Goal: Use online tool/utility: Utilize a website feature to perform a specific function

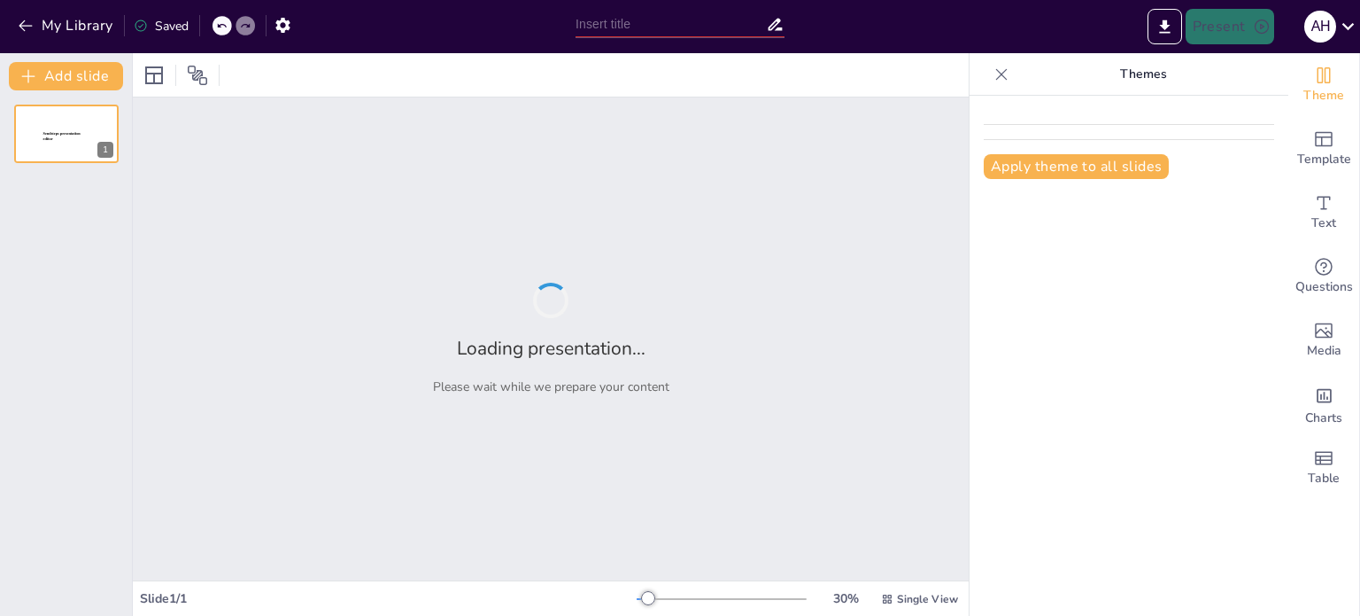
type input "De la Vision à l'Action : Optimiser la Gestion d'Entreprise par le Plan d'Affai…"
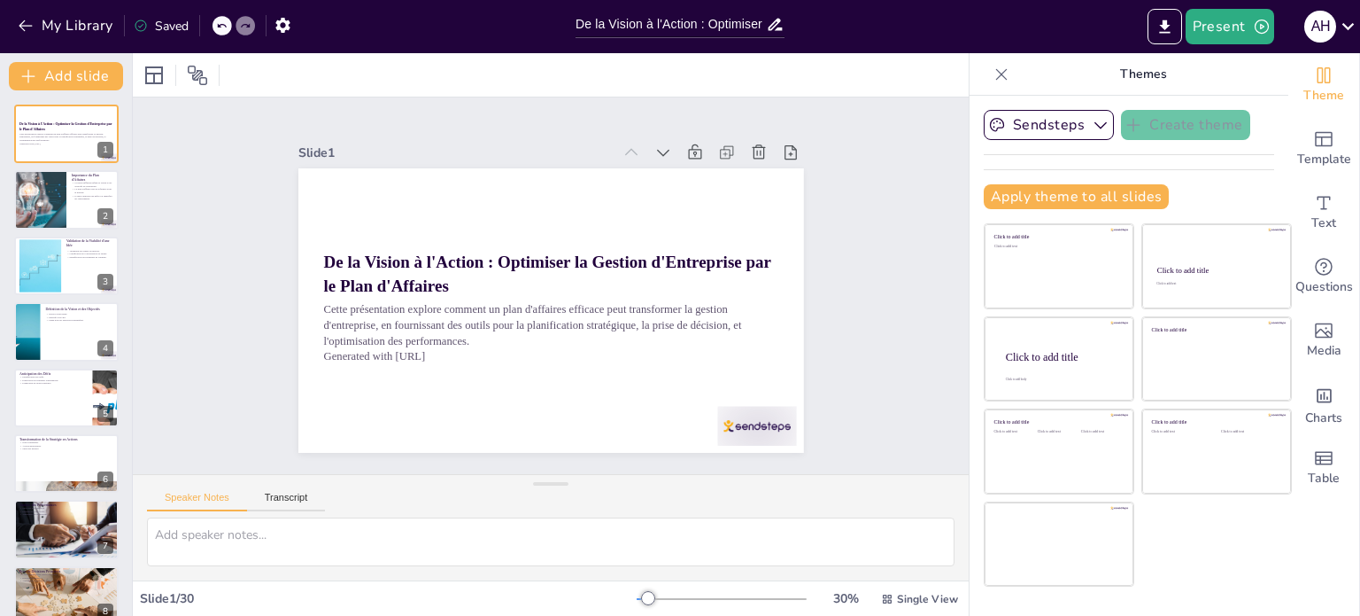
checkbox input "true"
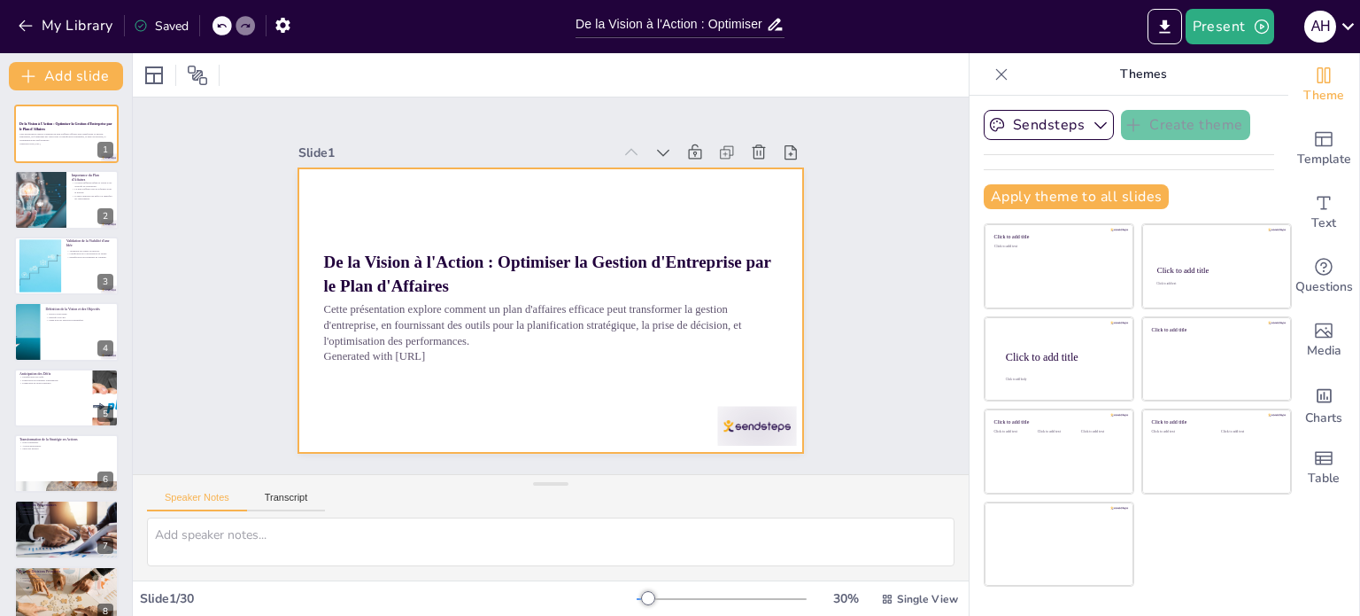
checkbox input "true"
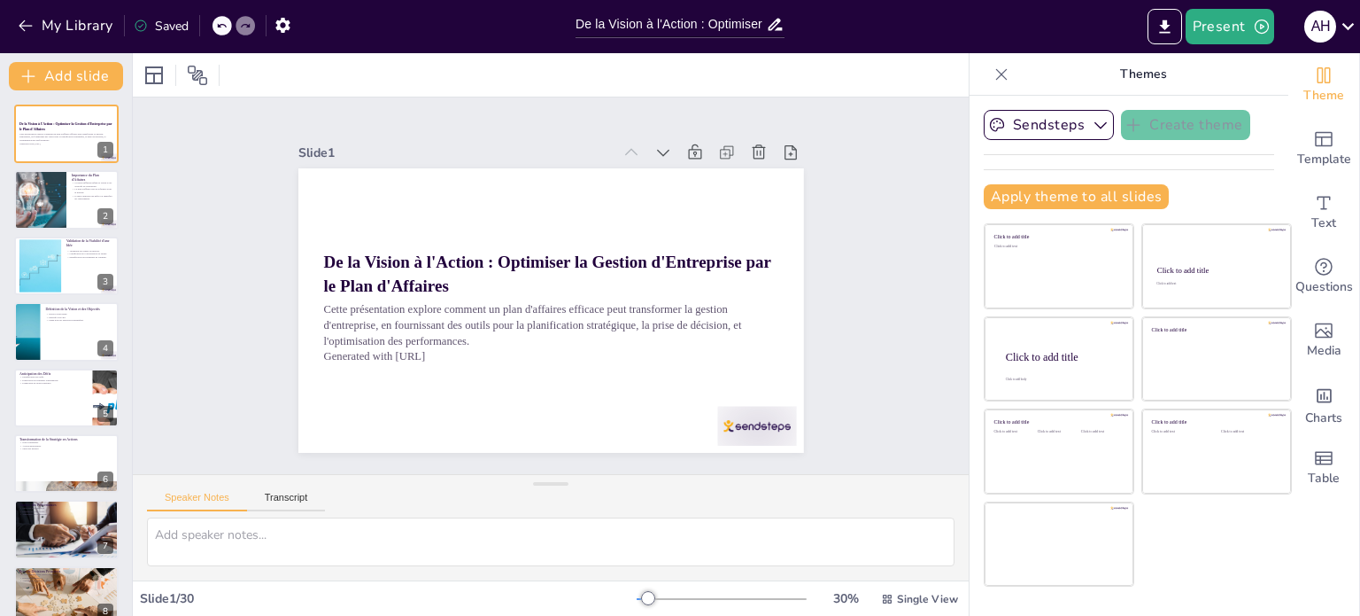
checkbox input "true"
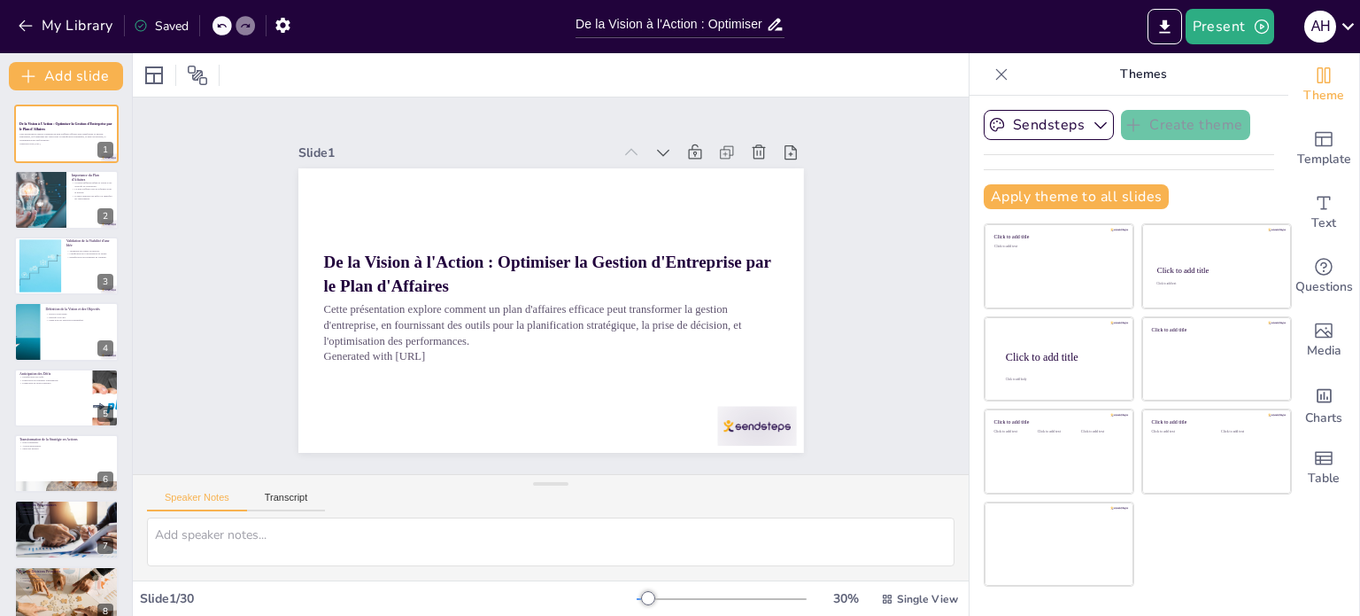
checkbox input "true"
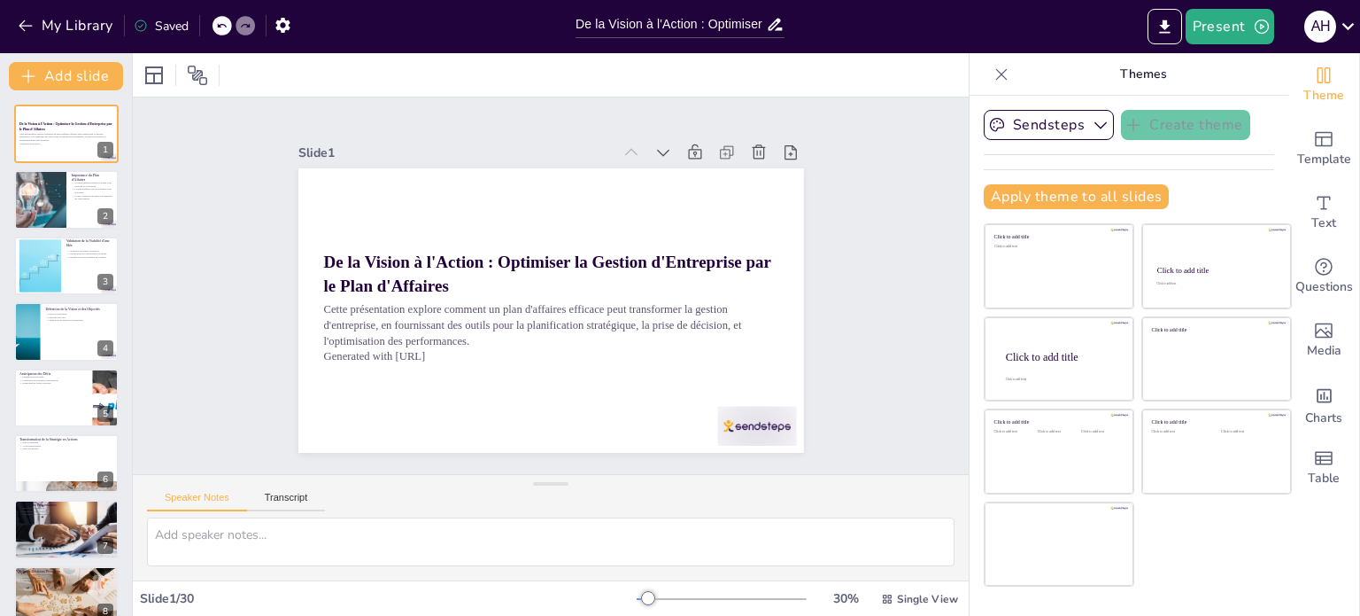
checkbox input "true"
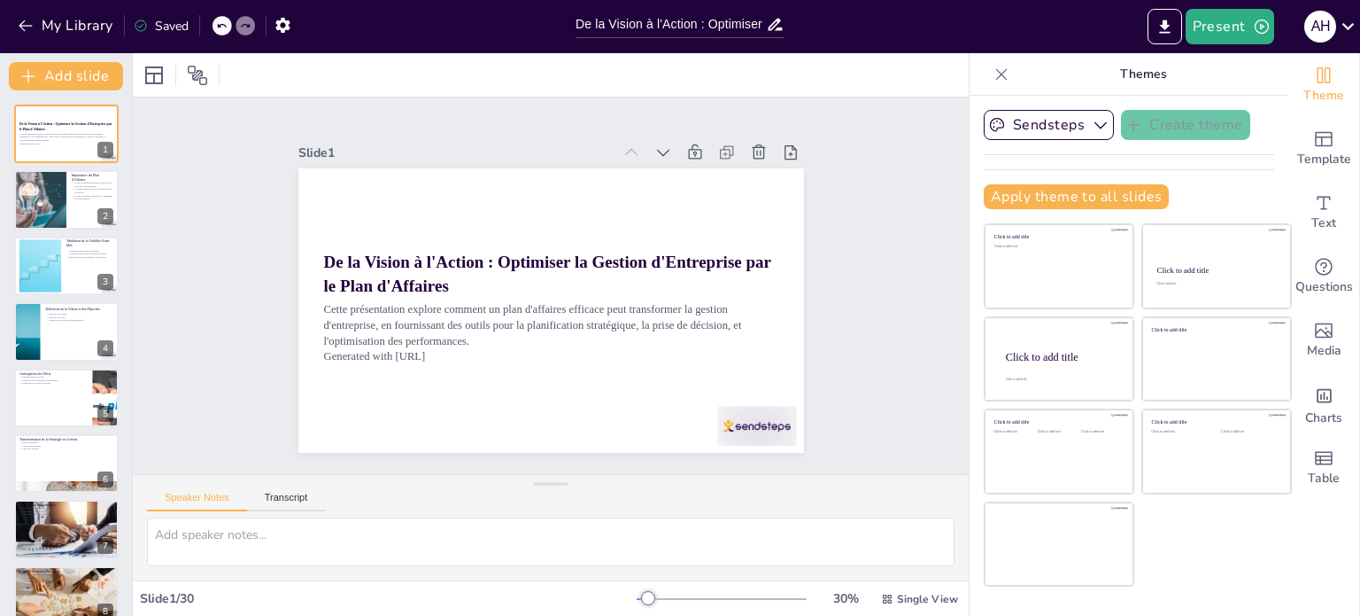
checkbox input "true"
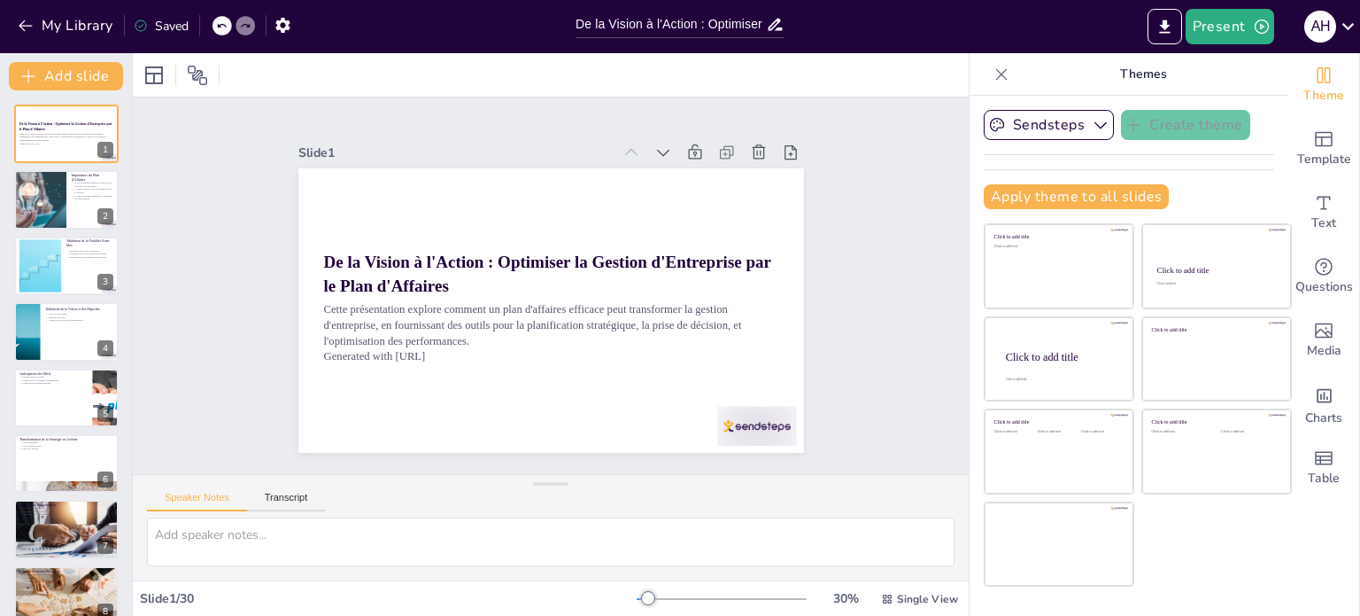
checkbox input "true"
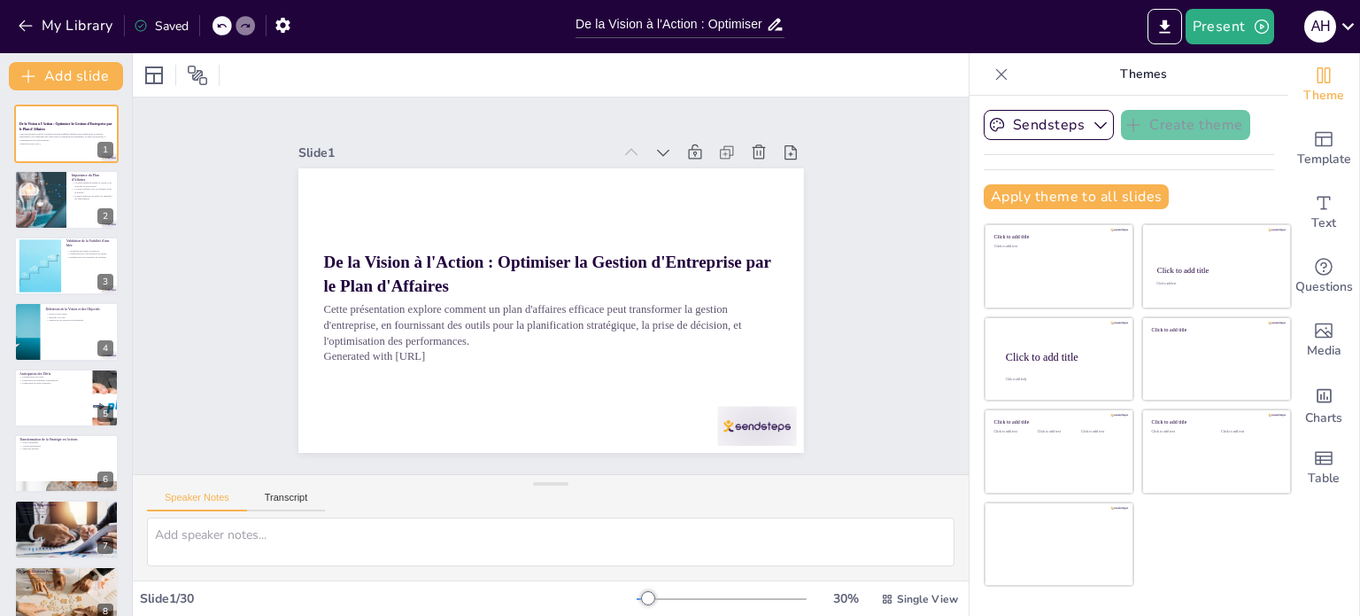
checkbox input "true"
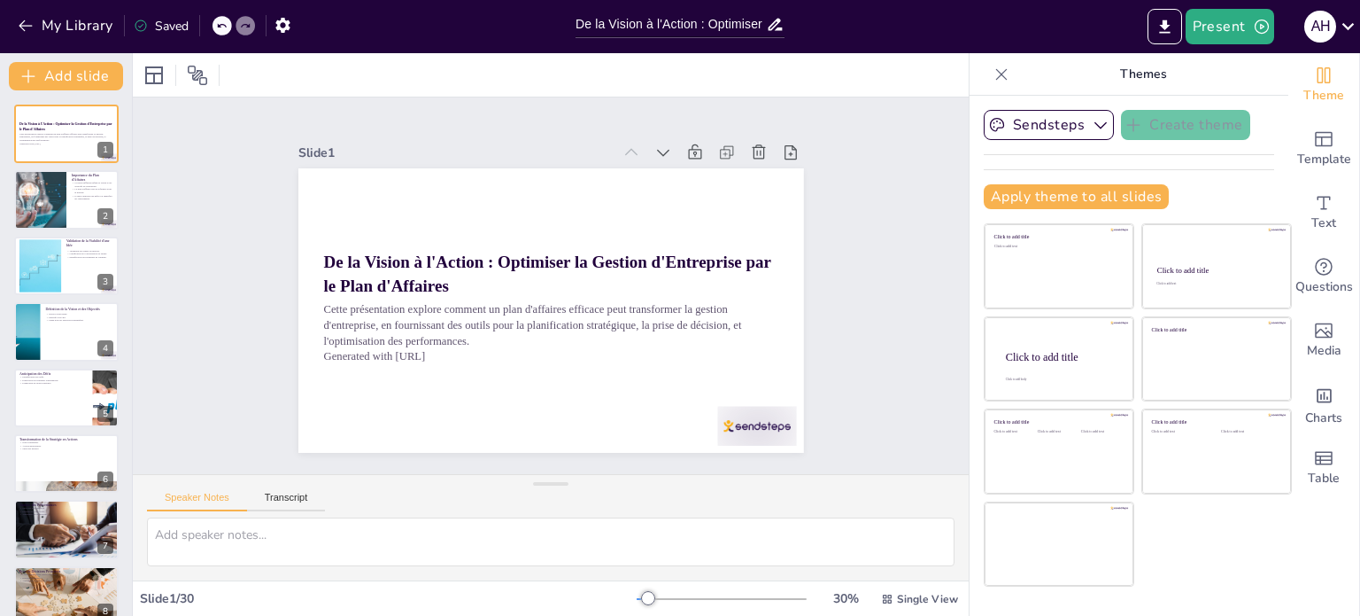
checkbox input "true"
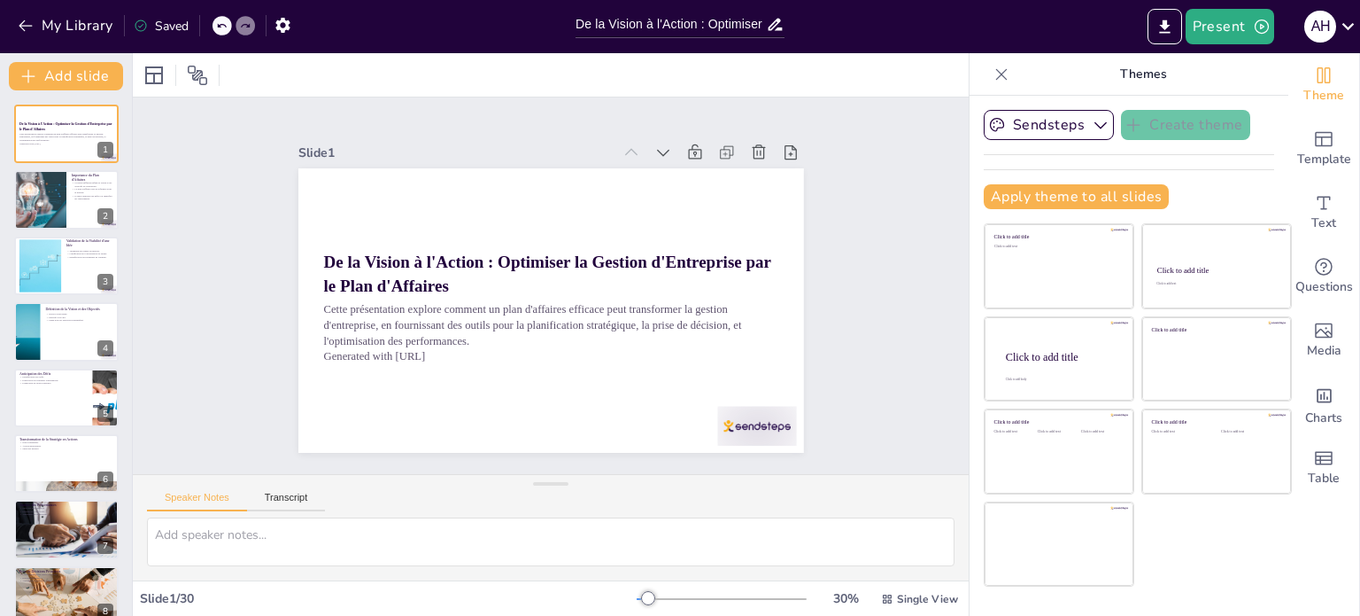
checkbox input "true"
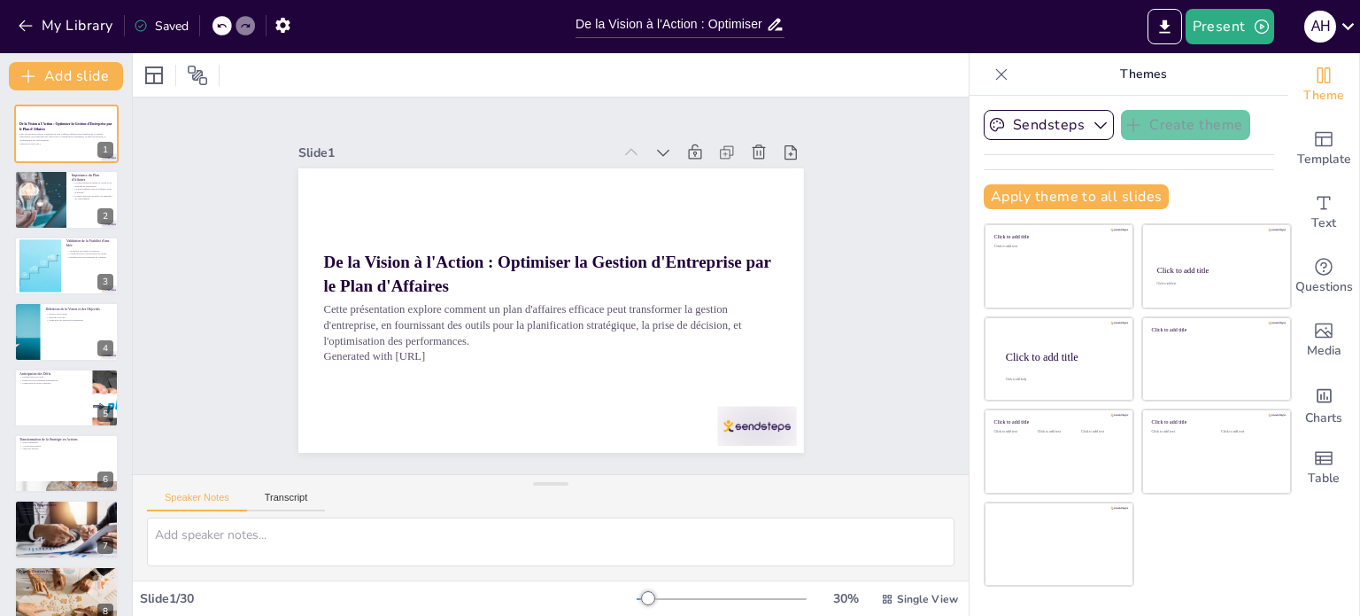
checkbox input "true"
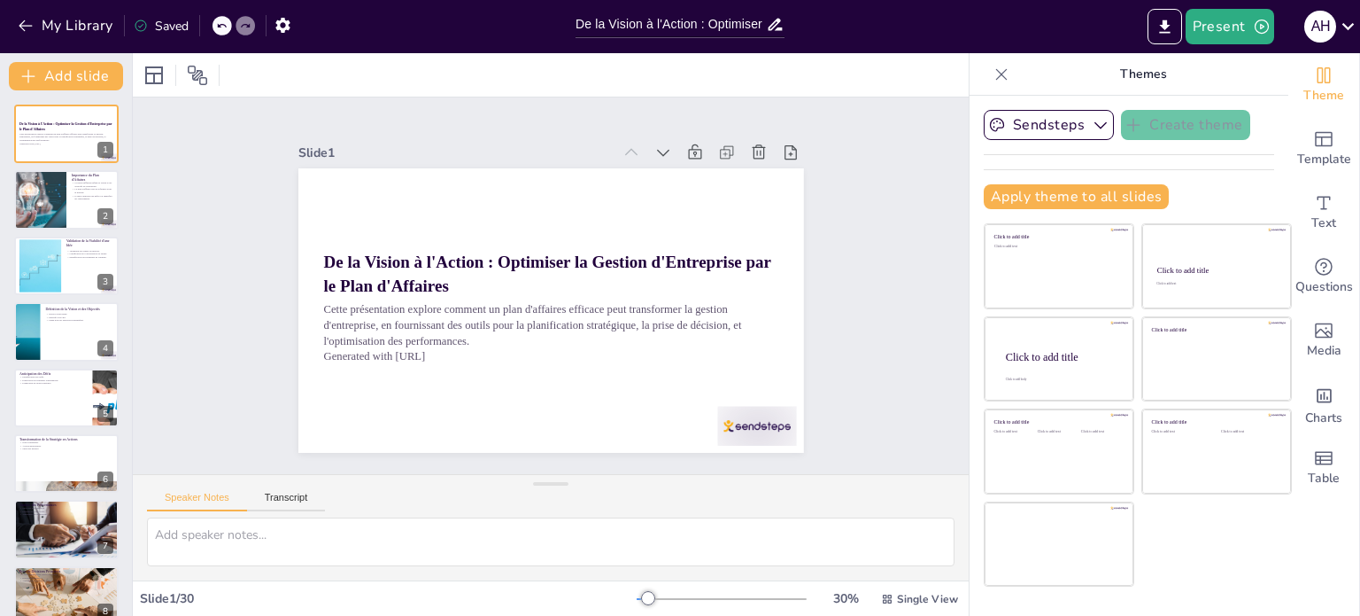
checkbox input "true"
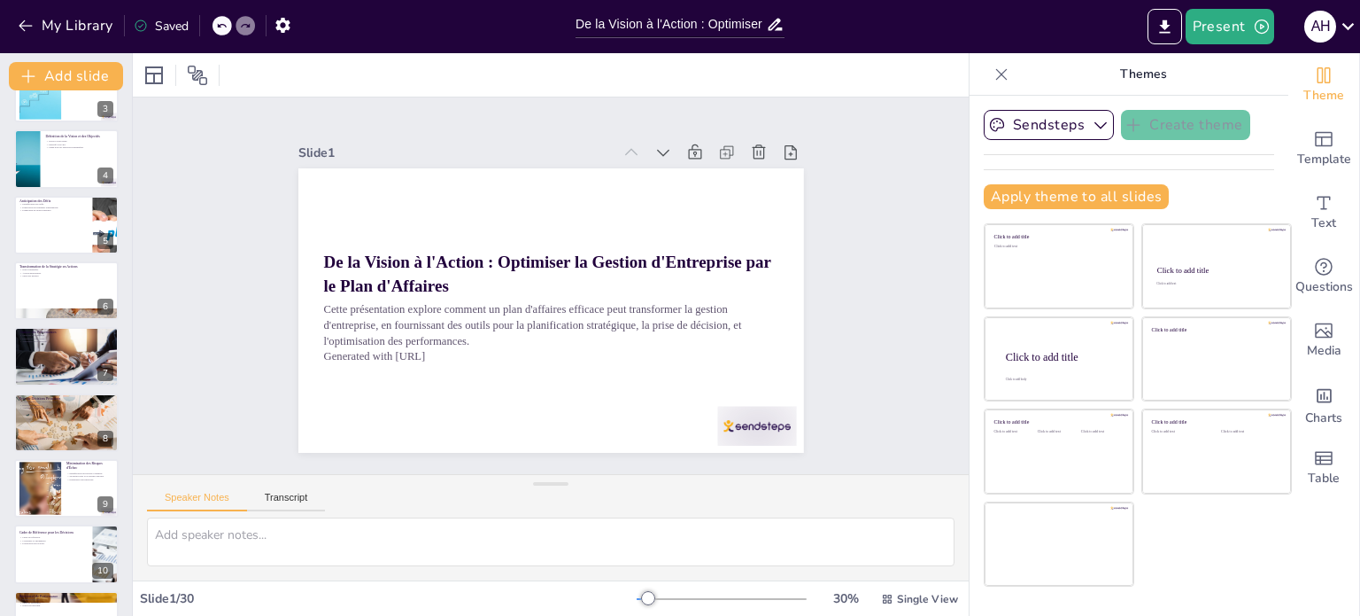
checkbox input "true"
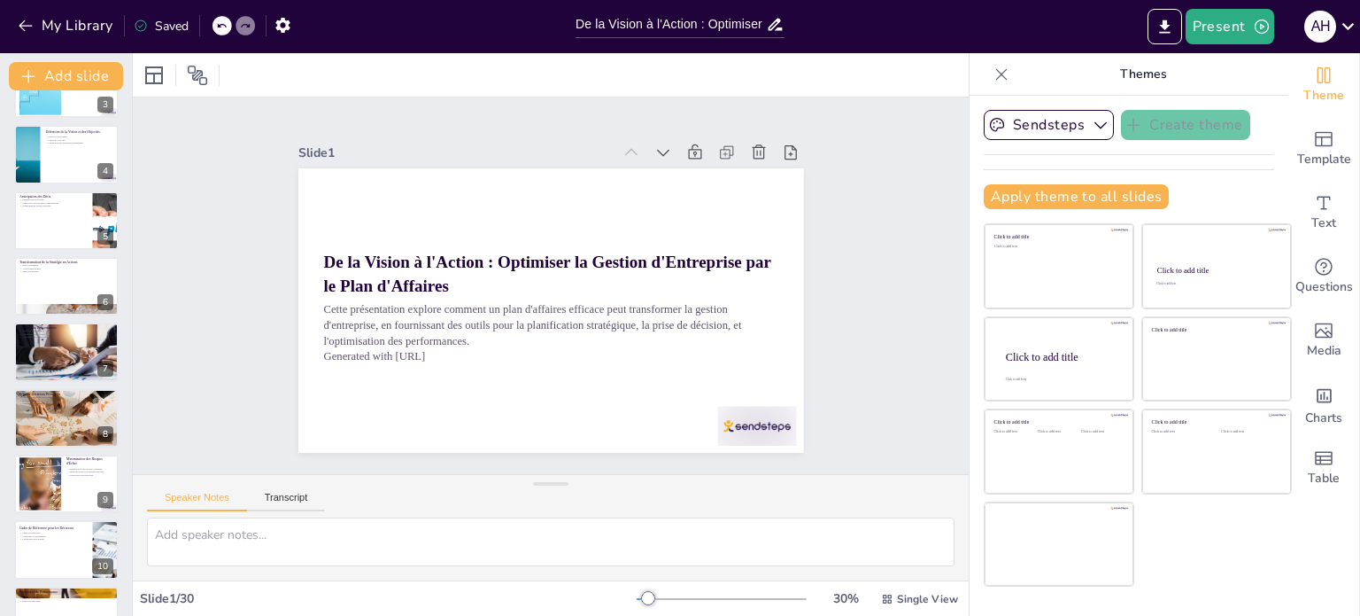
scroll to position [266, 0]
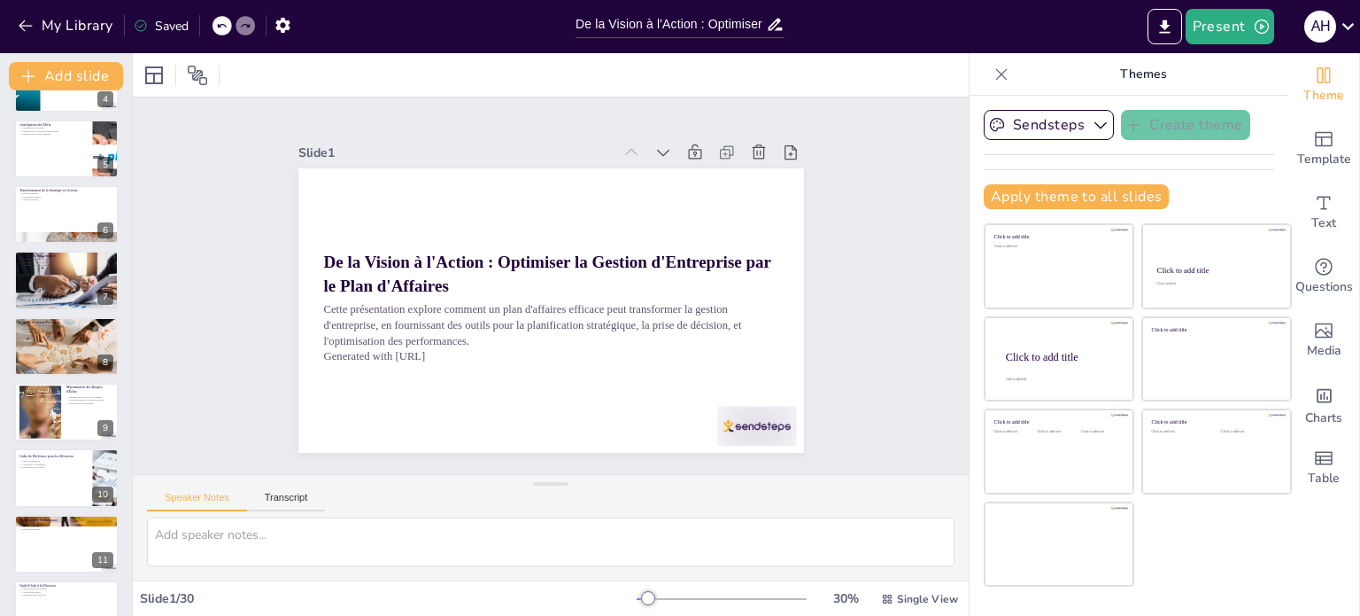
checkbox input "true"
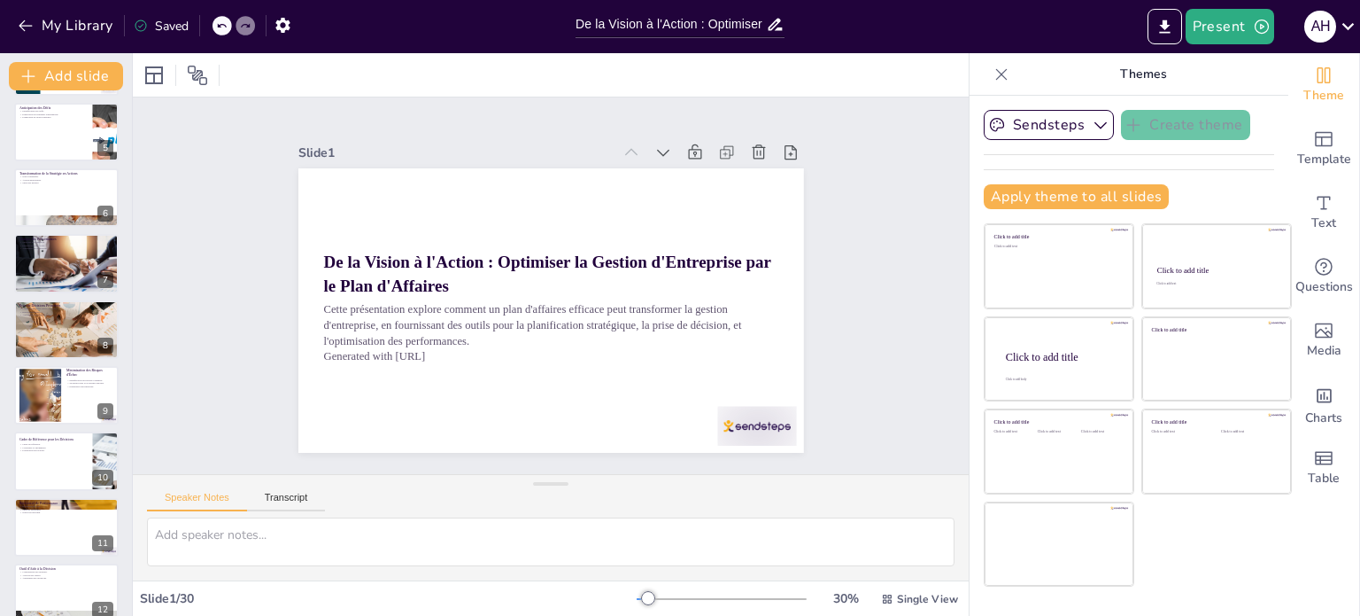
checkbox input "true"
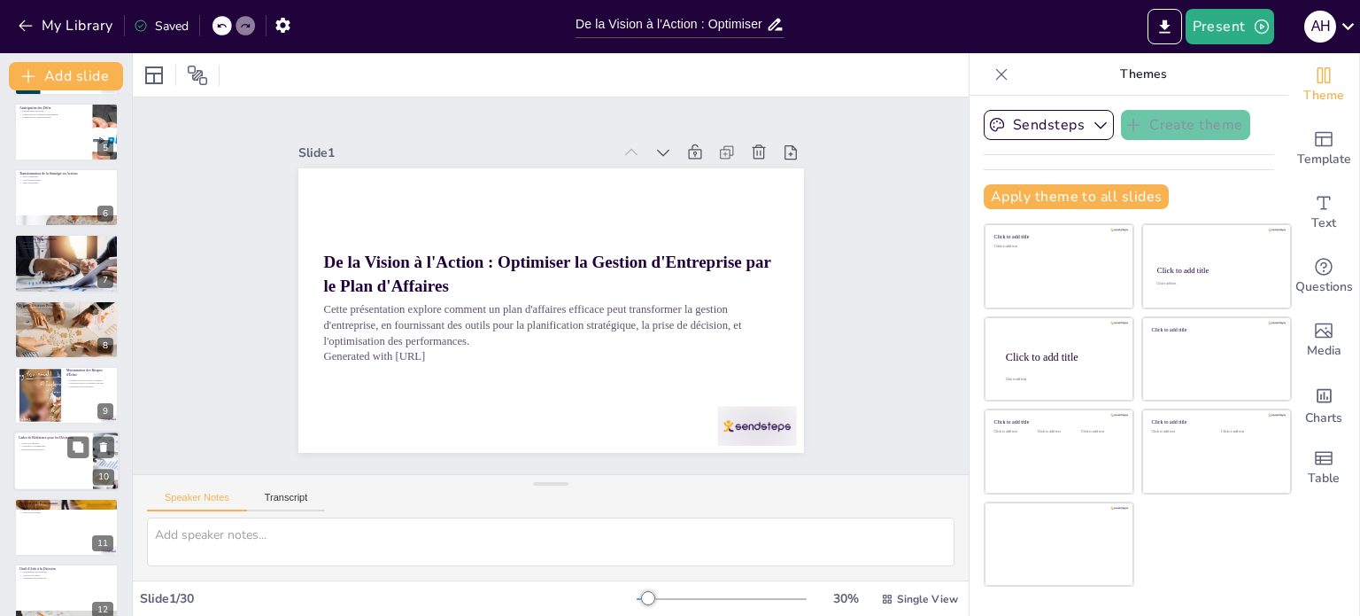
checkbox input "true"
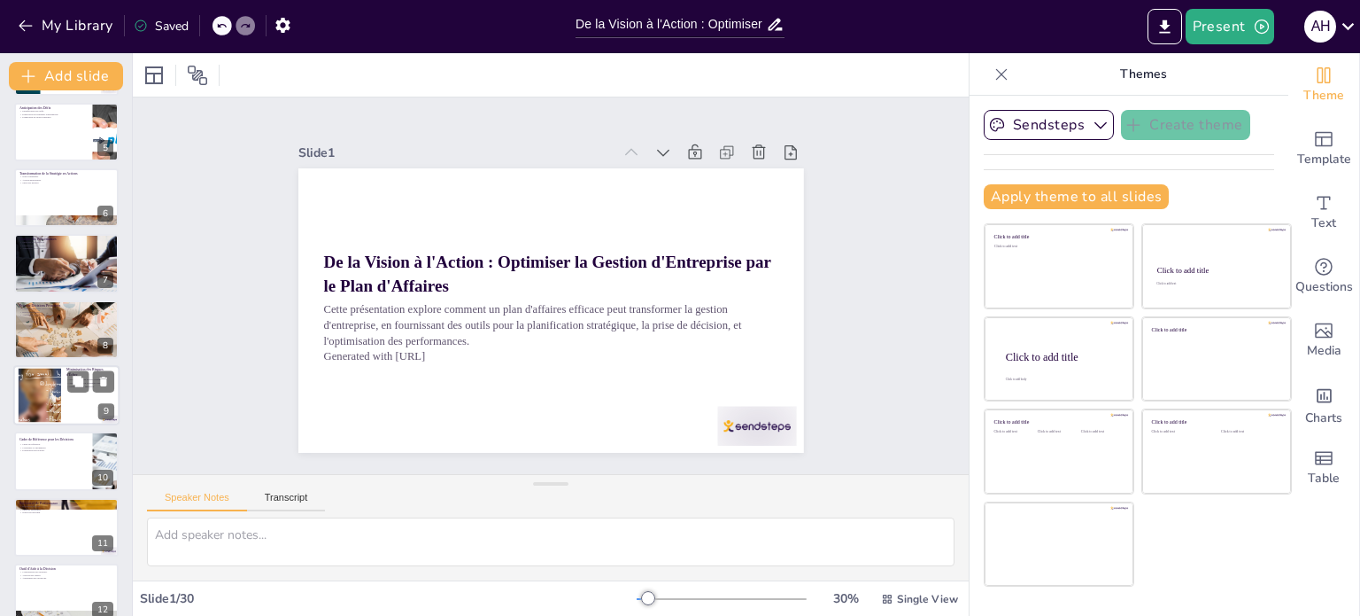
checkbox input "true"
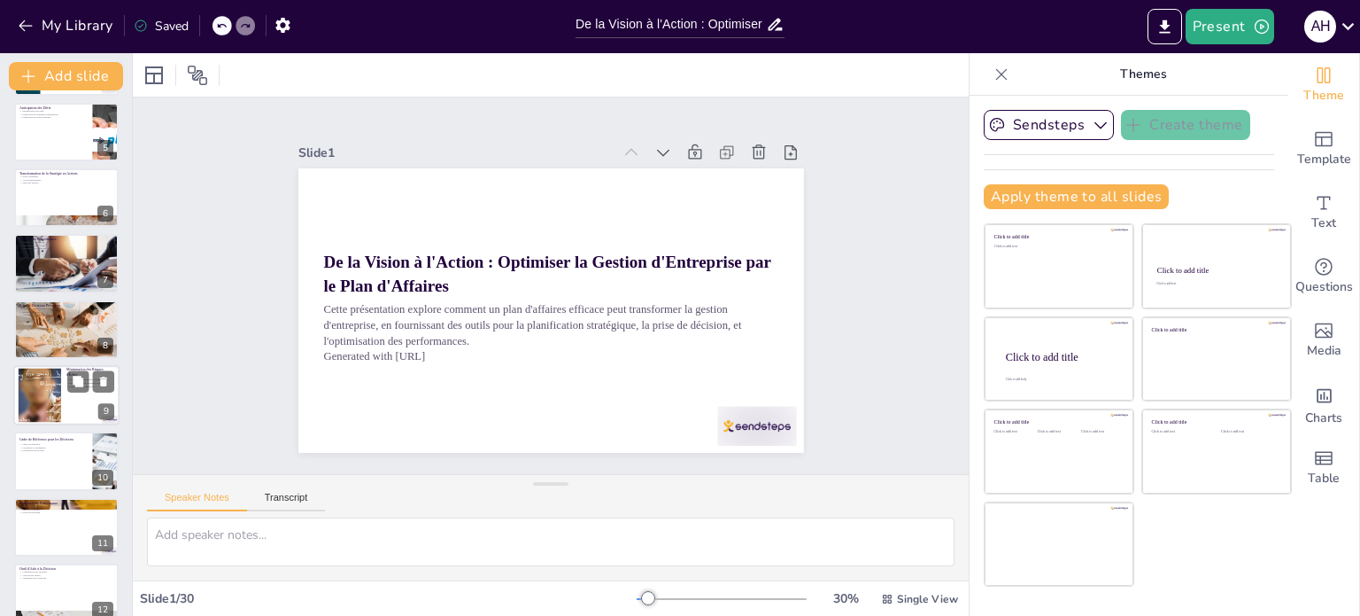
checkbox input "true"
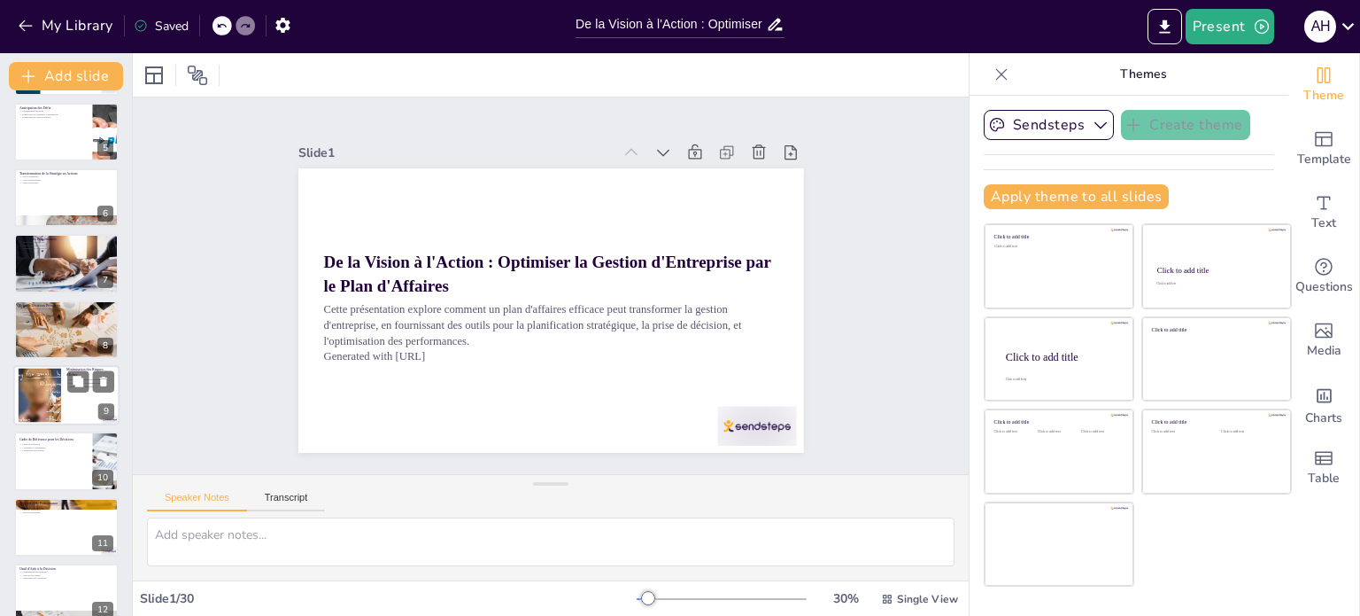
checkbox input "true"
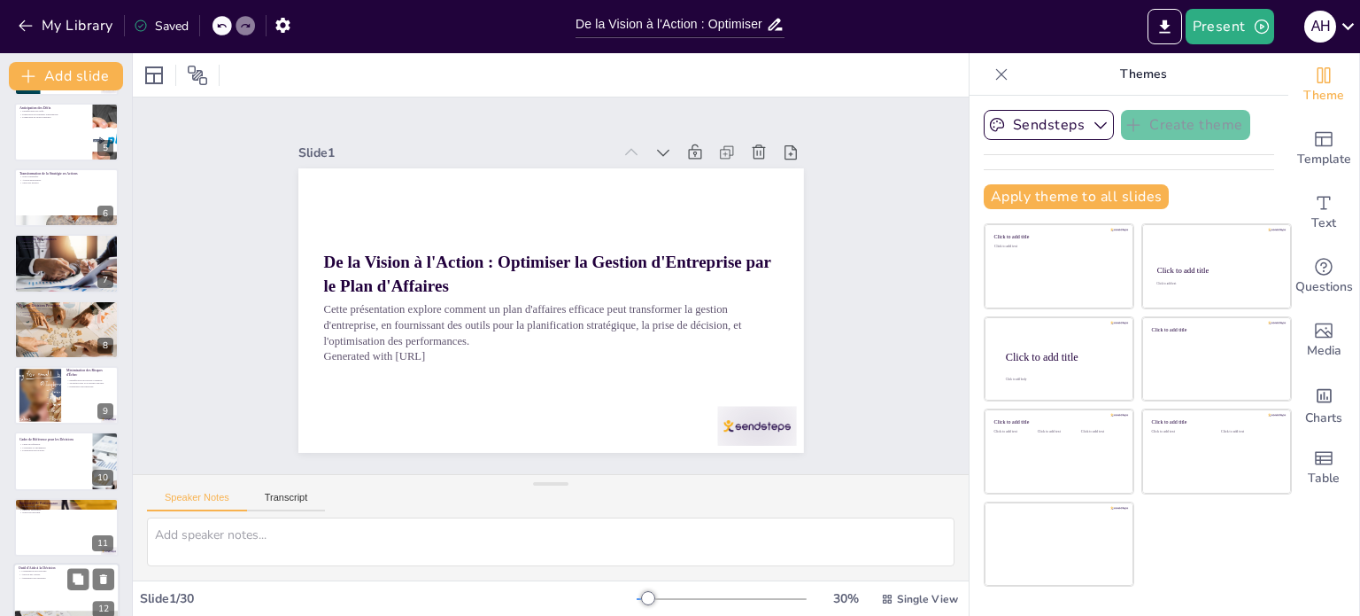
checkbox input "true"
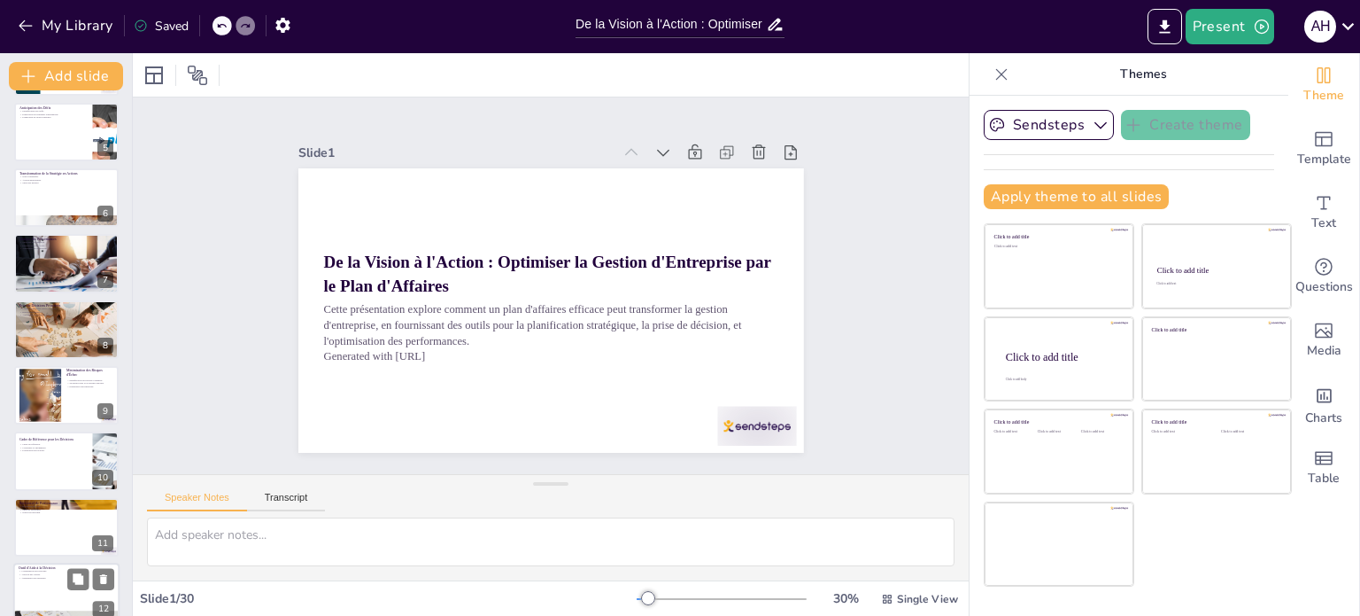
checkbox input "true"
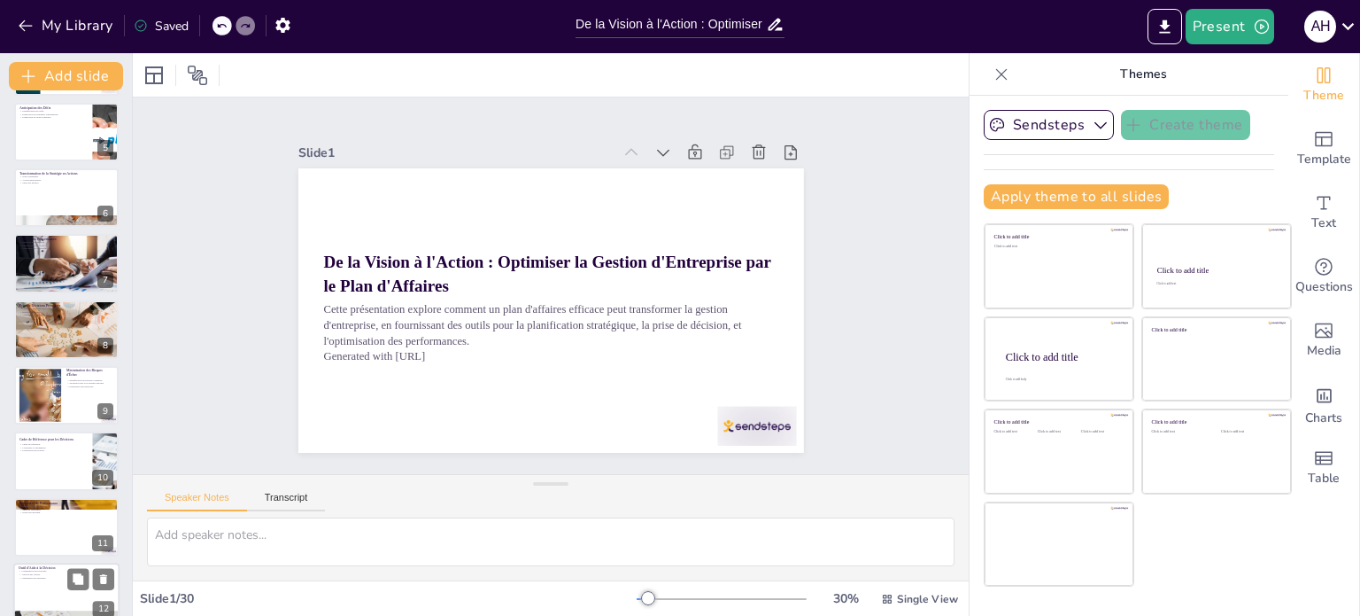
checkbox input "true"
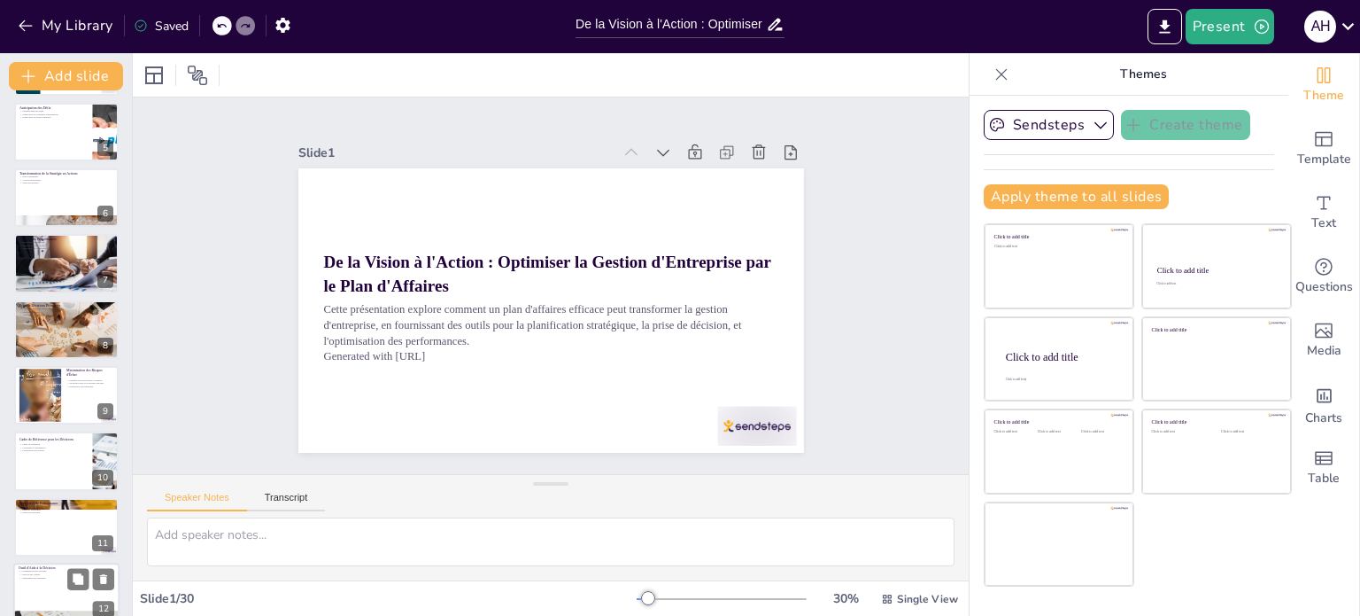
checkbox input "true"
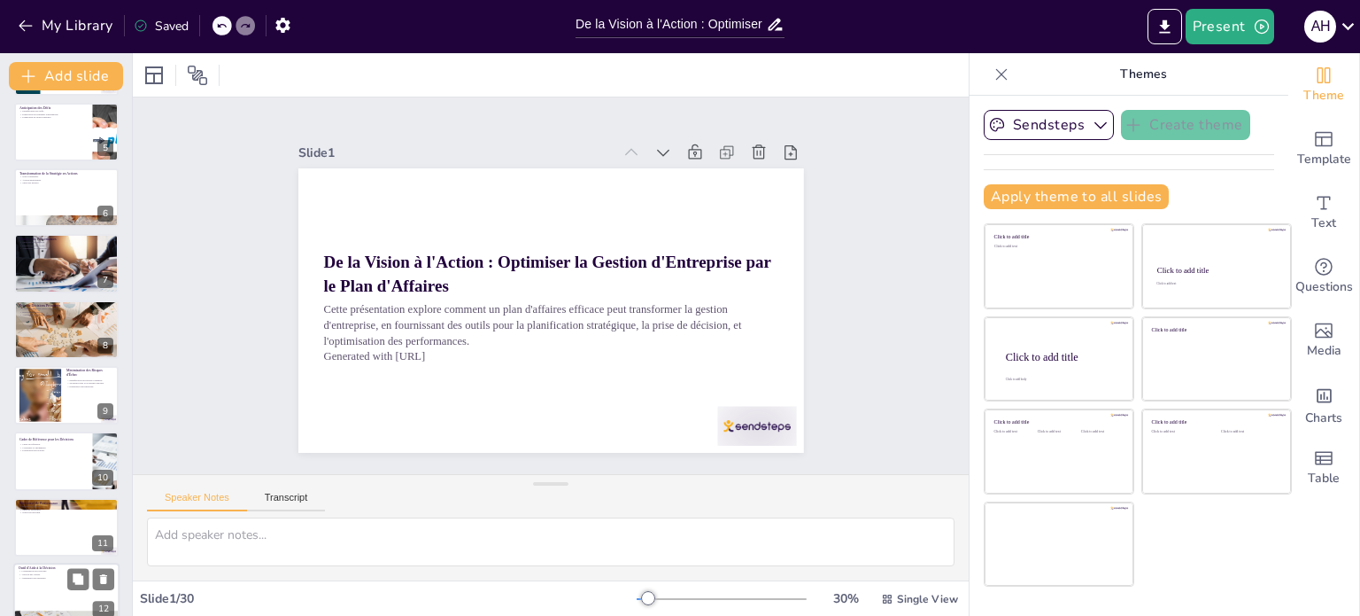
checkbox input "true"
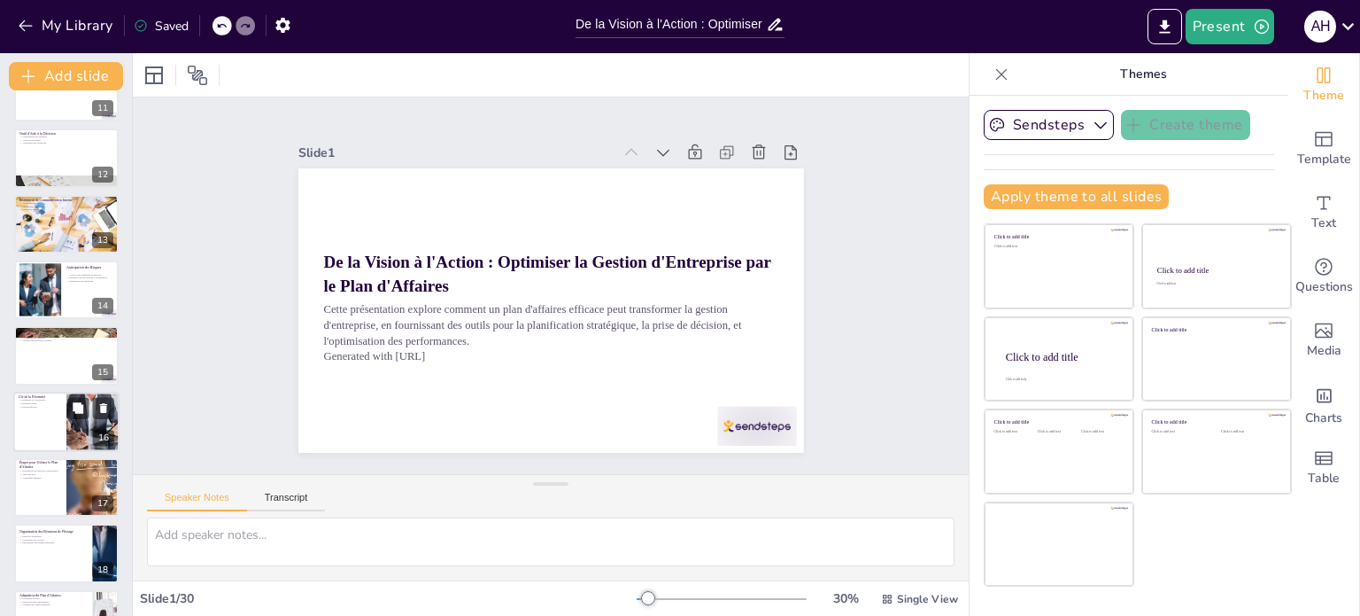
checkbox input "true"
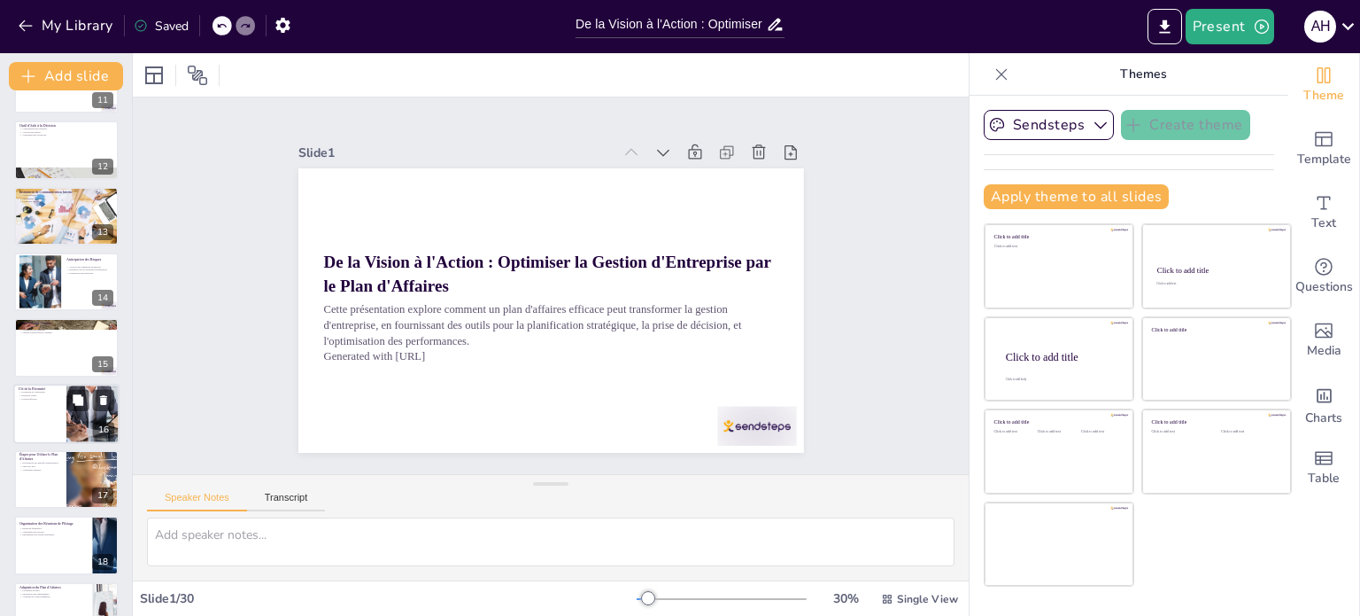
checkbox input "true"
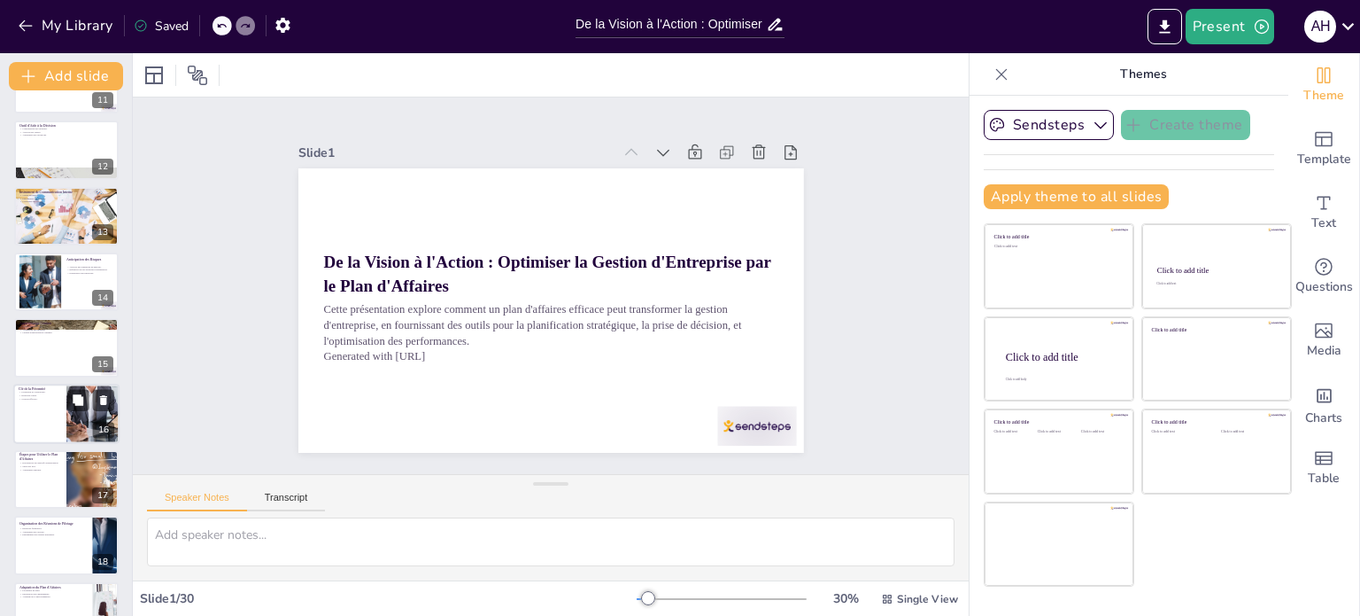
checkbox input "true"
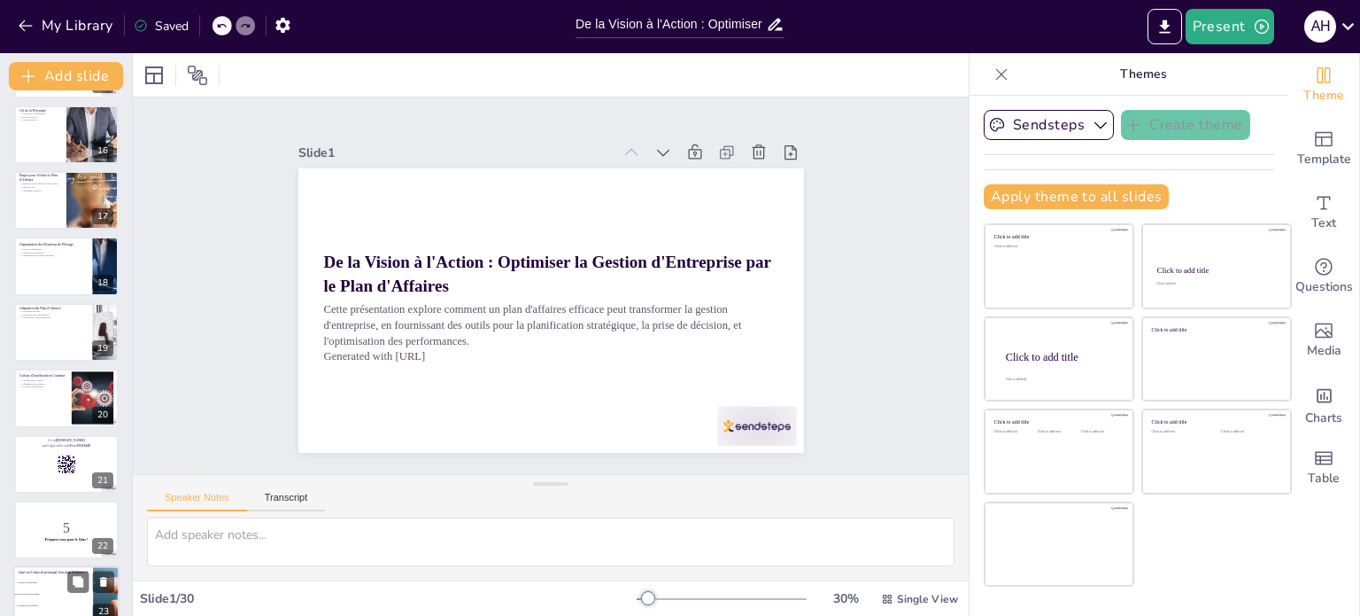
checkbox input "true"
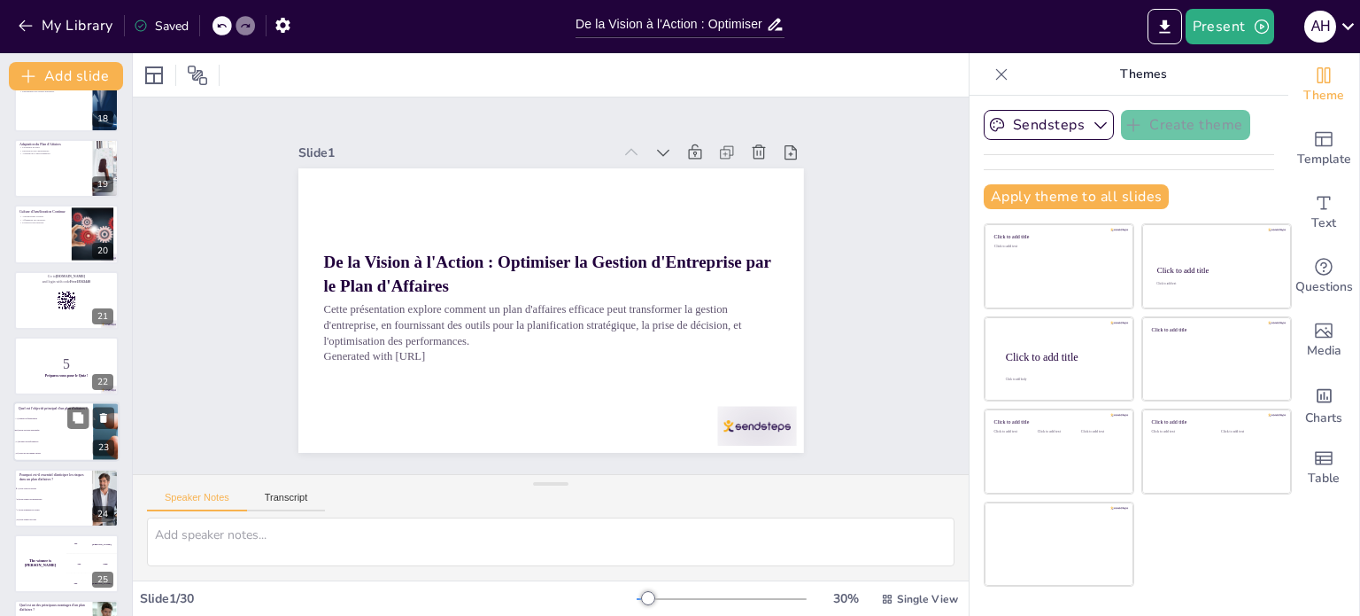
checkbox input "true"
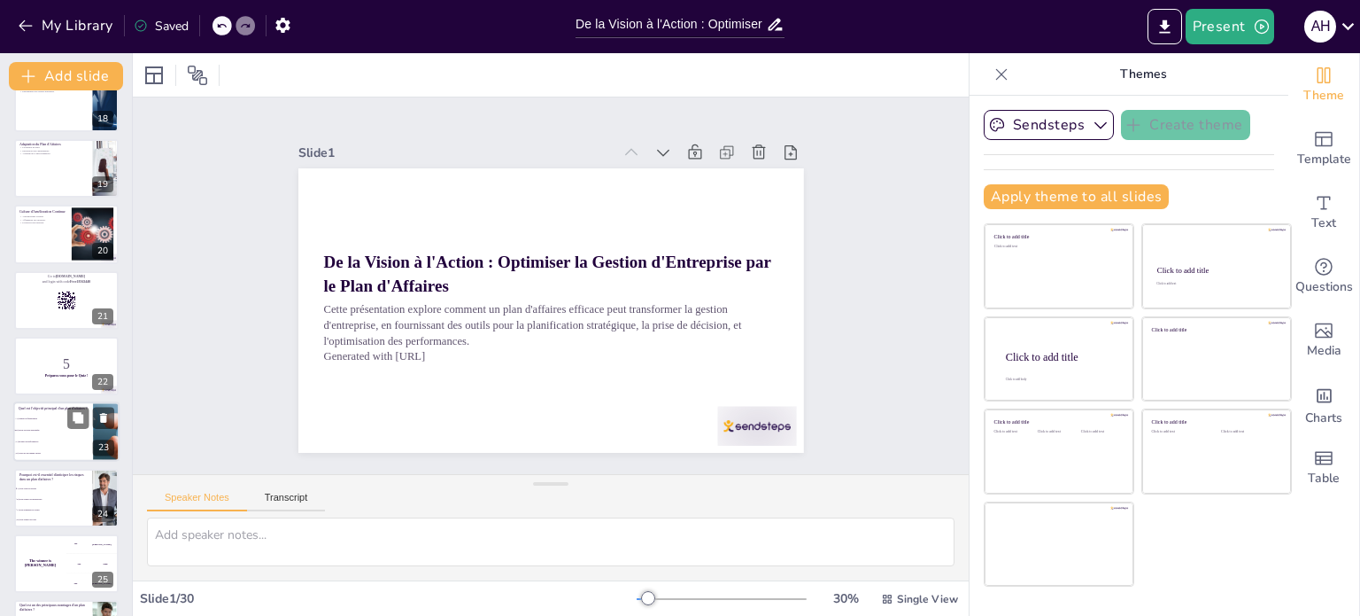
checkbox input "true"
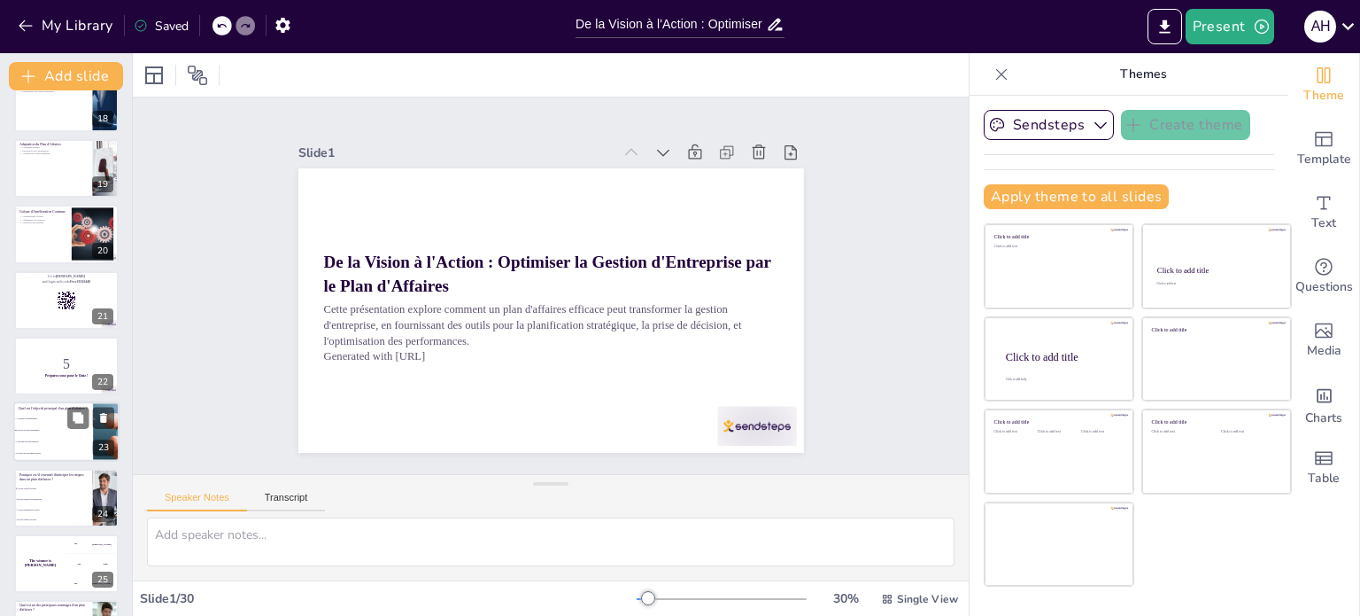
scroll to position [1472, 0]
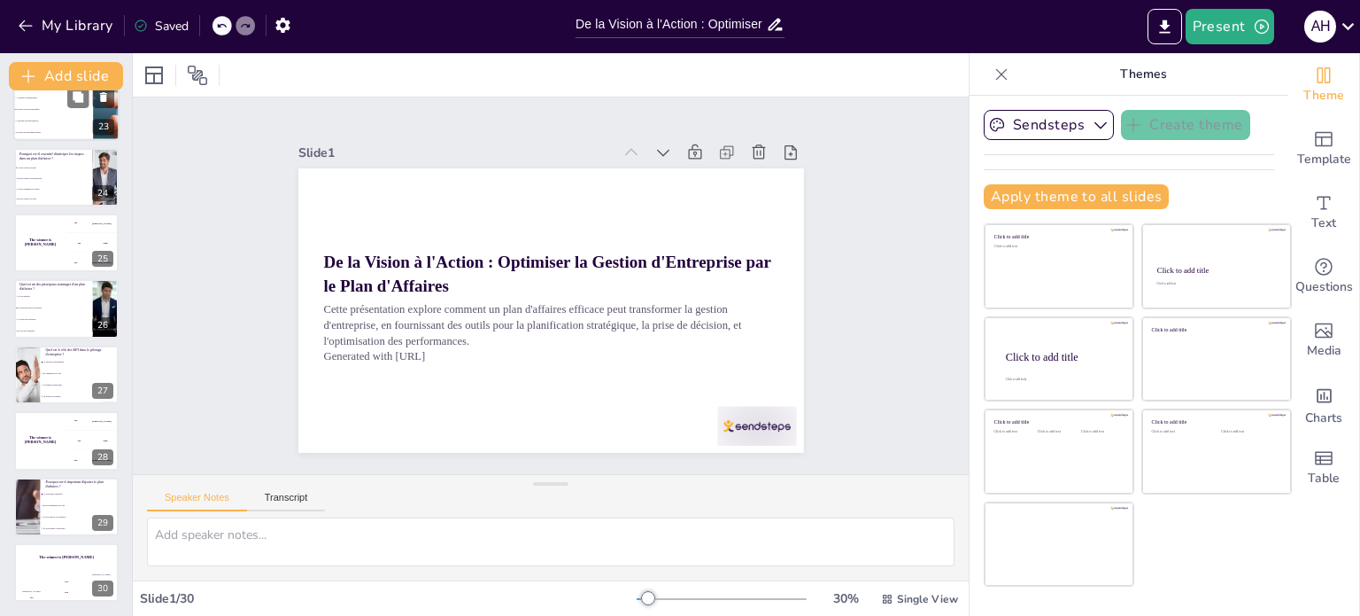
checkbox input "true"
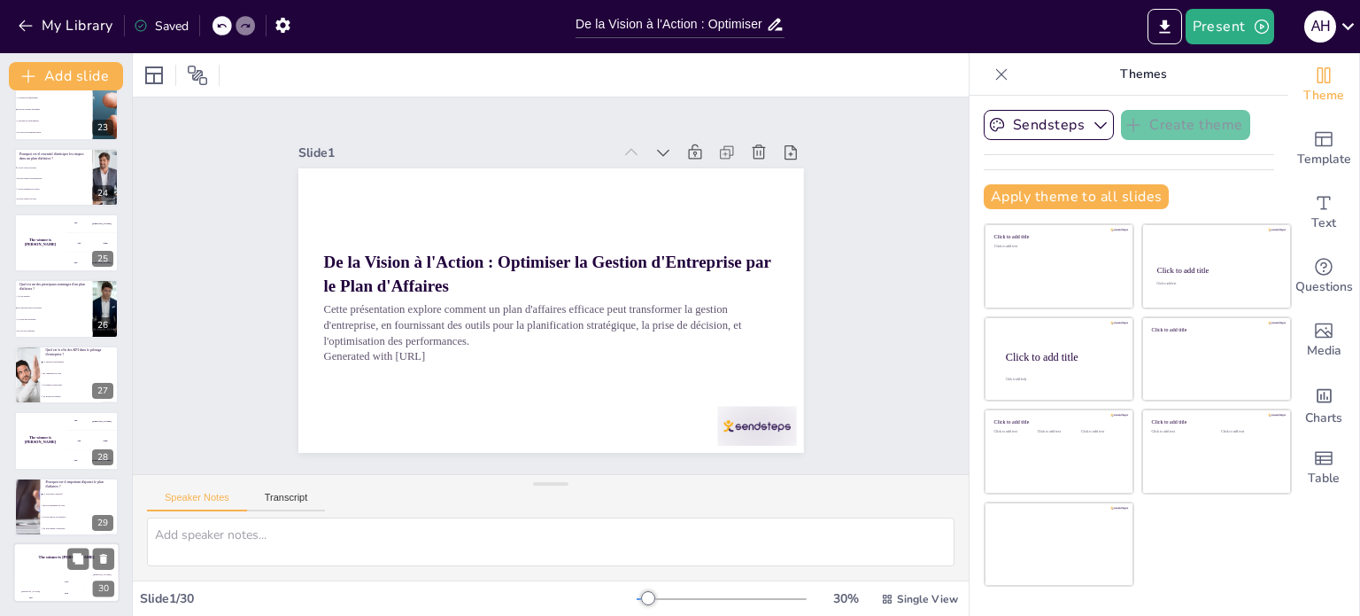
checkbox input "true"
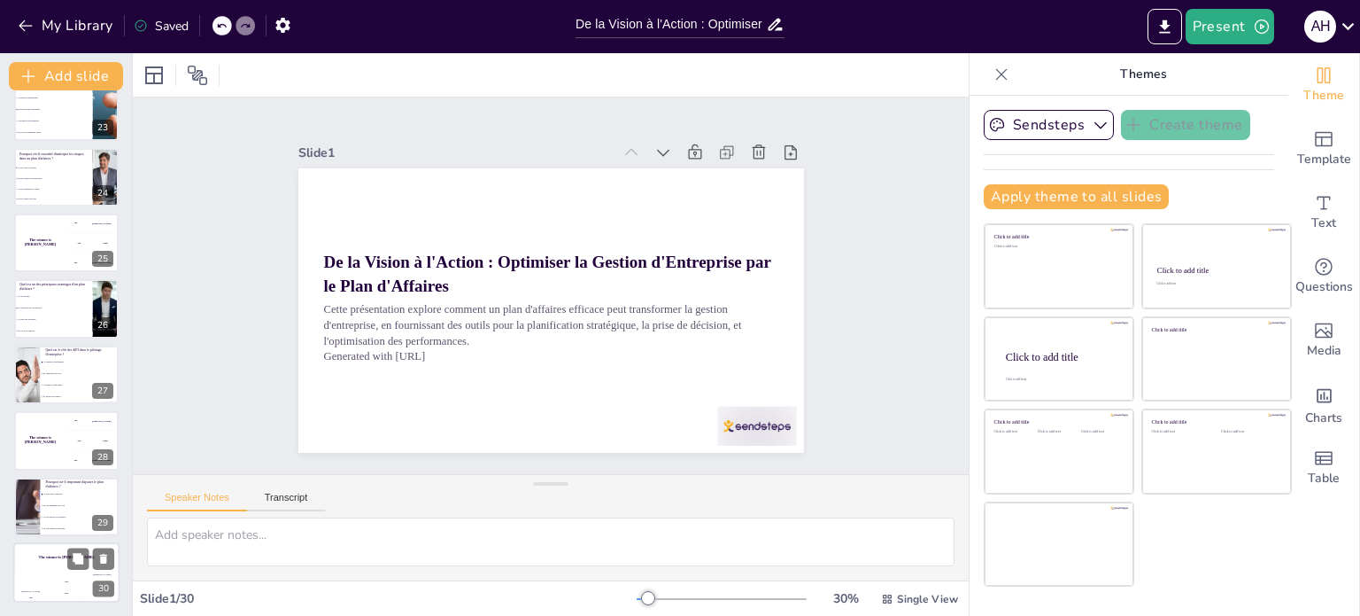
checkbox input "true"
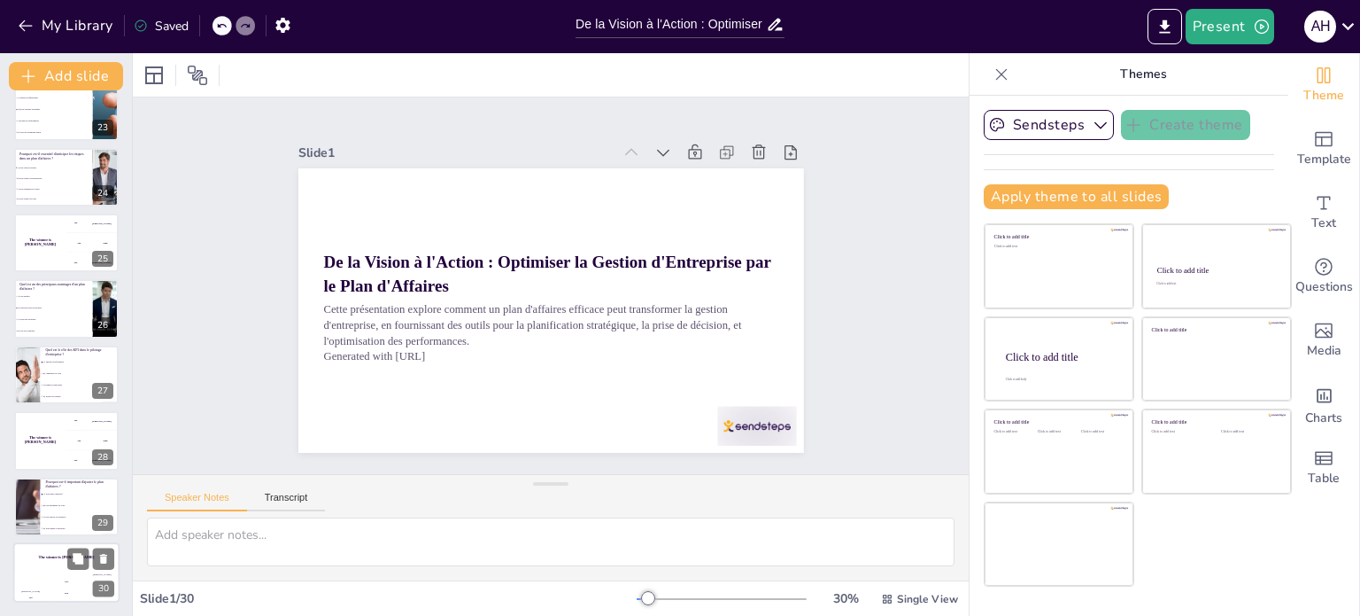
checkbox input "true"
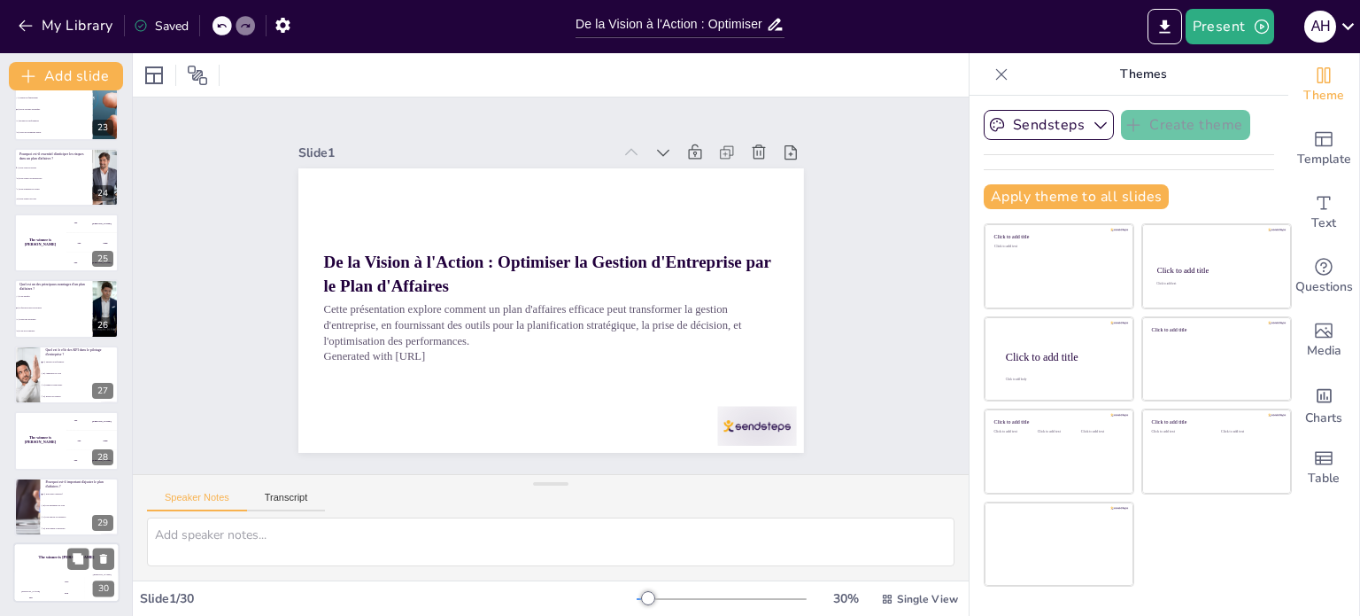
checkbox input "true"
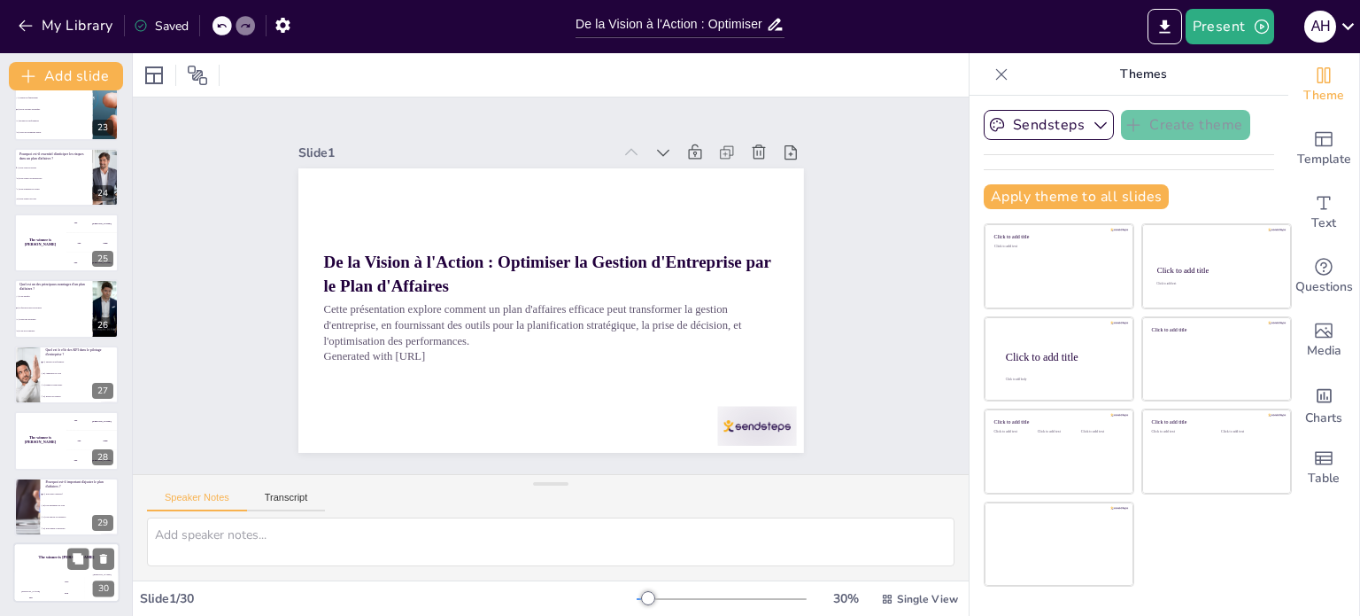
checkbox input "true"
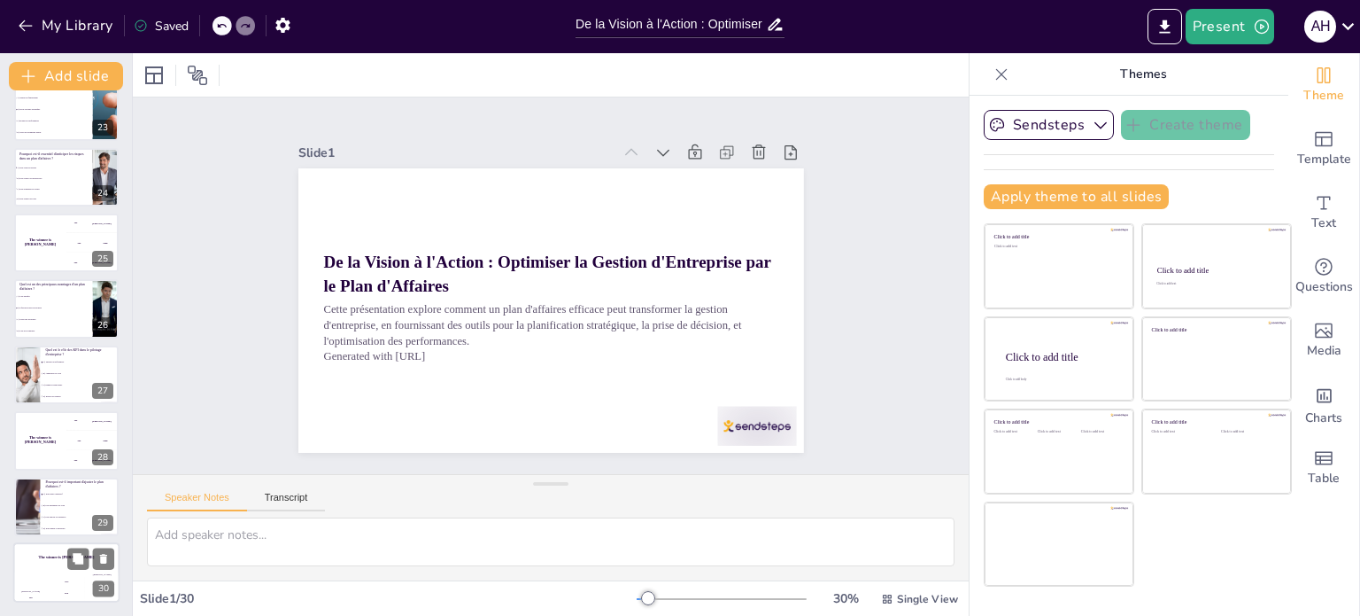
checkbox input "true"
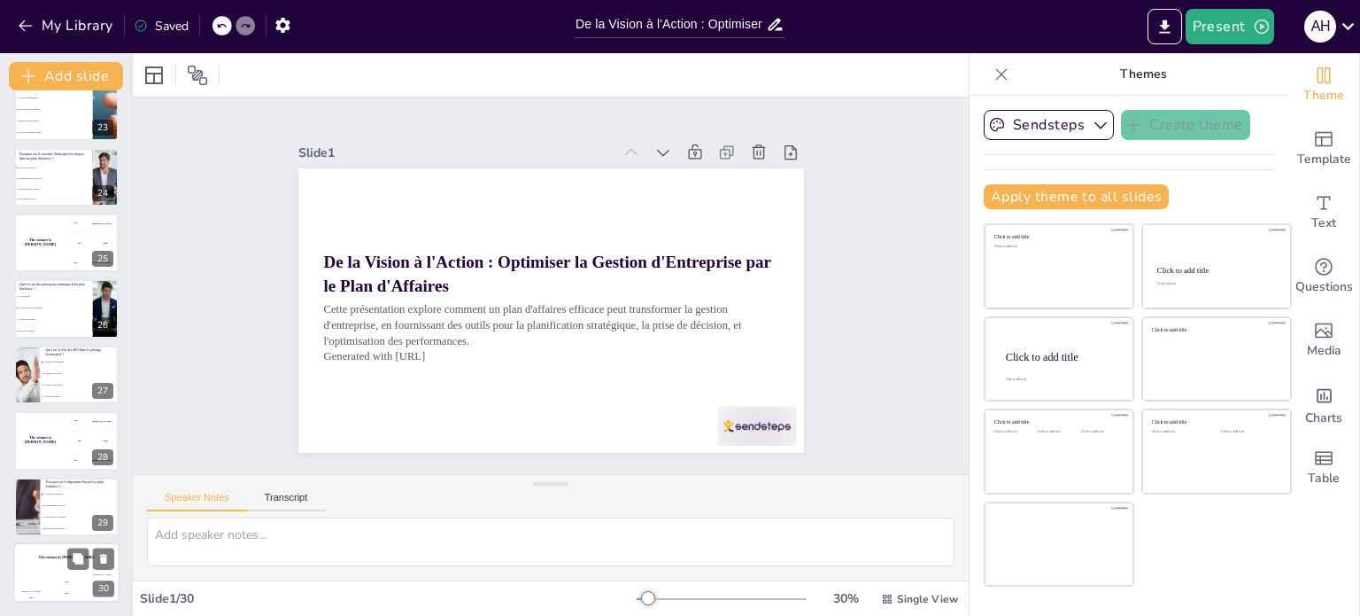
checkbox input "true"
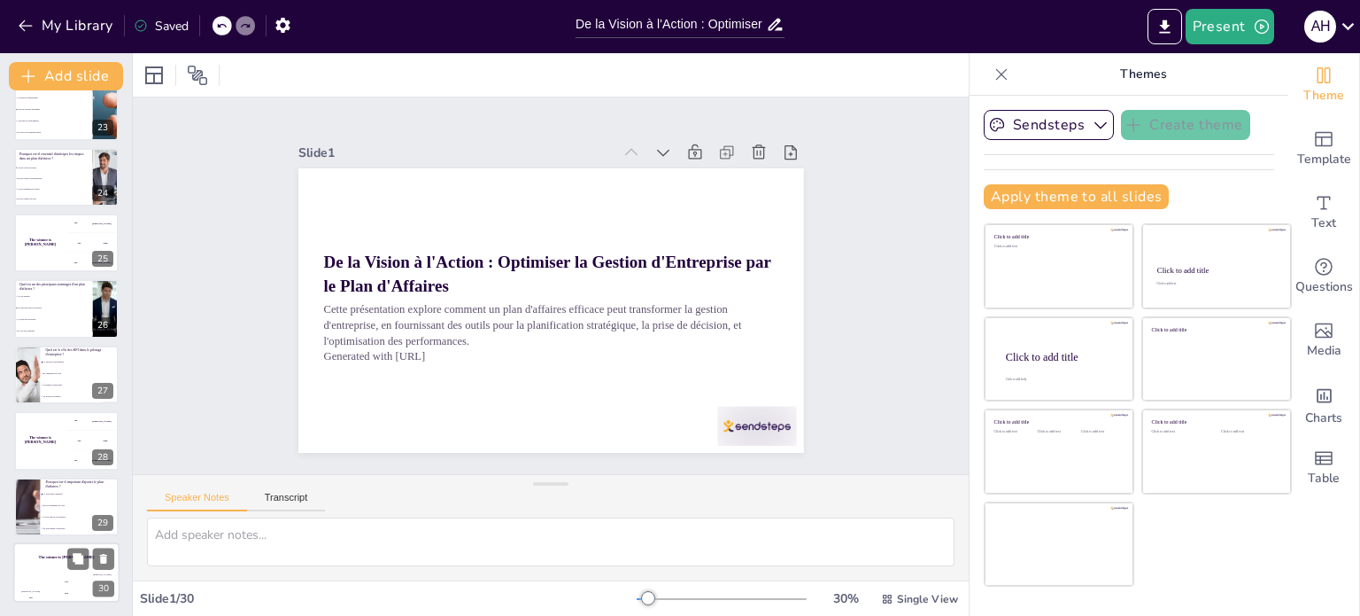
checkbox input "true"
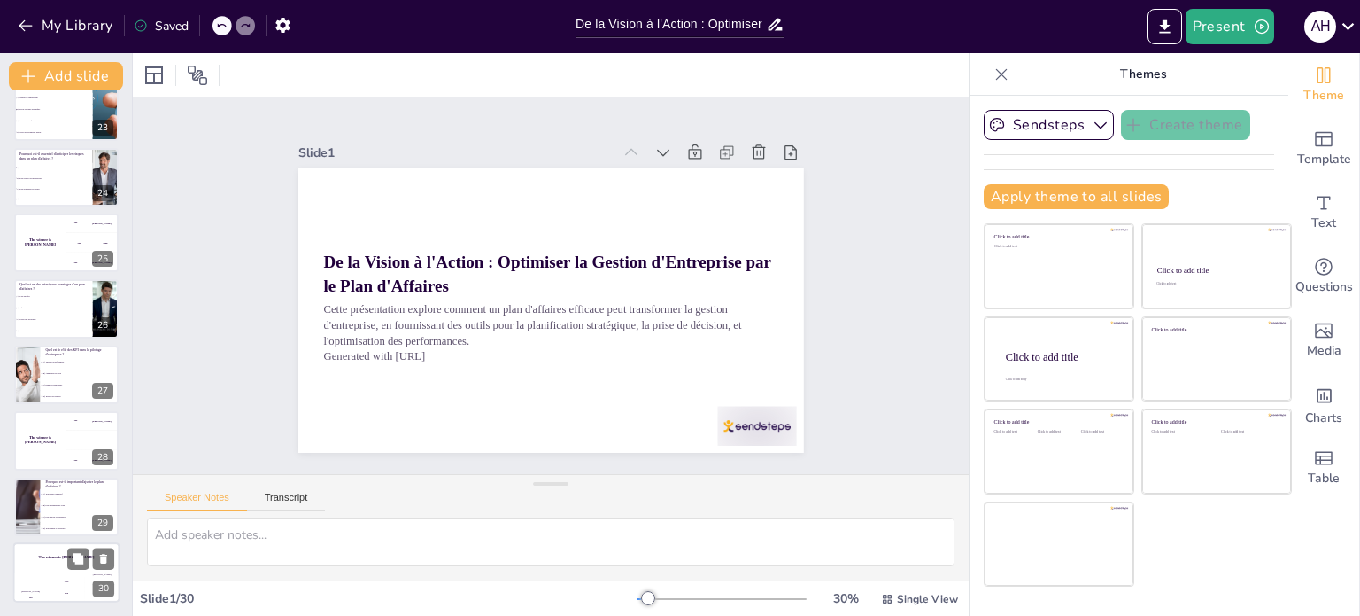
checkbox input "true"
click at [47, 370] on li "B) Augmenter les coûts" at bounding box center [80, 374] width 80 height 12
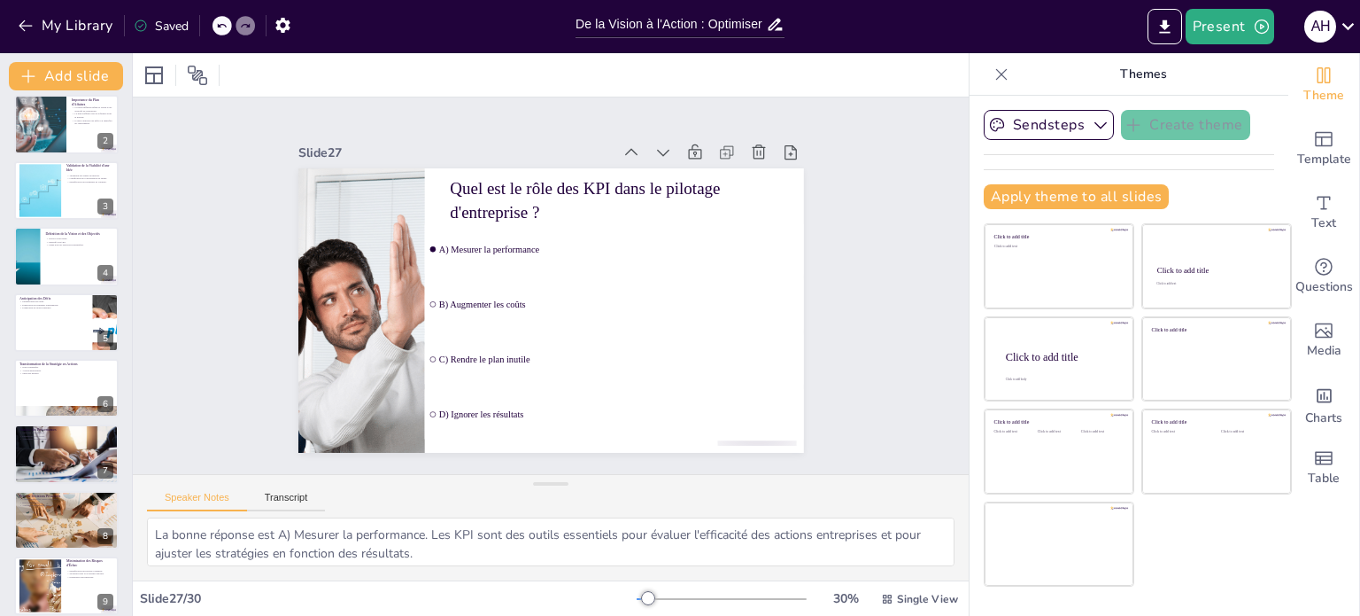
scroll to position [0, 0]
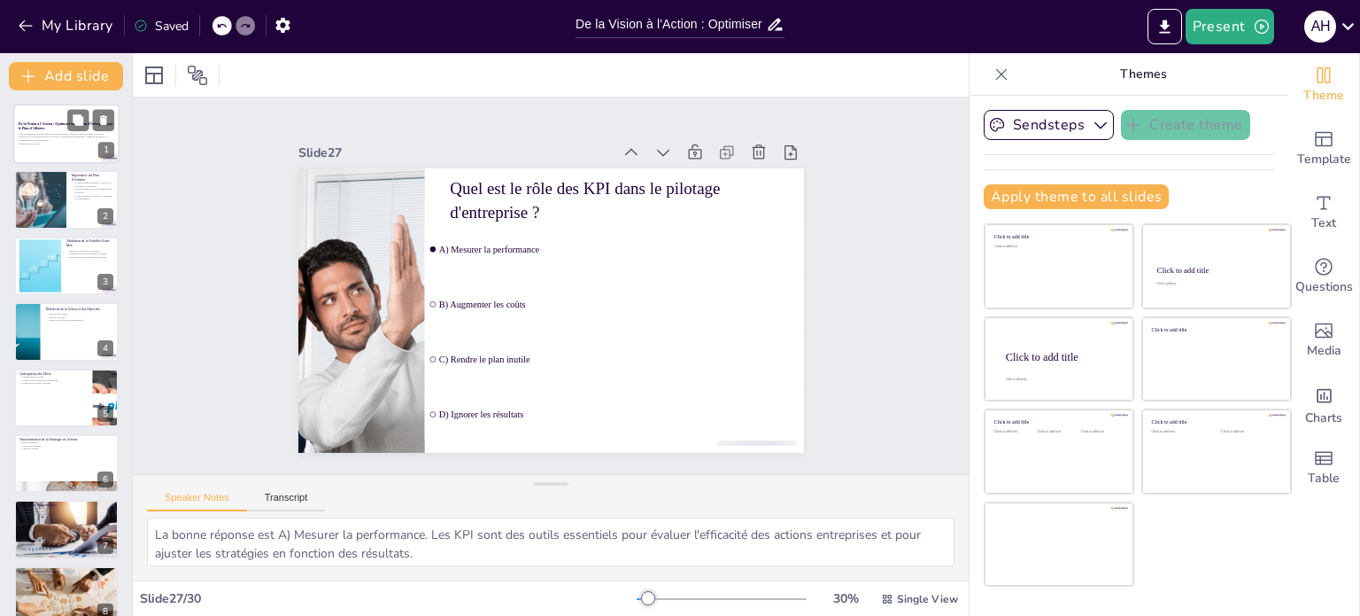
click at [37, 149] on div at bounding box center [66, 134] width 106 height 60
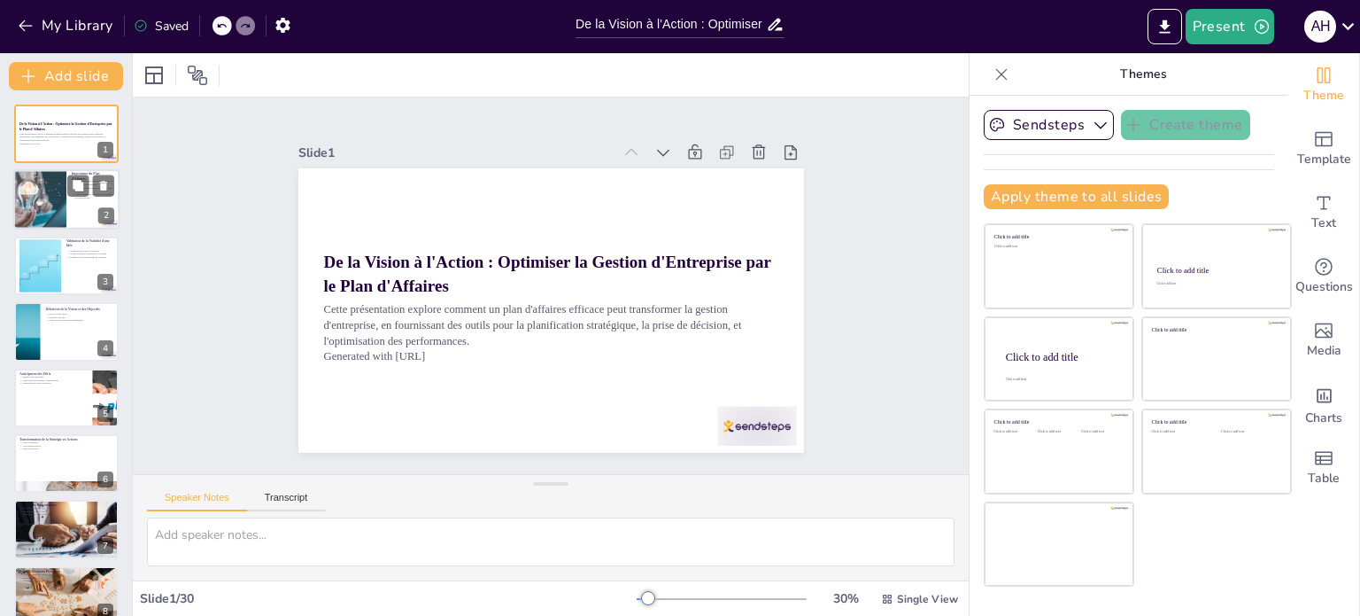
click at [63, 195] on div at bounding box center [39, 200] width 125 height 60
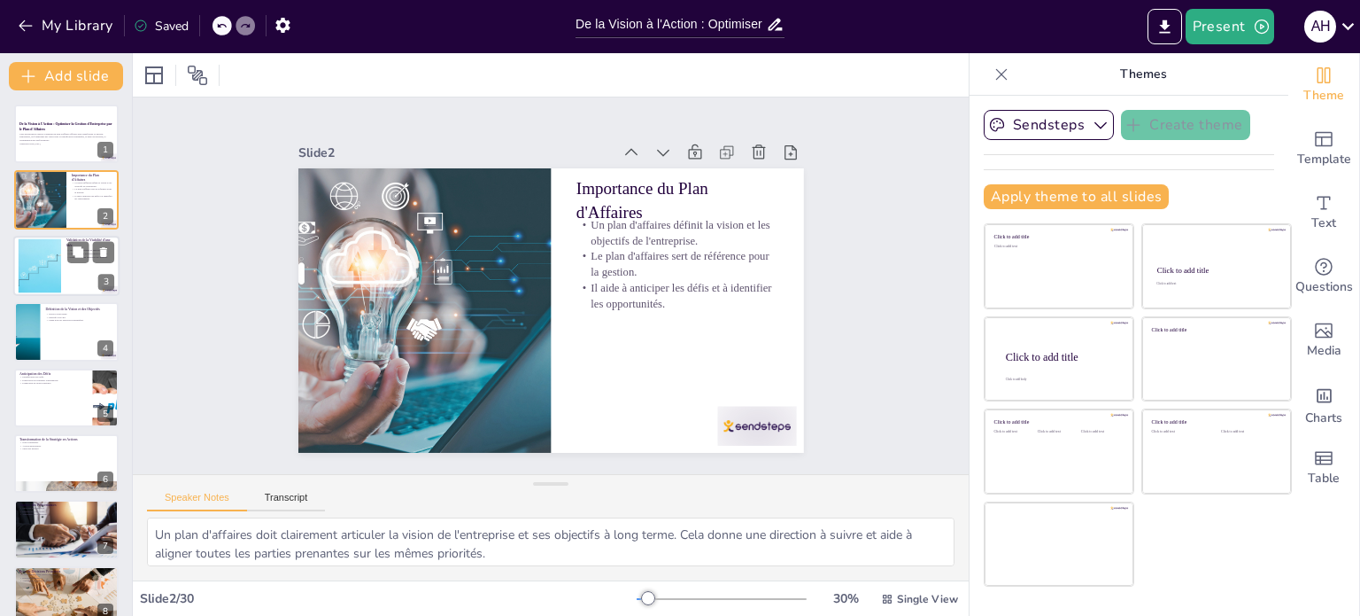
click at [51, 265] on div at bounding box center [39, 265] width 81 height 54
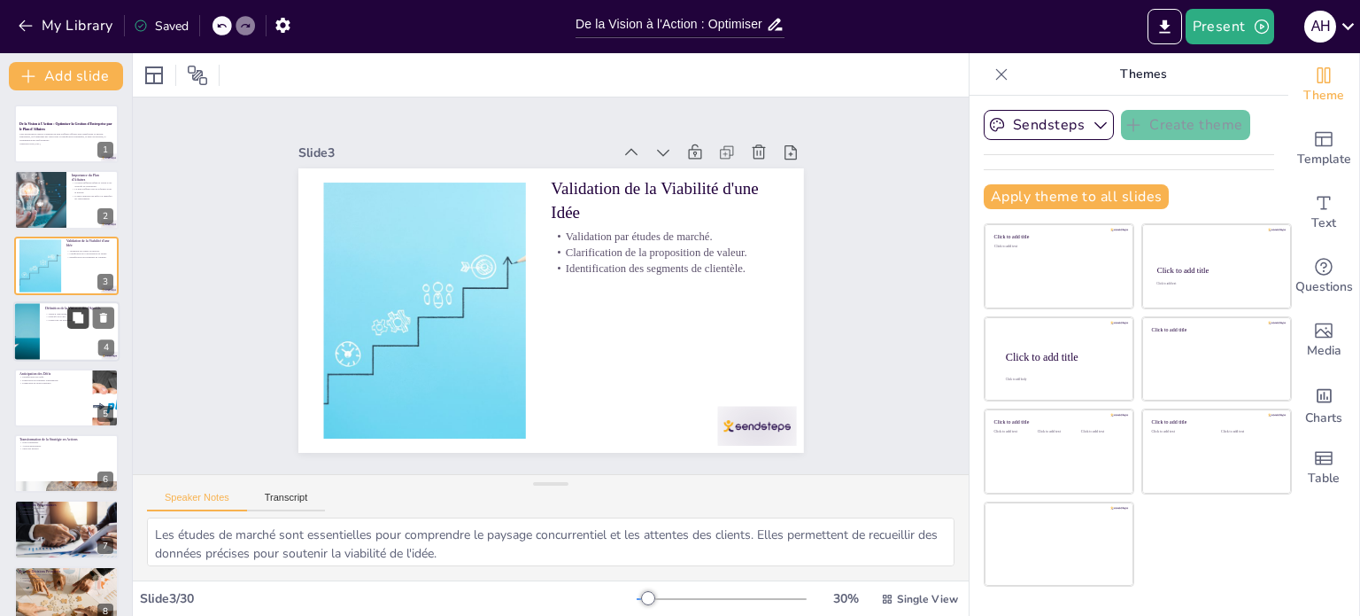
click at [71, 323] on button at bounding box center [77, 317] width 21 height 21
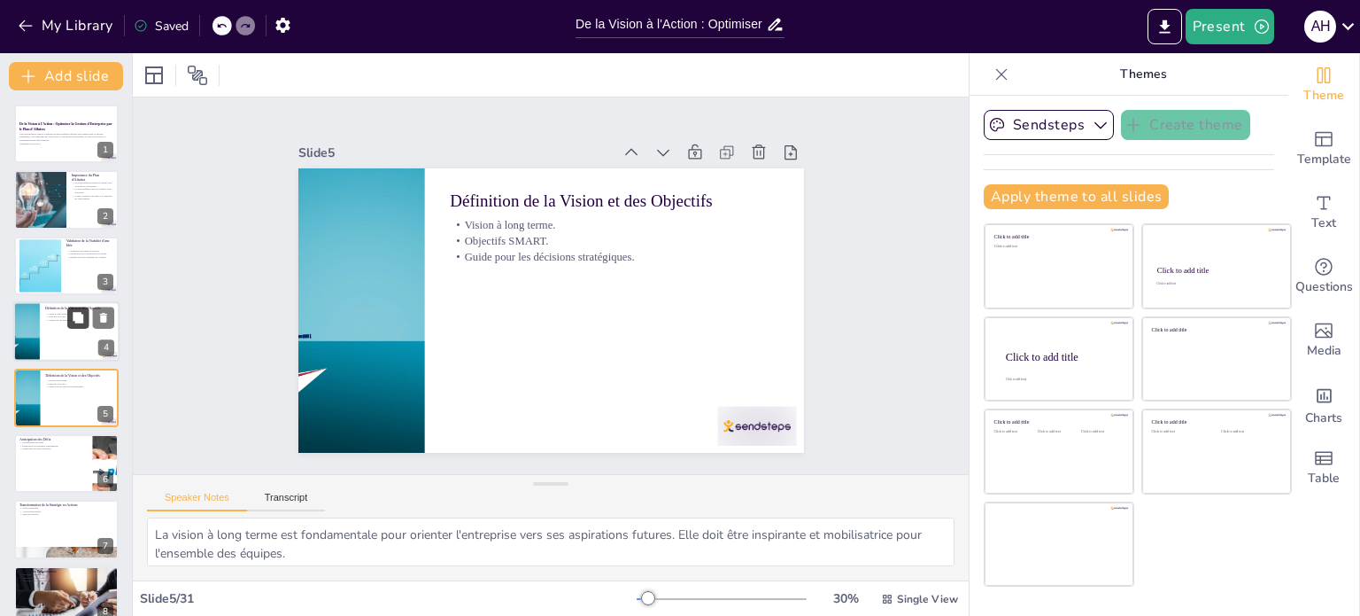
scroll to position [44, 0]
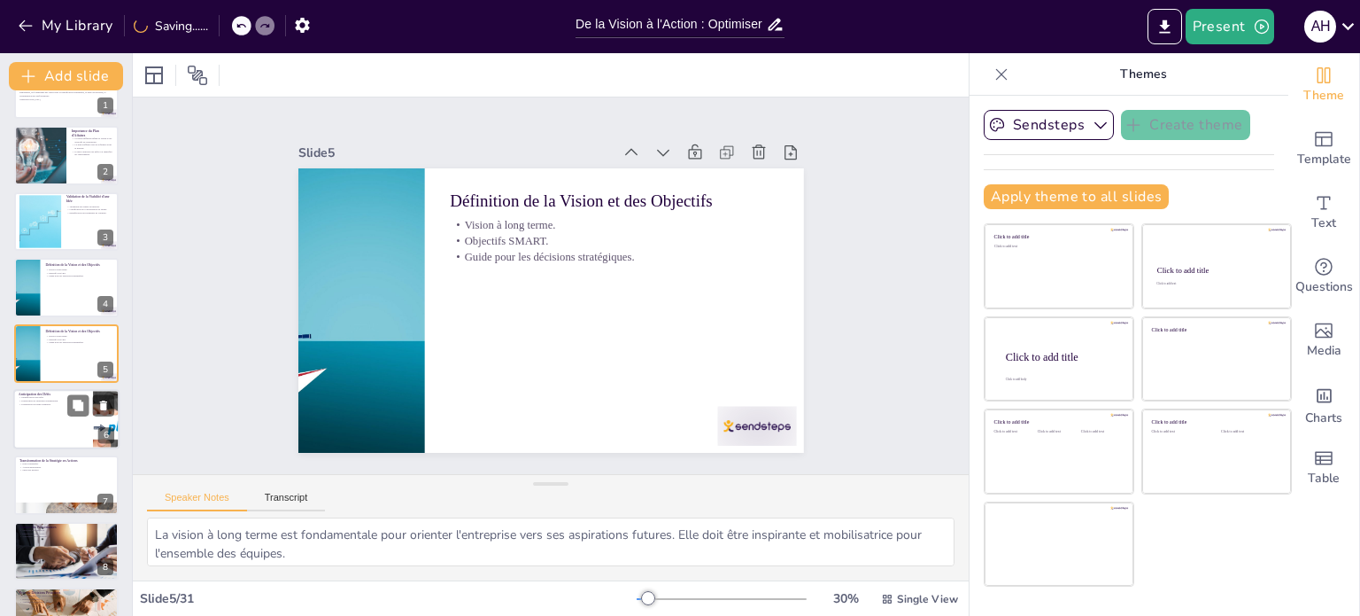
click at [43, 409] on div at bounding box center [66, 419] width 106 height 60
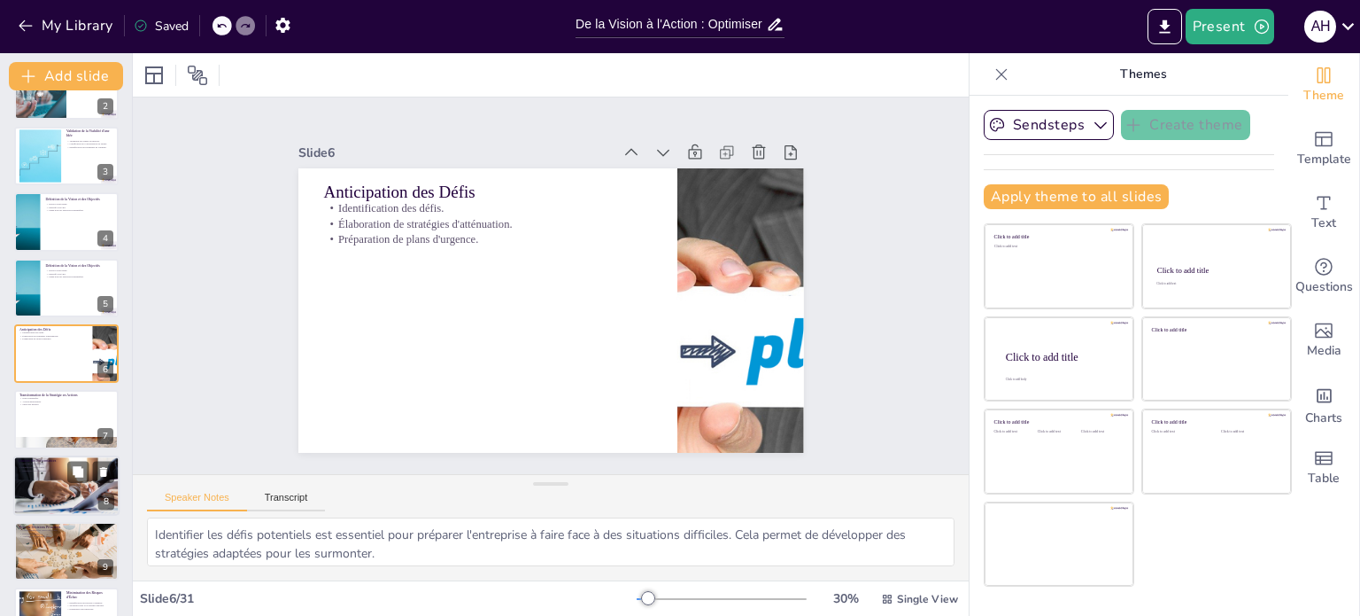
click at [38, 478] on div at bounding box center [66, 485] width 150 height 60
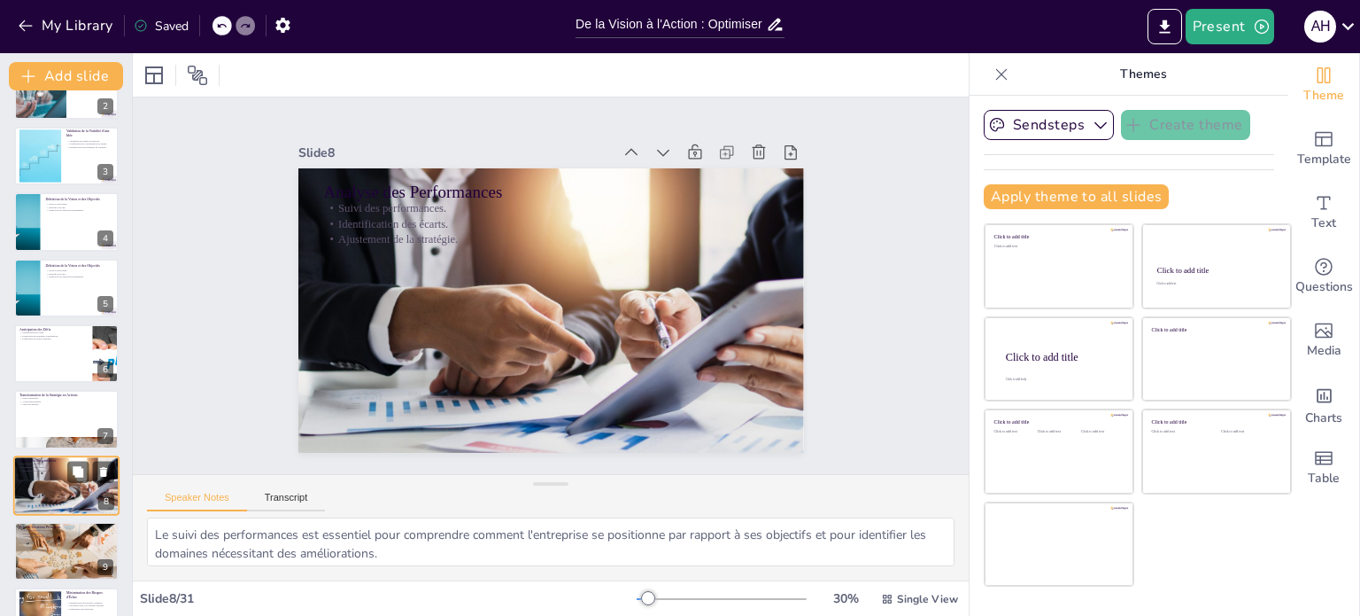
scroll to position [242, 0]
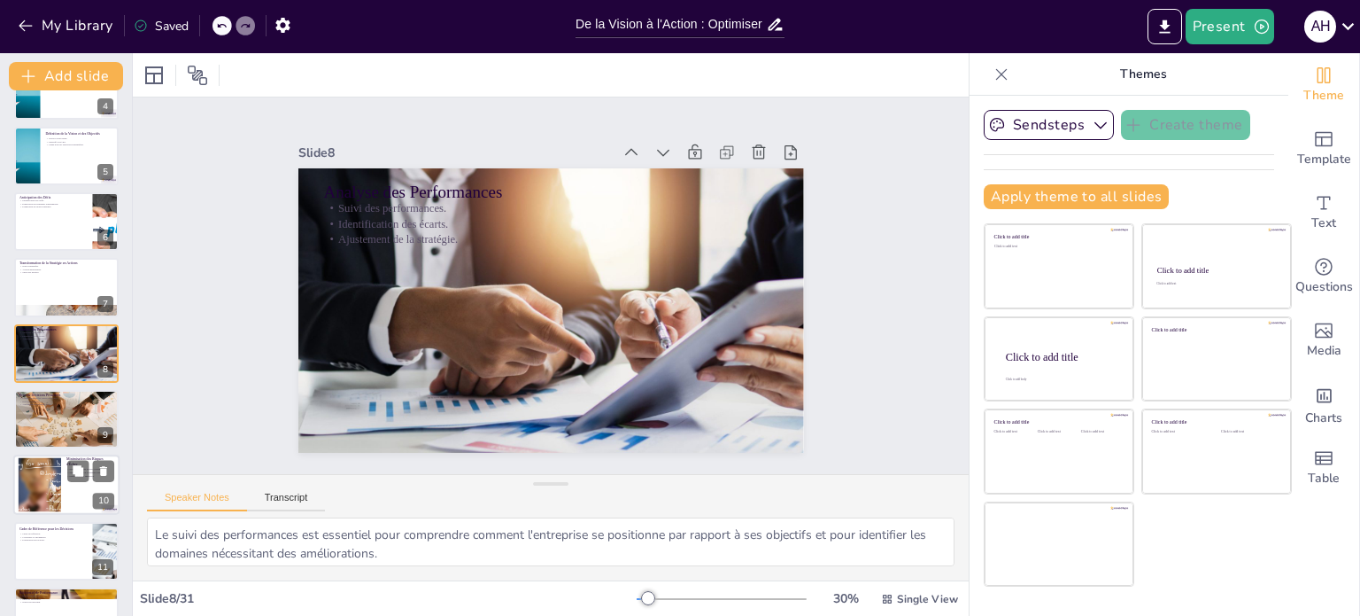
click at [57, 491] on div at bounding box center [40, 485] width 190 height 54
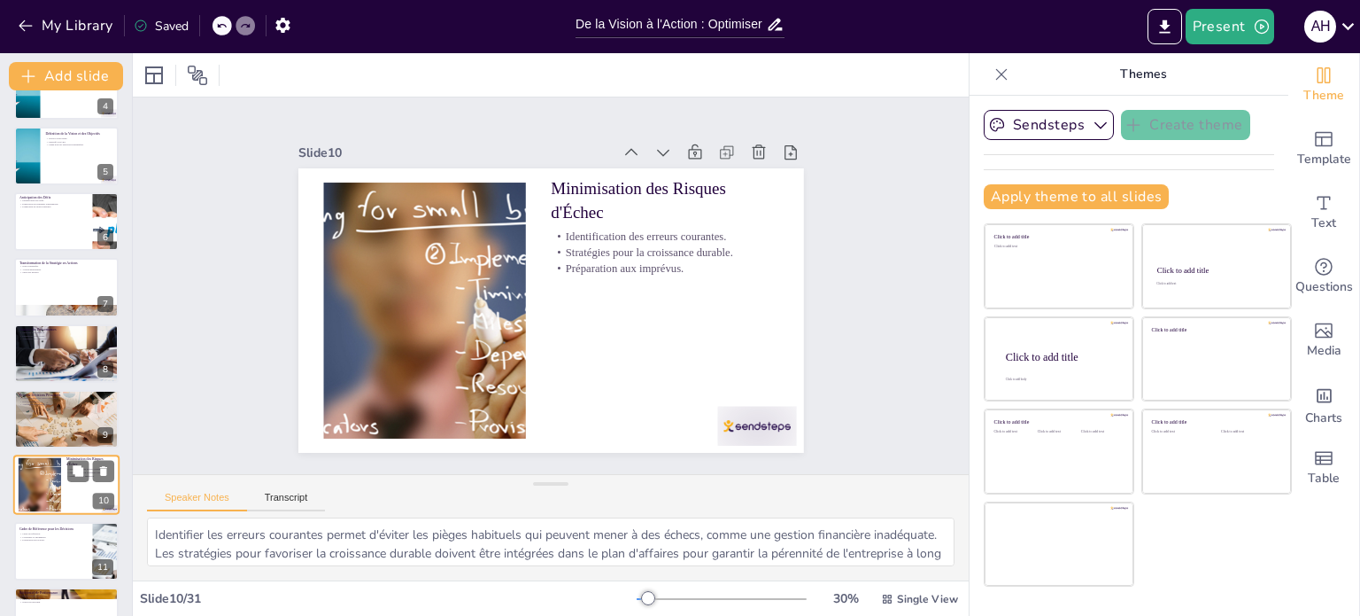
scroll to position [374, 0]
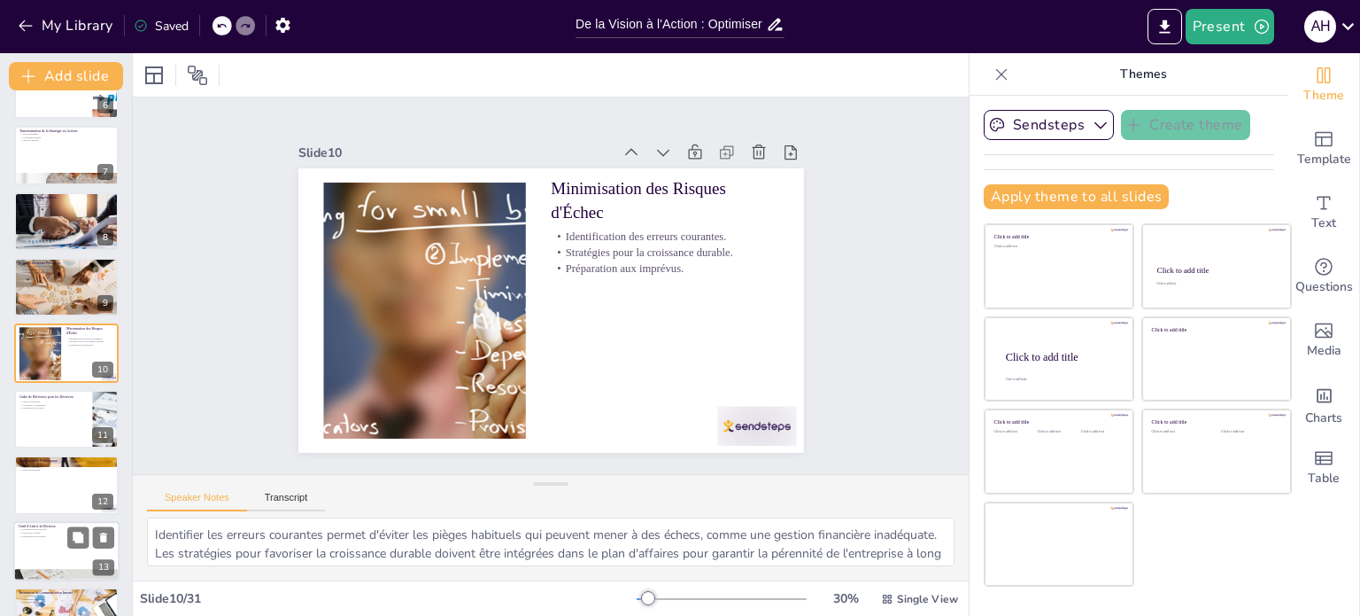
click at [53, 556] on div at bounding box center [66, 551] width 106 height 60
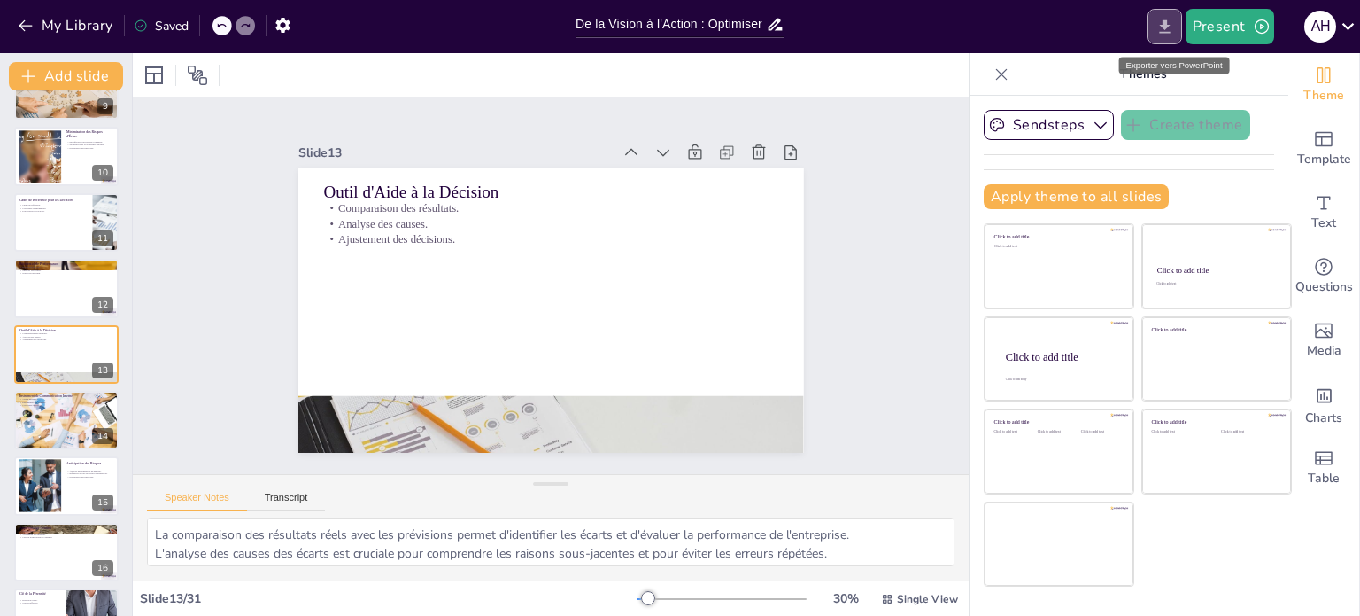
click at [1168, 24] on icon "Export to PowerPoint" at bounding box center [1164, 25] width 11 height 13
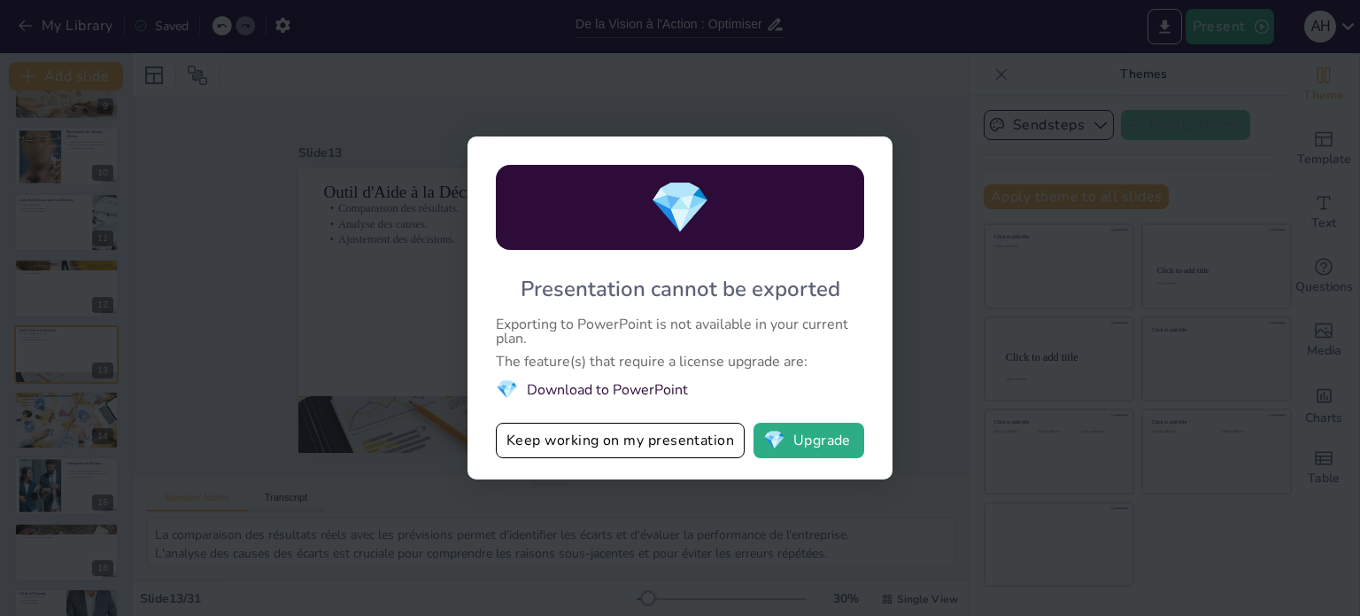
click at [1202, 76] on div "💎 Presentation cannot be exported Exporting to PowerPoint is not available in y…" at bounding box center [680, 308] width 1360 height 616
click at [634, 446] on button "Keep working on my presentation" at bounding box center [620, 439] width 249 height 35
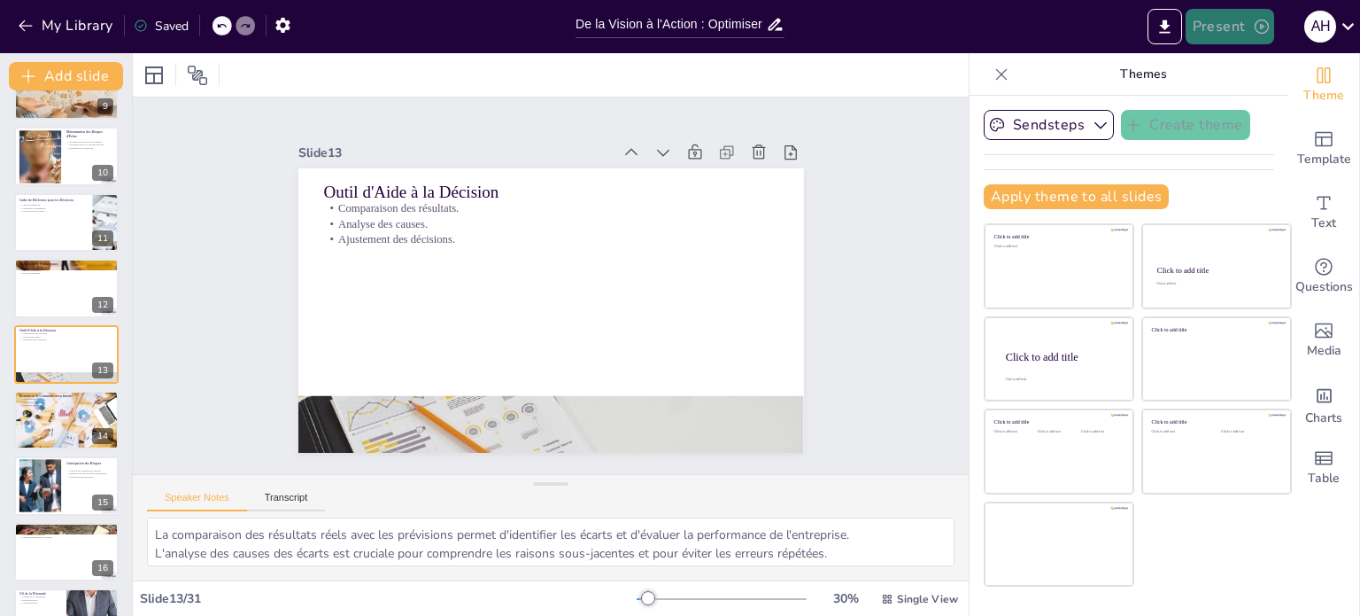
click at [1215, 24] on button "Present" at bounding box center [1230, 26] width 89 height 35
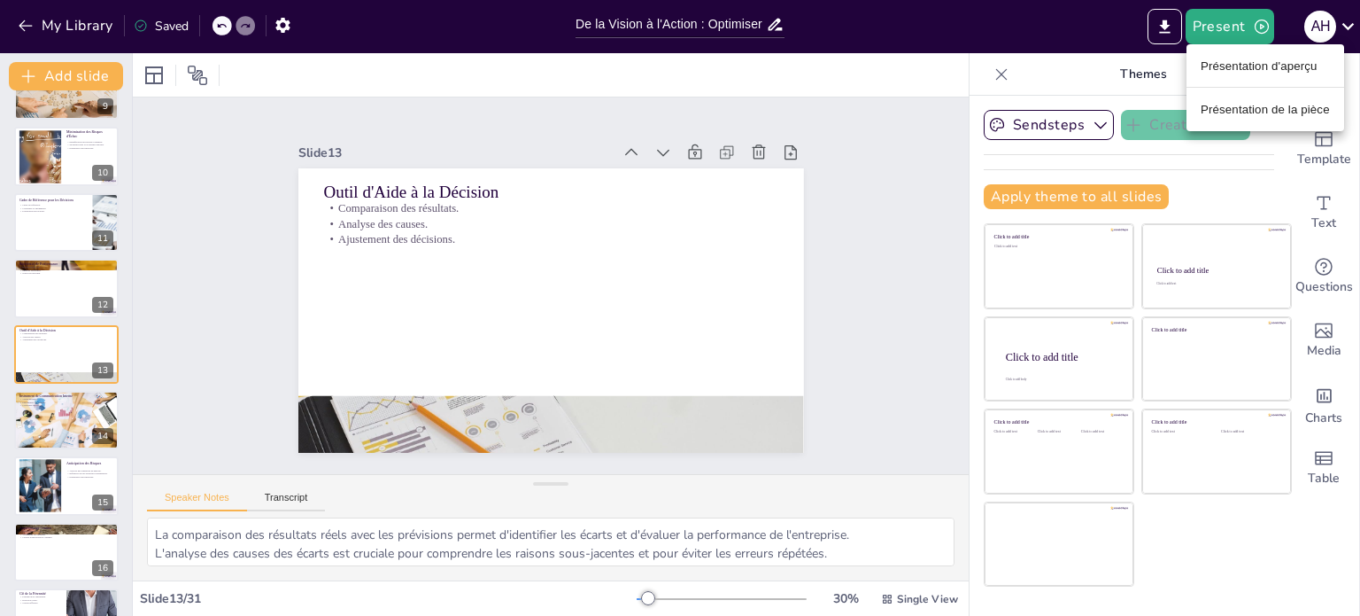
click at [1252, 62] on font "Présentation d'aperçu" at bounding box center [1259, 65] width 117 height 13
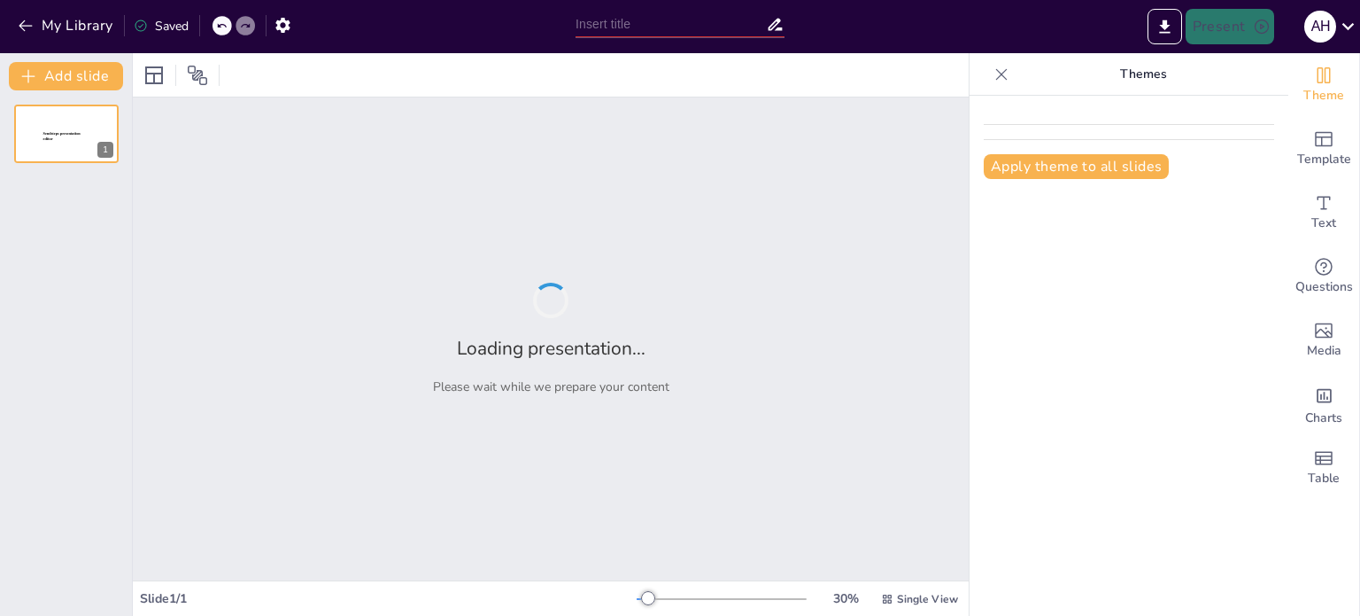
type input "De la Vision à l'Action : Optimiser la Gestion d'Entreprise par le Plan d'Affai…"
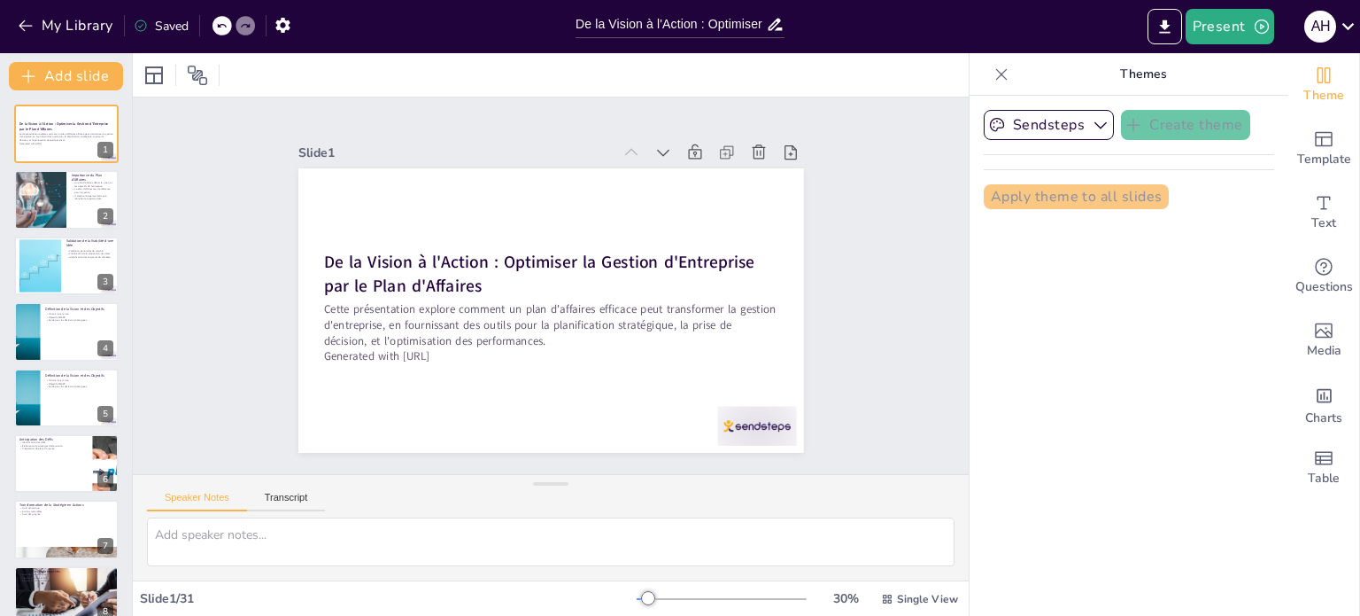
checkbox input "true"
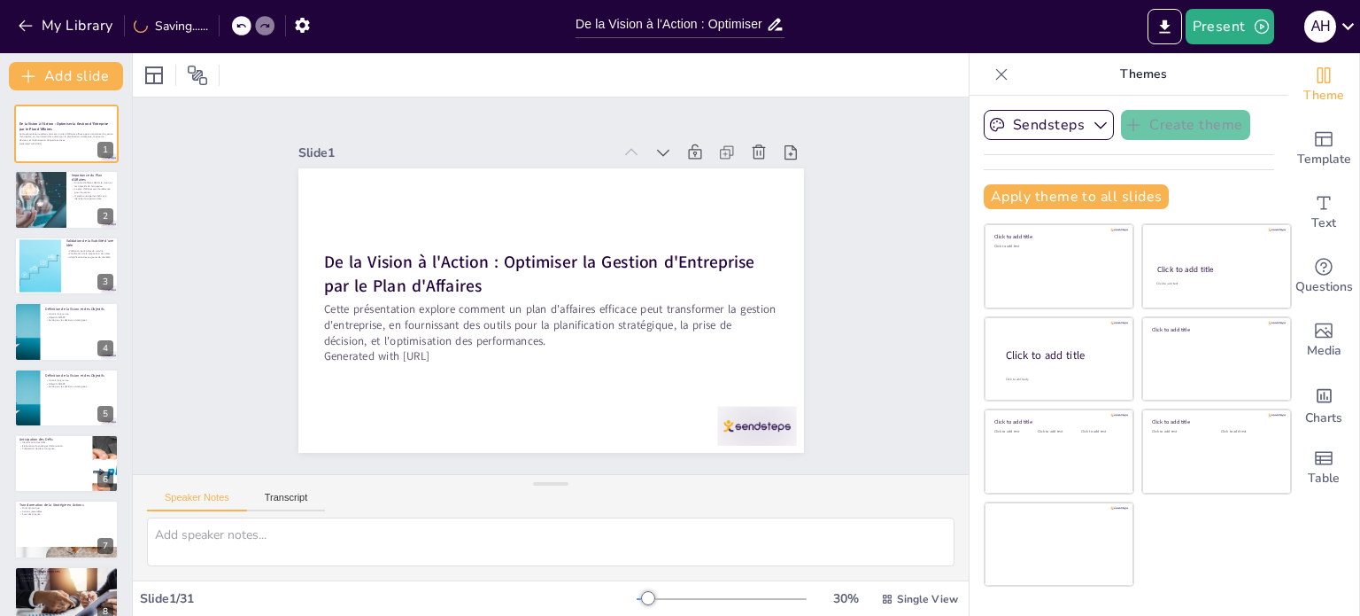
checkbox input "true"
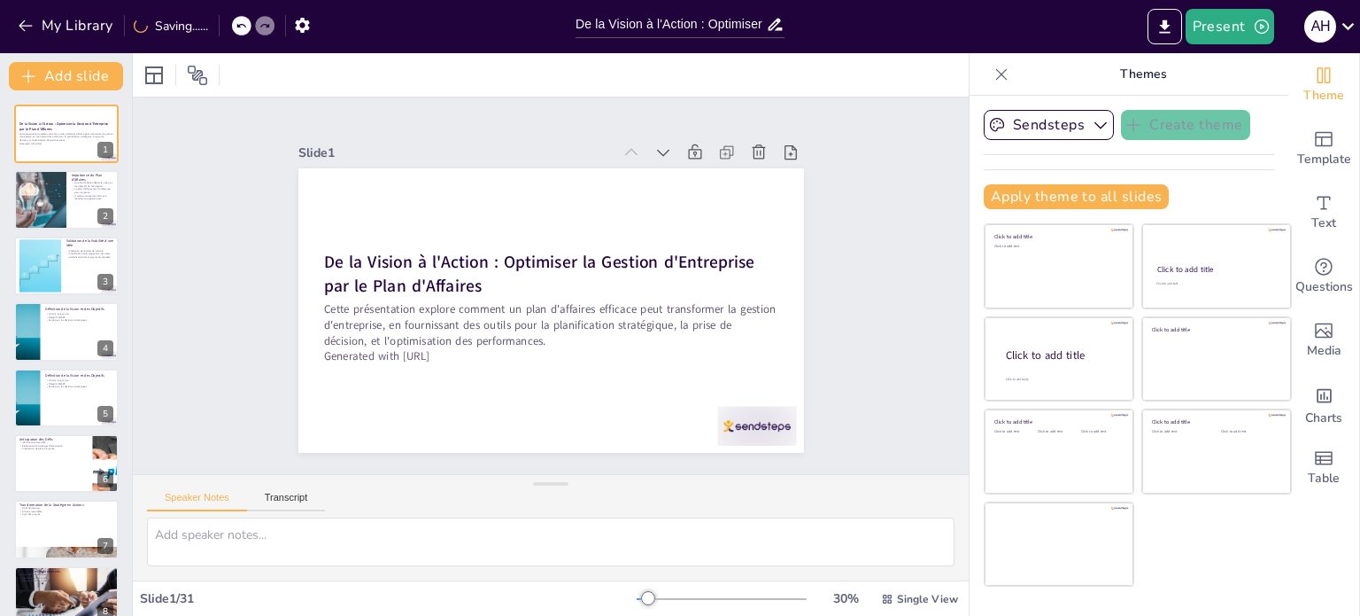
checkbox input "true"
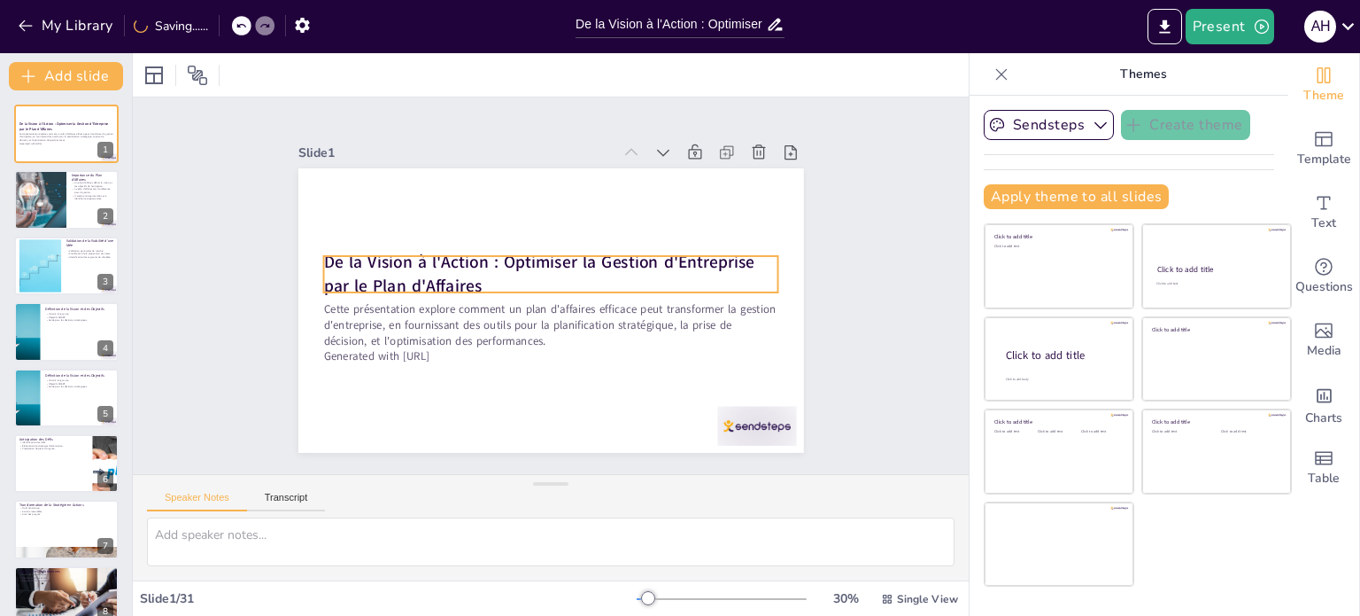
checkbox input "true"
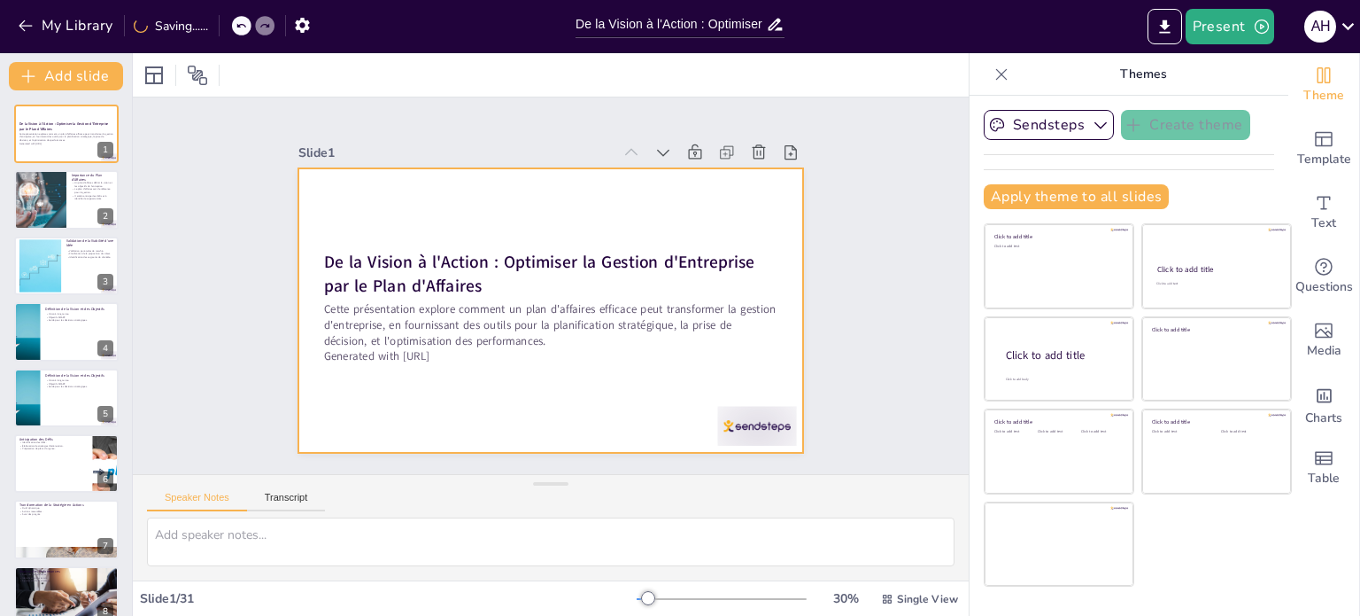
checkbox input "true"
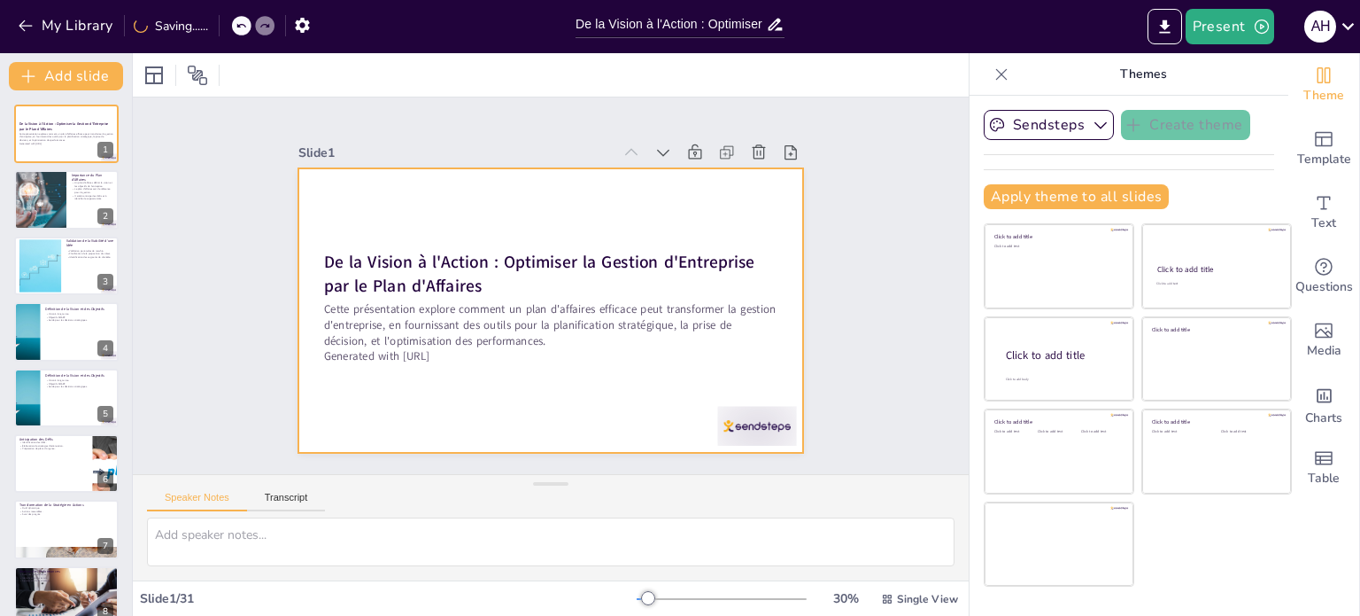
checkbox input "true"
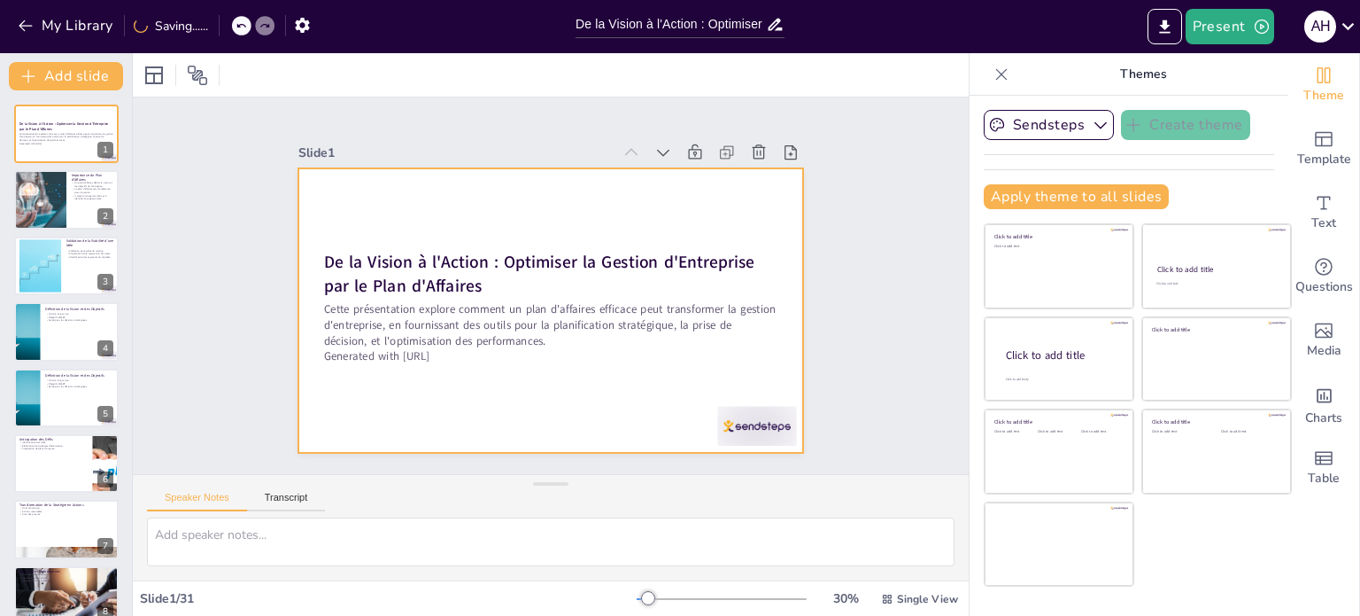
checkbox input "true"
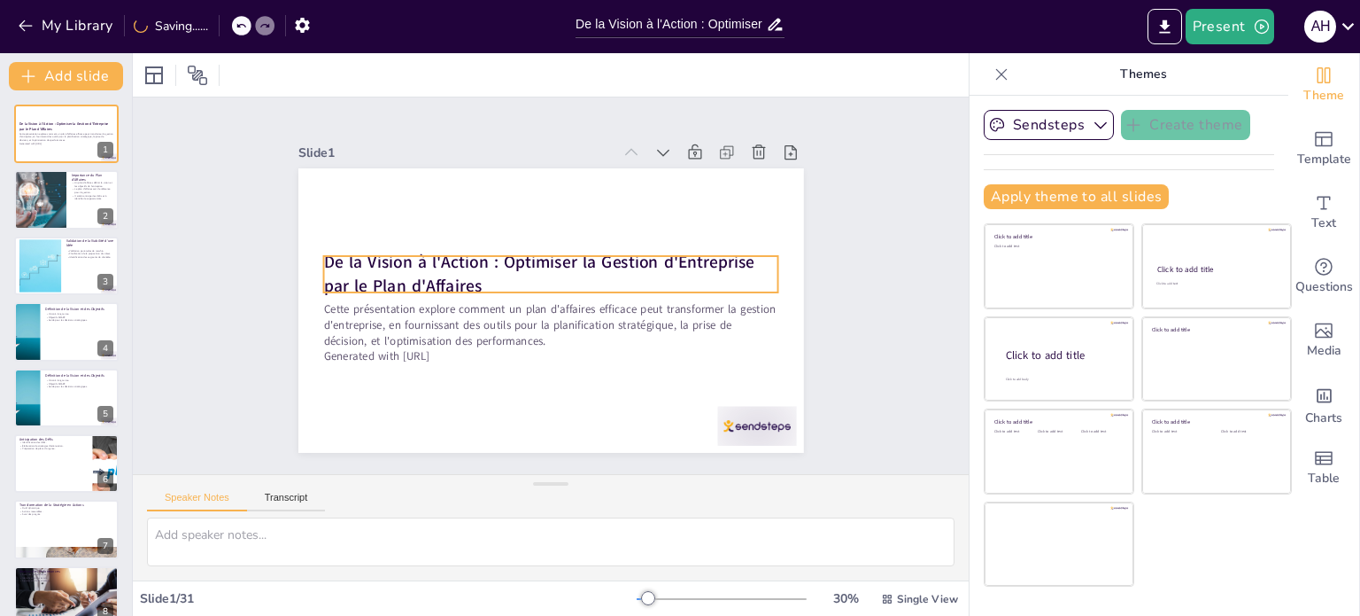
checkbox input "true"
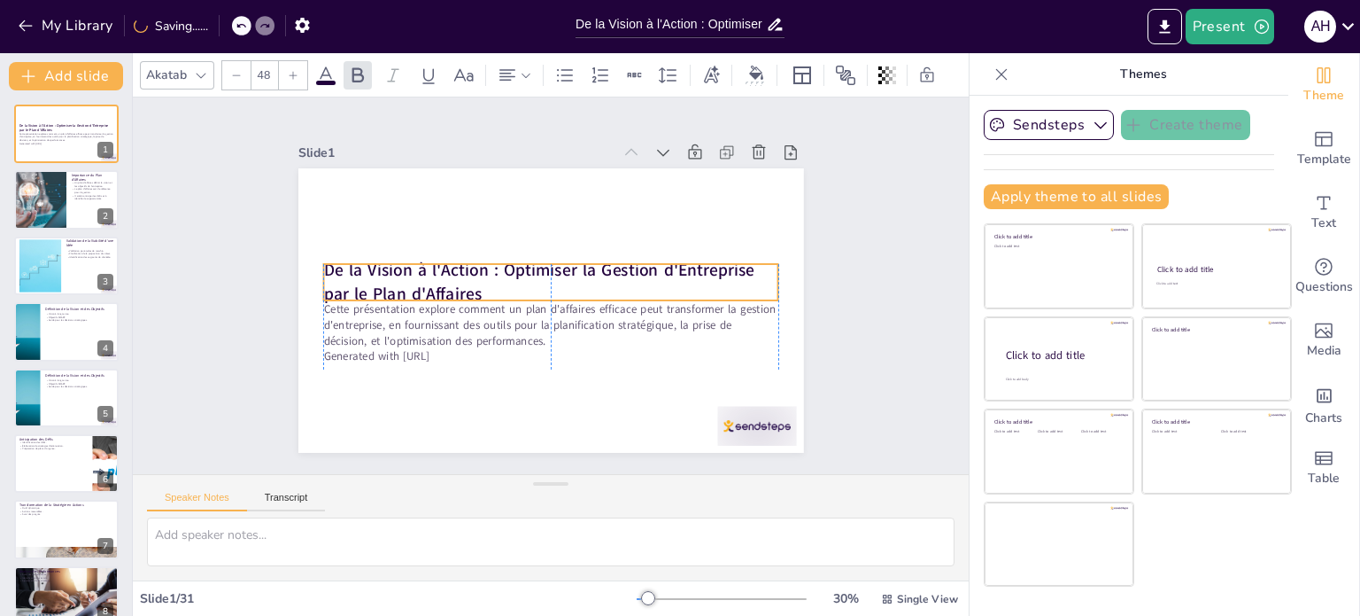
checkbox input "true"
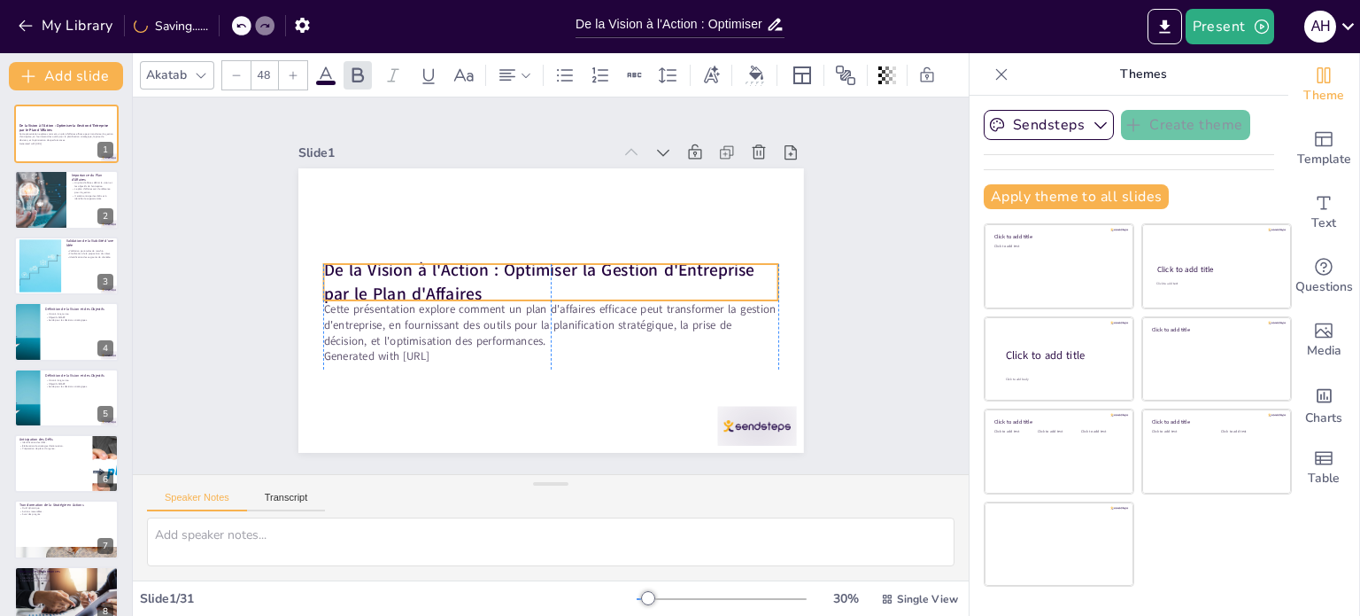
checkbox input "true"
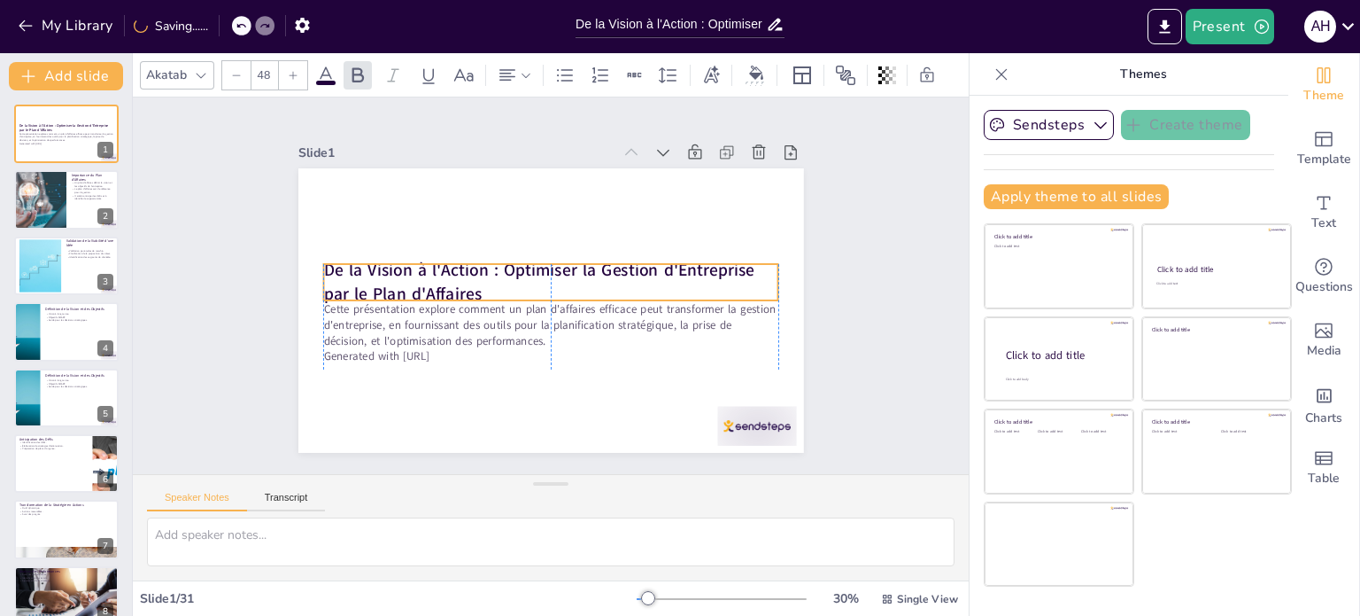
checkbox input "true"
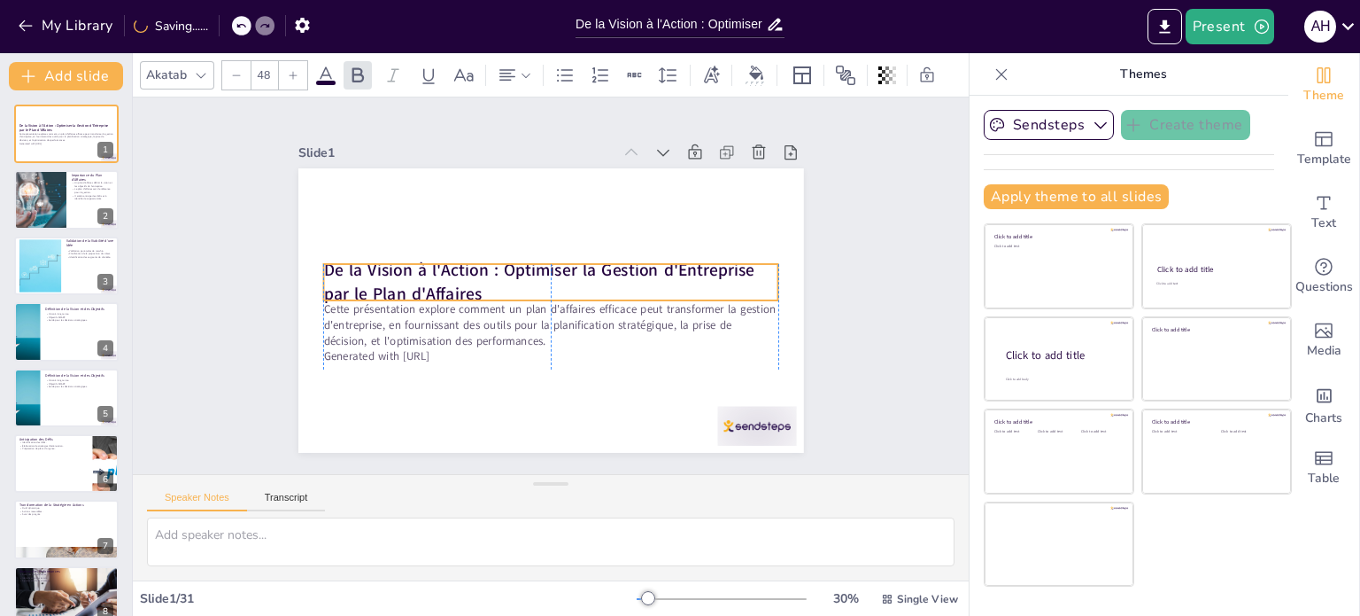
checkbox input "true"
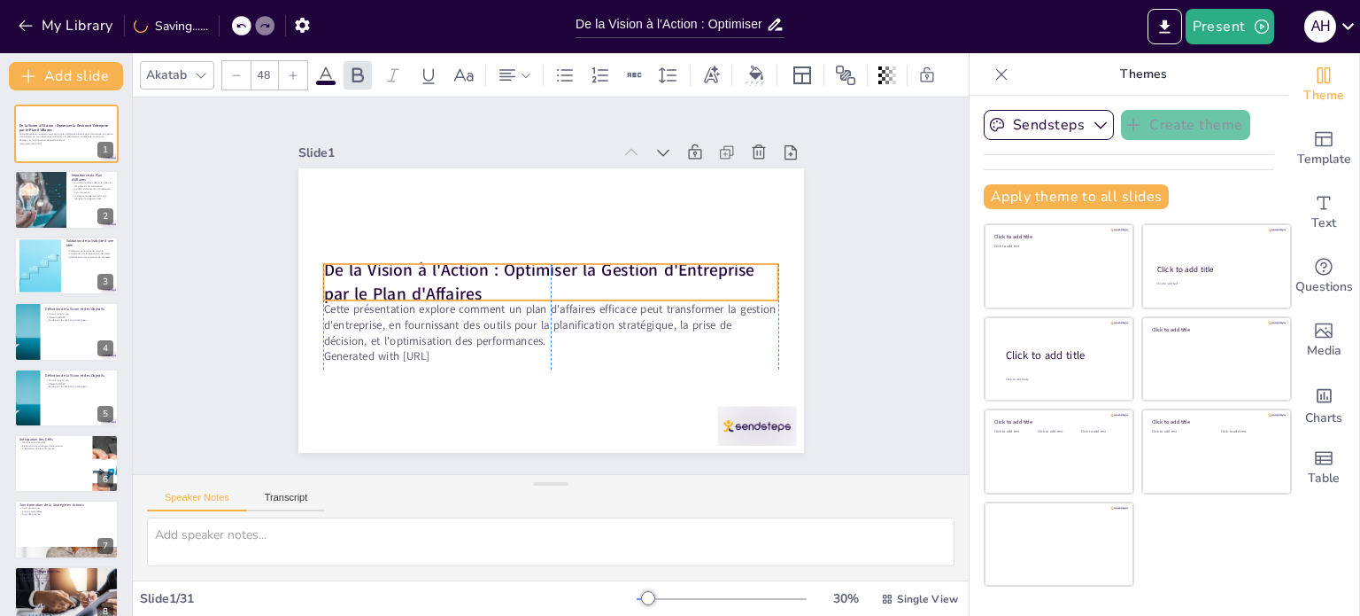
checkbox input "true"
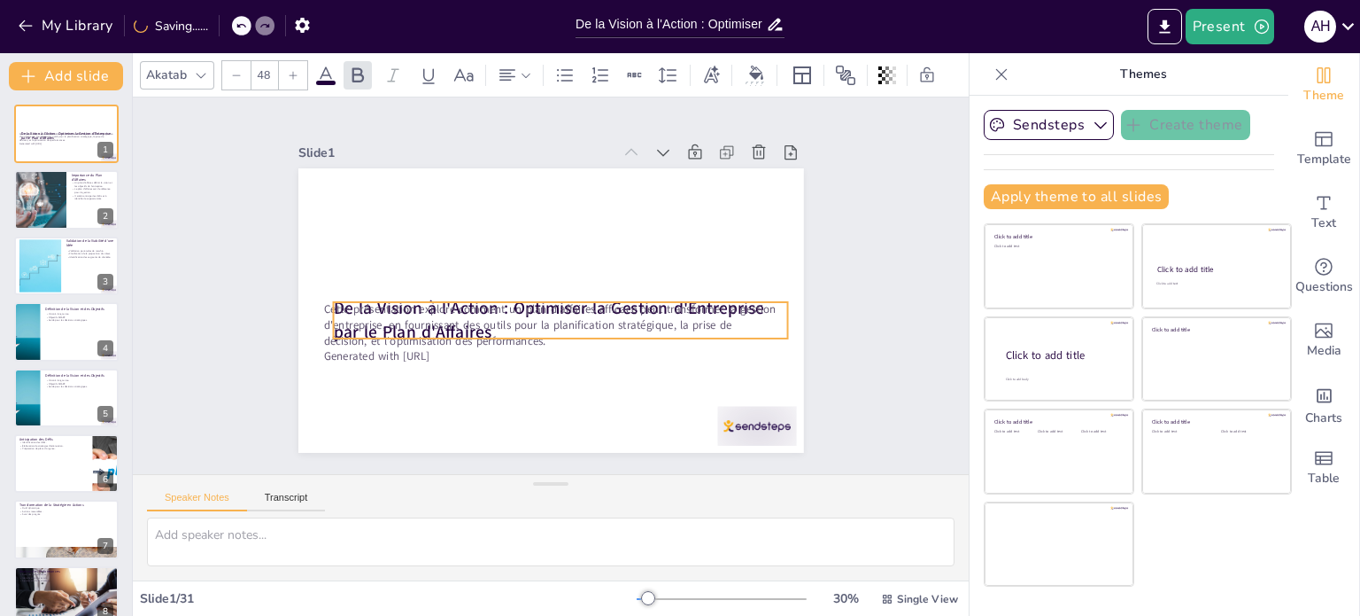
checkbox input "true"
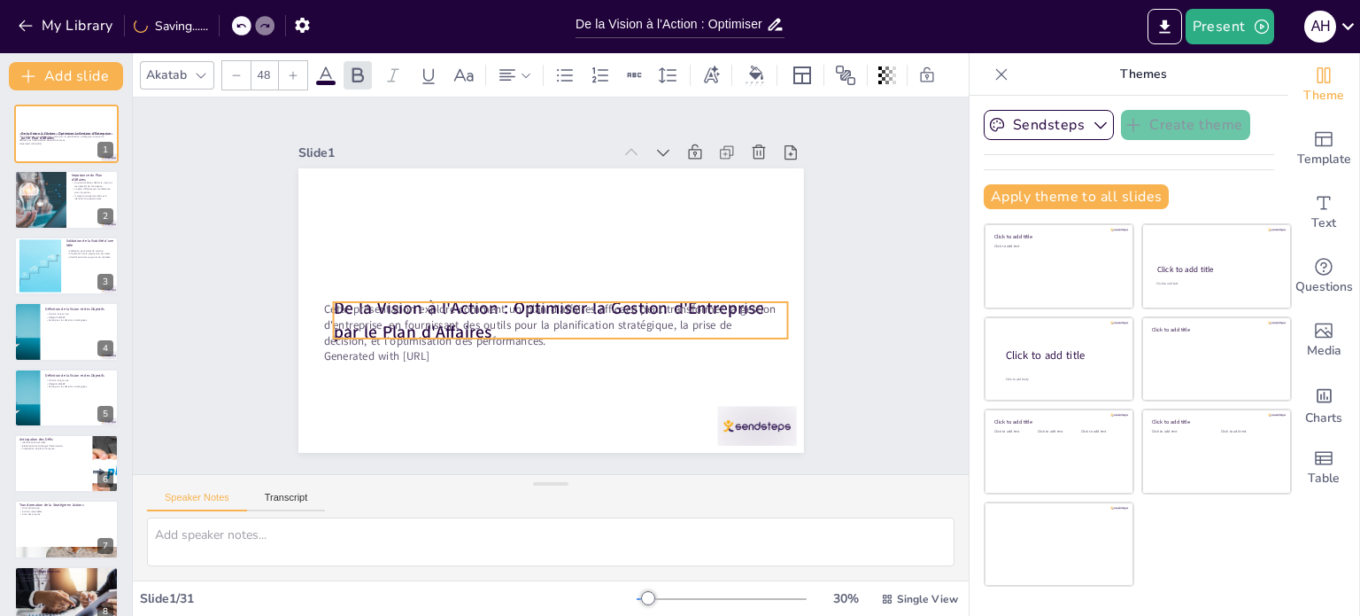
checkbox input "true"
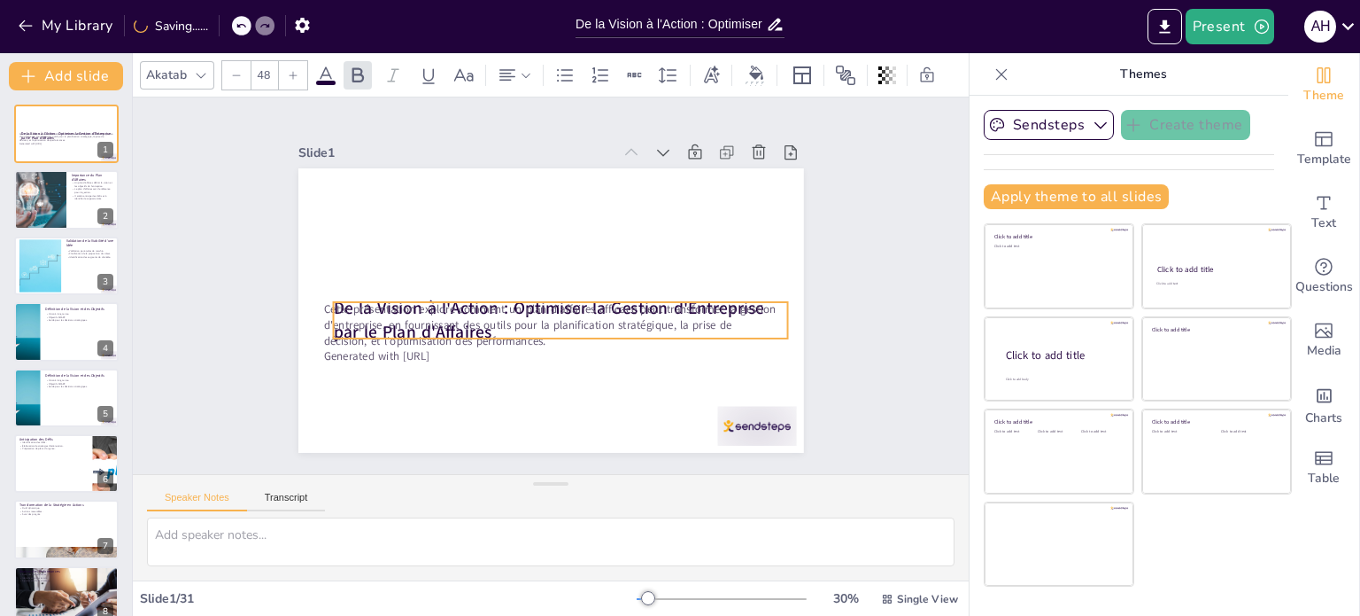
checkbox input "true"
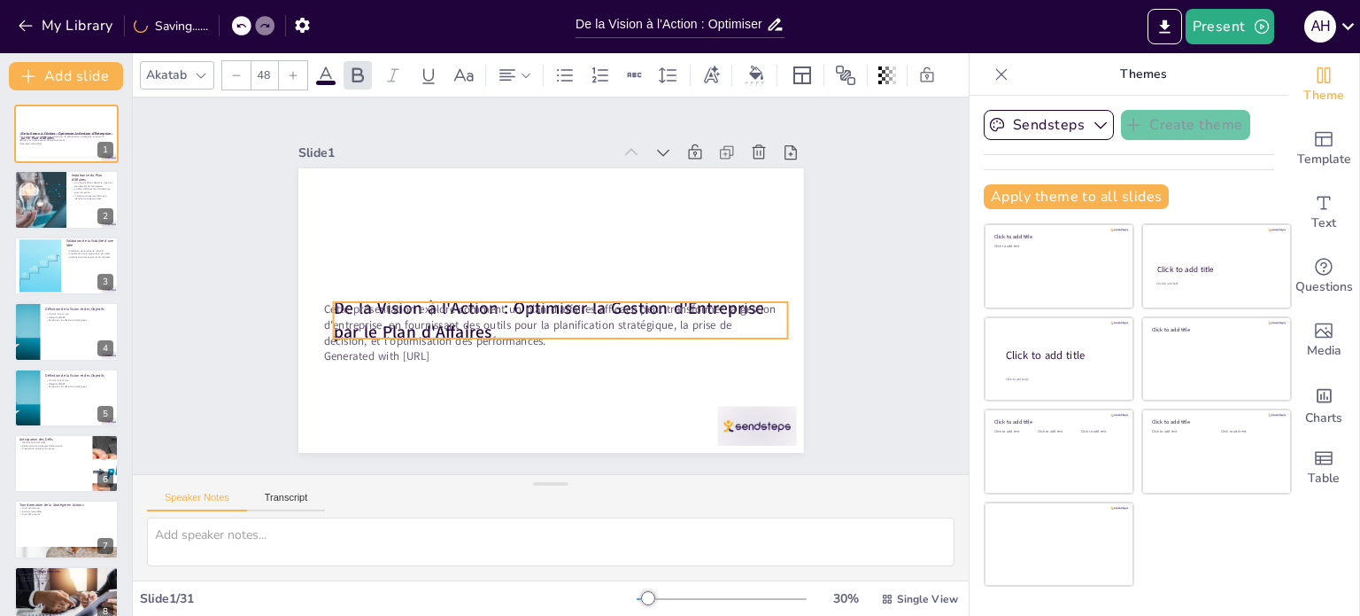
checkbox input "true"
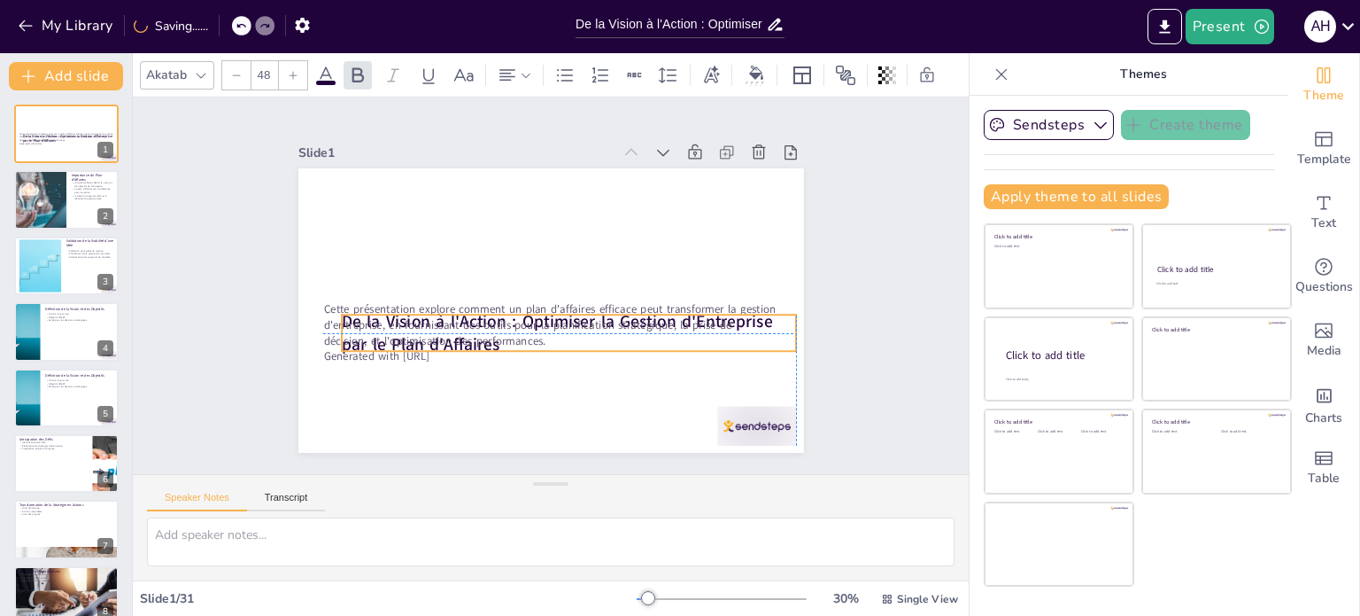
checkbox input "true"
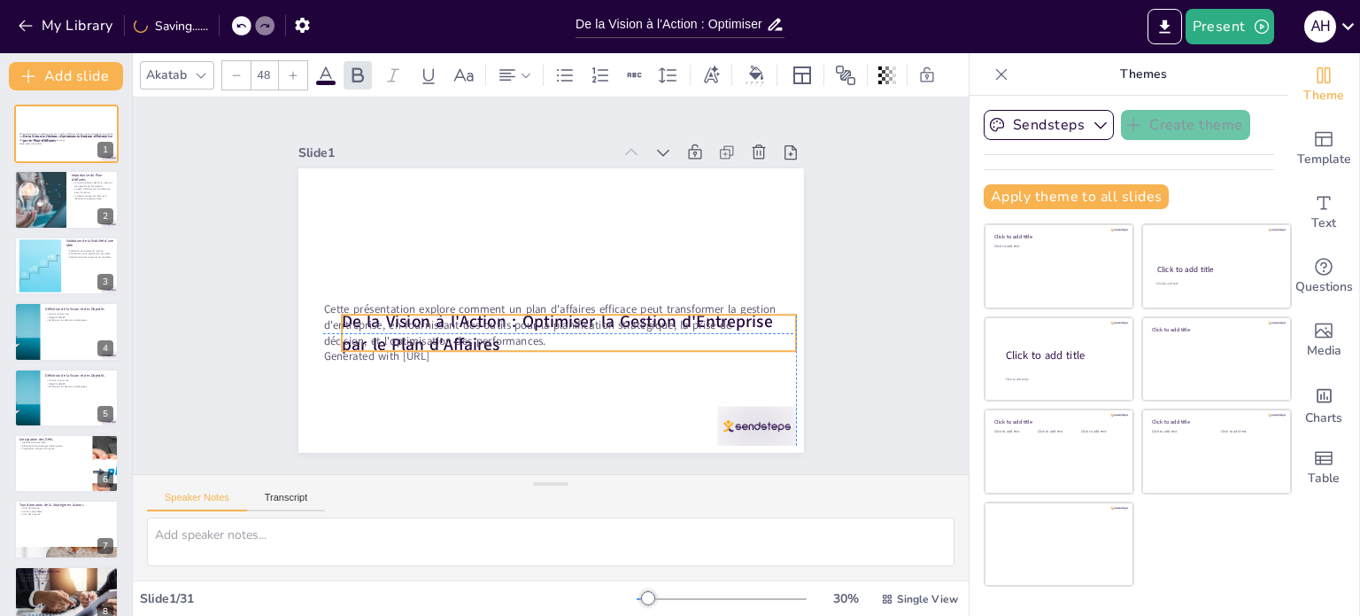
checkbox input "true"
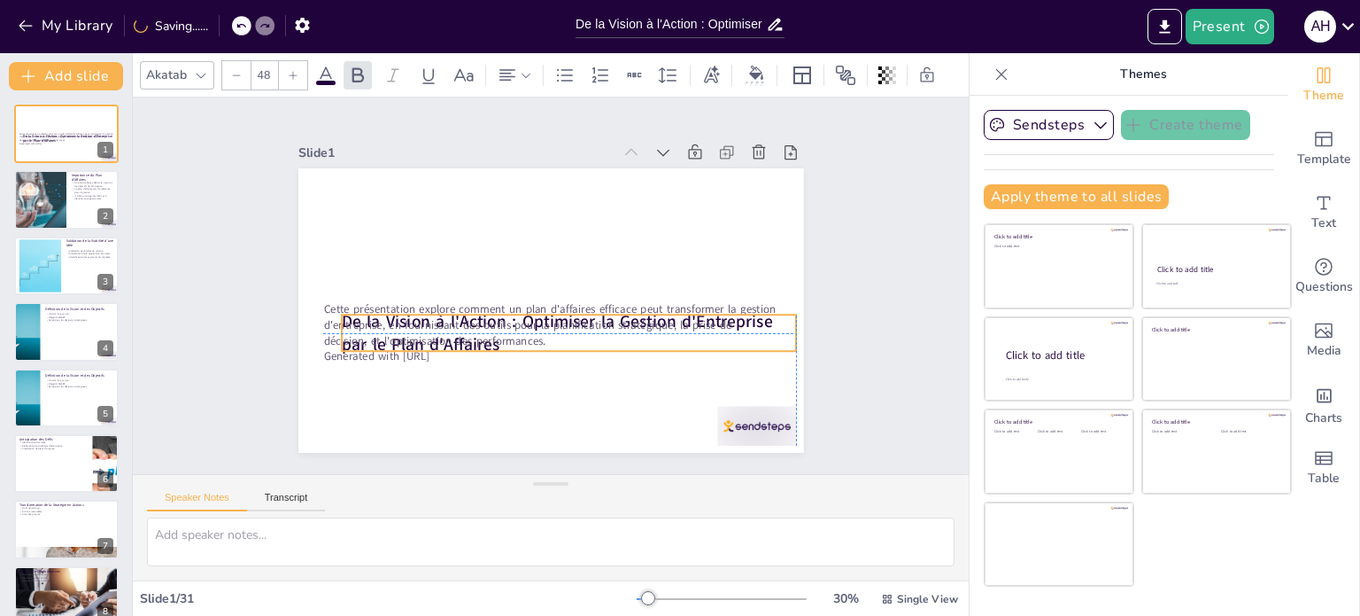
checkbox input "true"
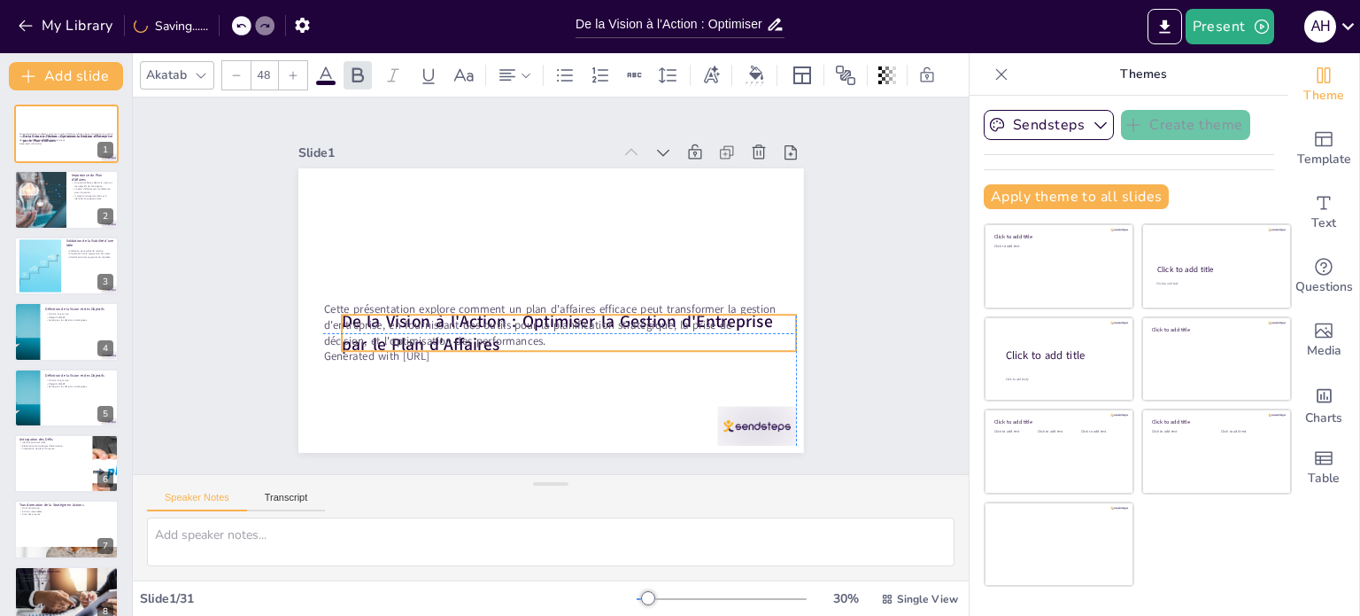
checkbox input "true"
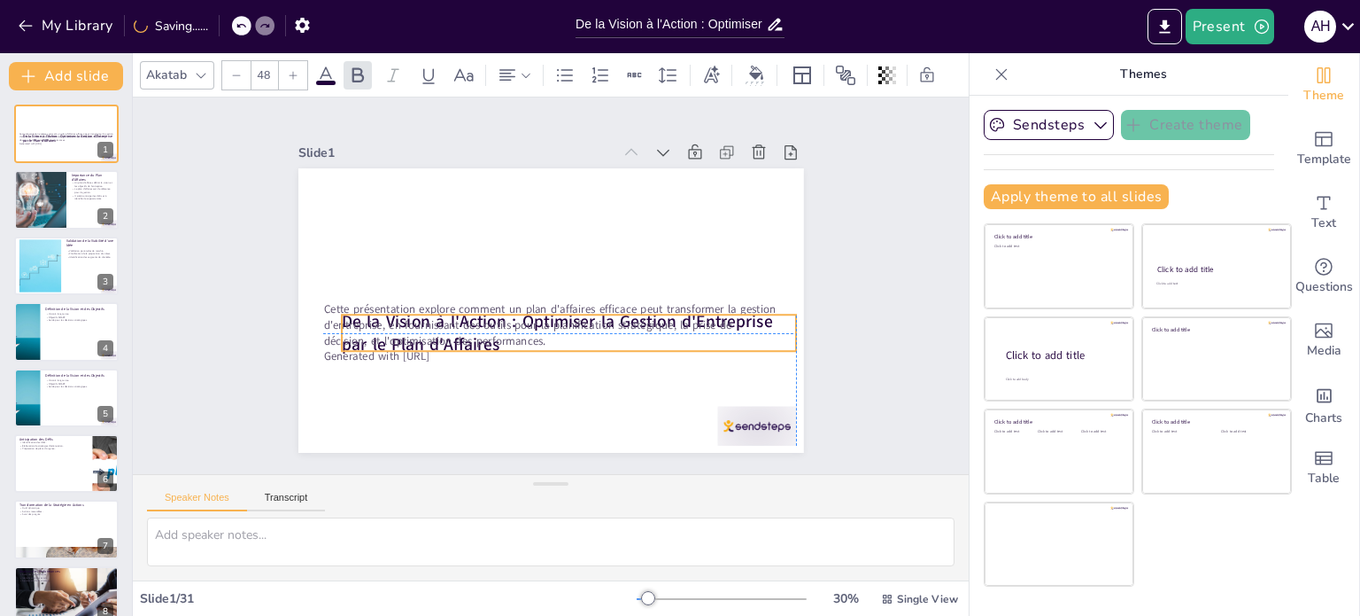
checkbox input "true"
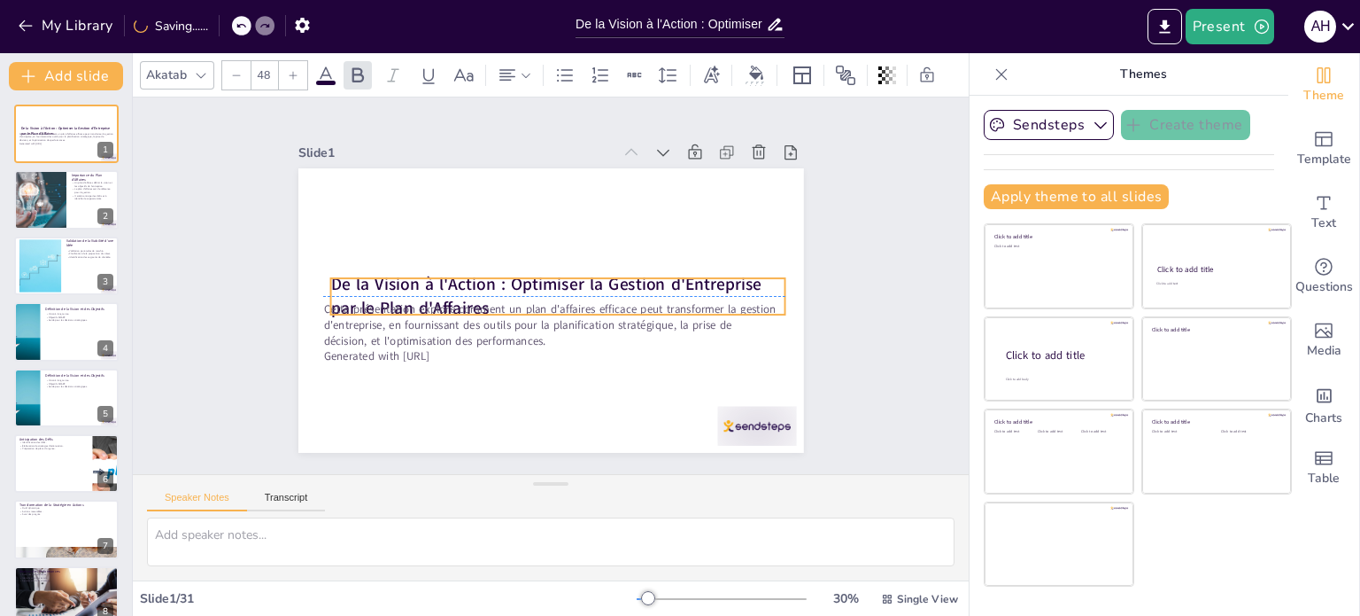
checkbox input "true"
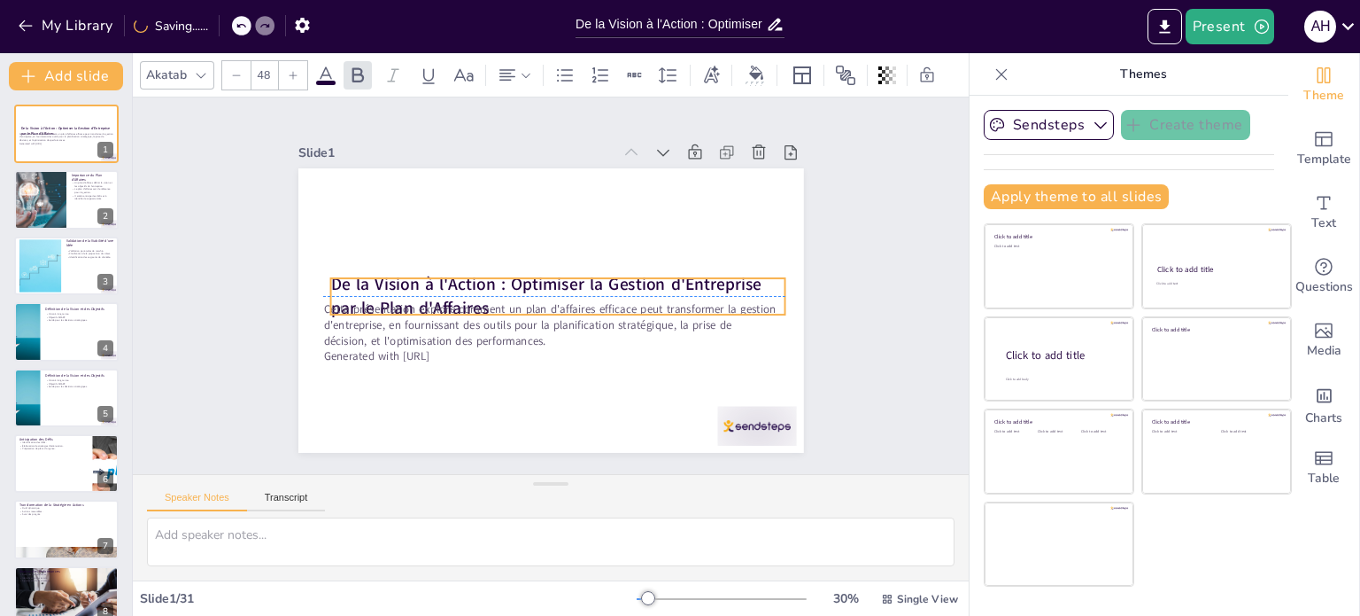
checkbox input "true"
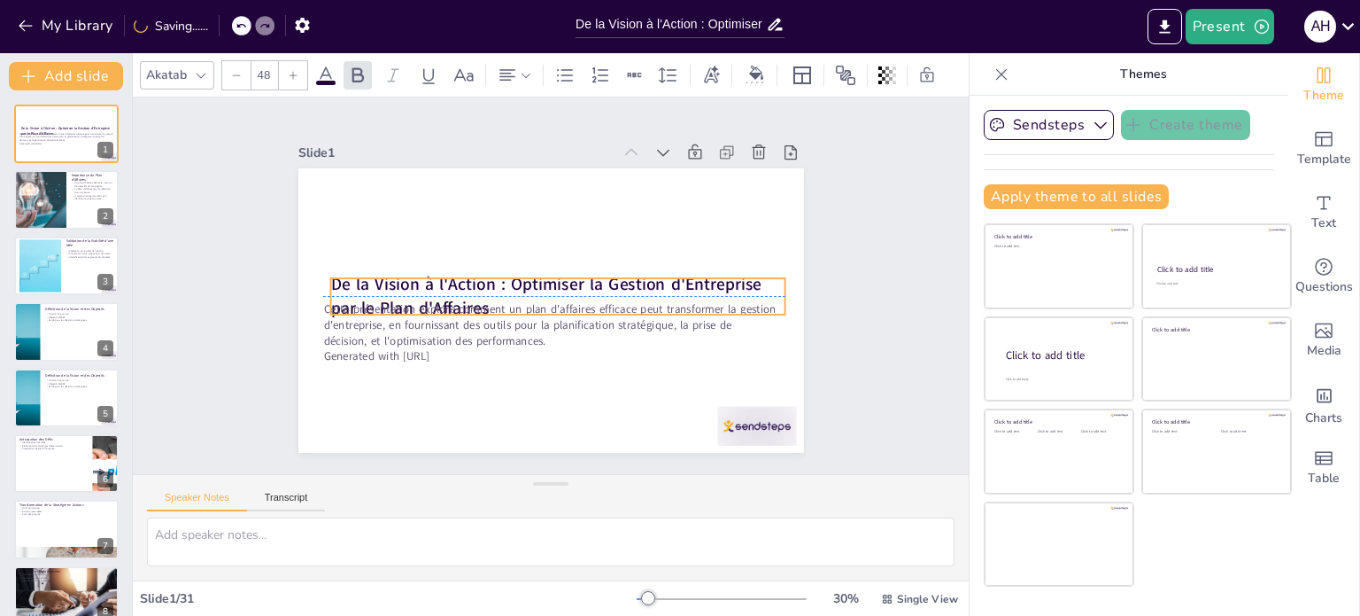
checkbox input "true"
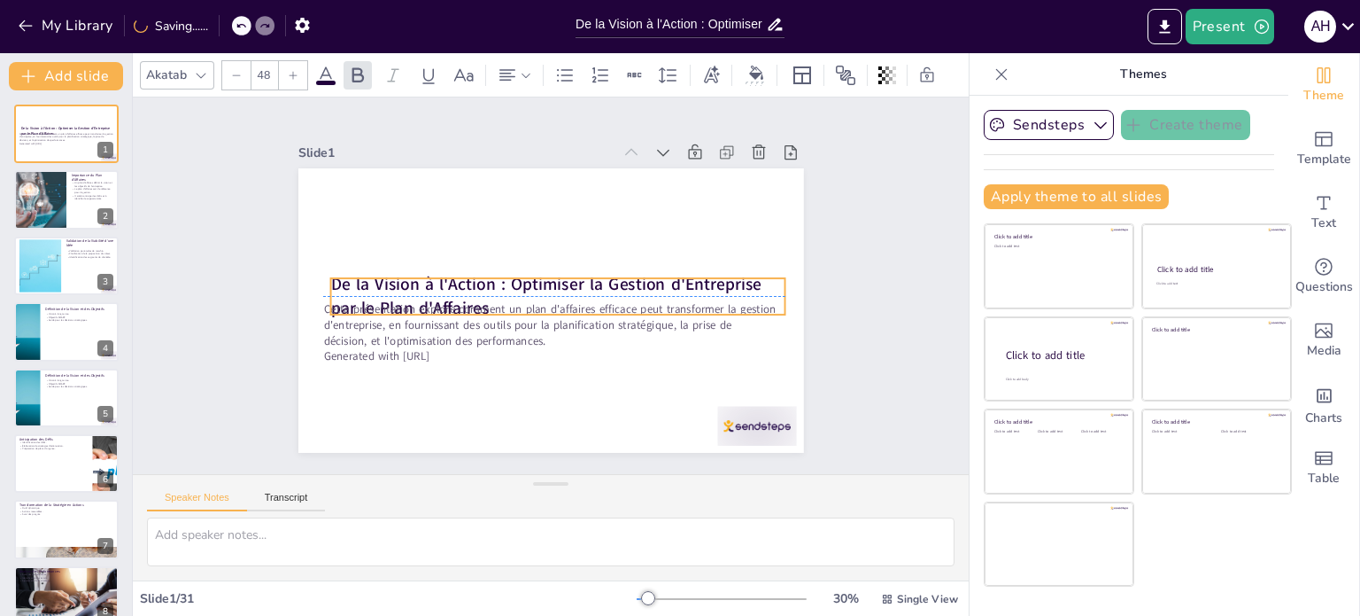
checkbox input "true"
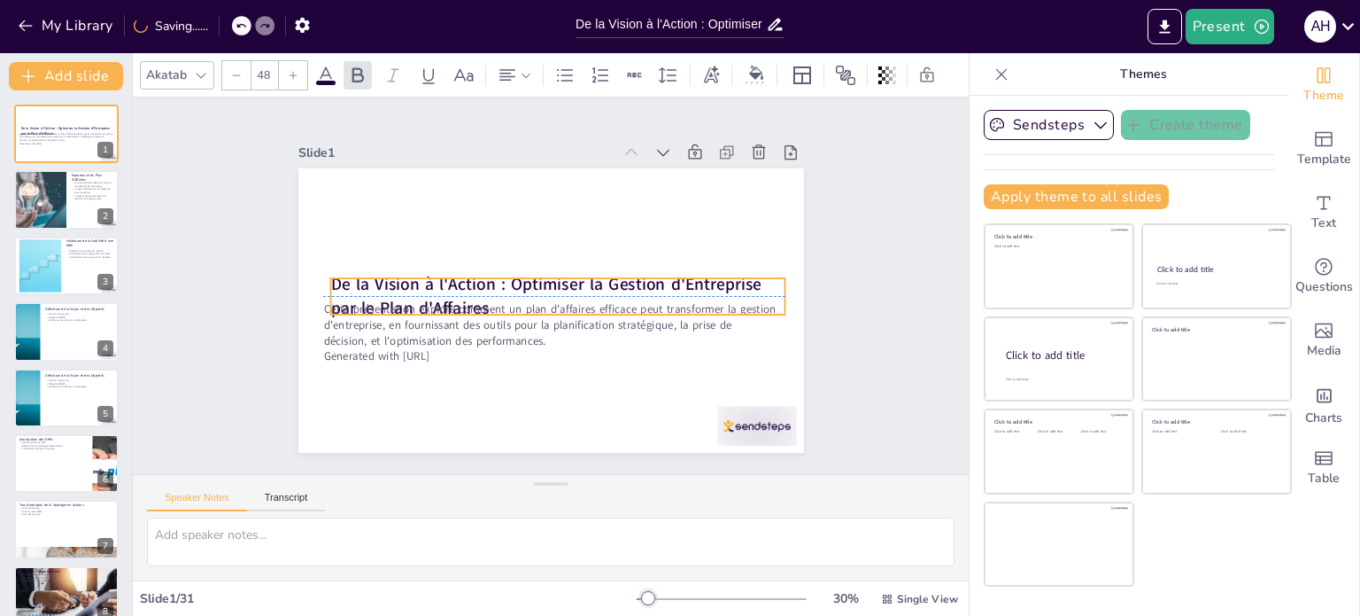
checkbox input "true"
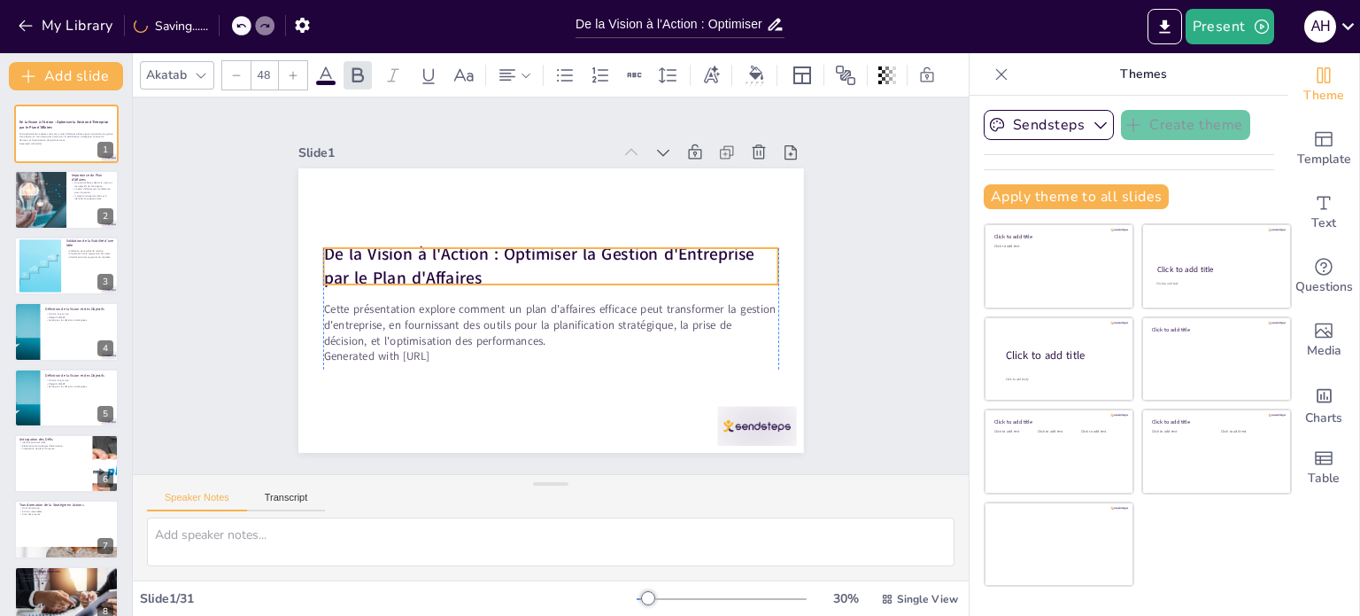
checkbox input "true"
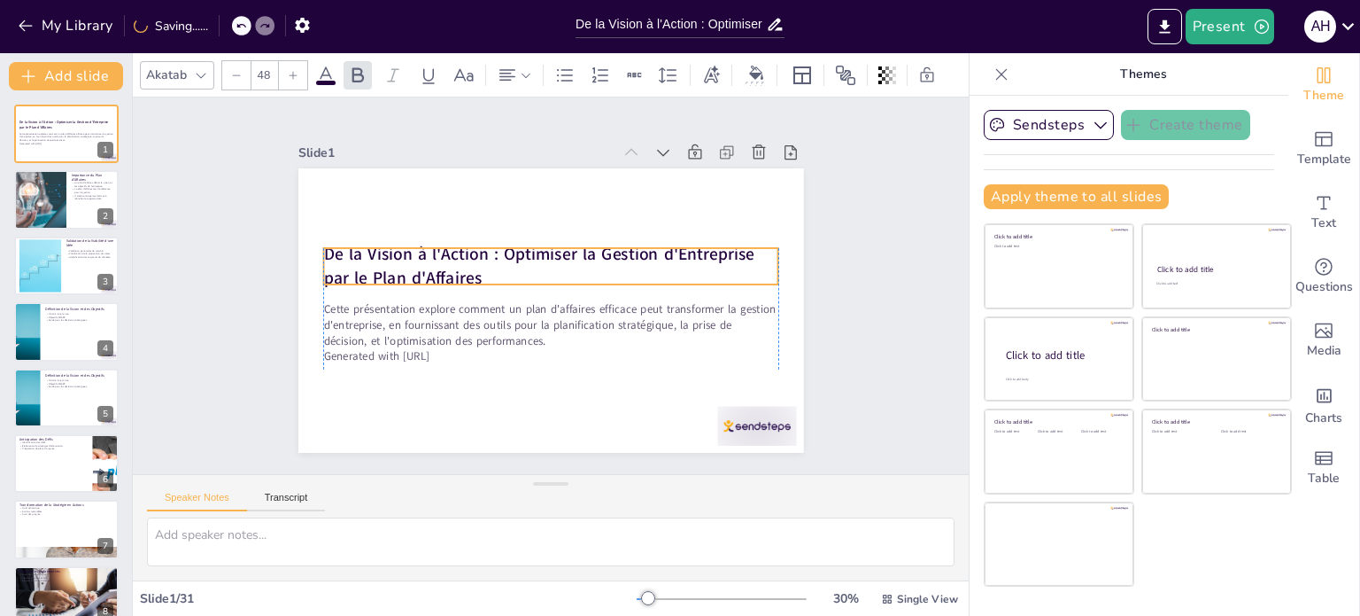
checkbox input "true"
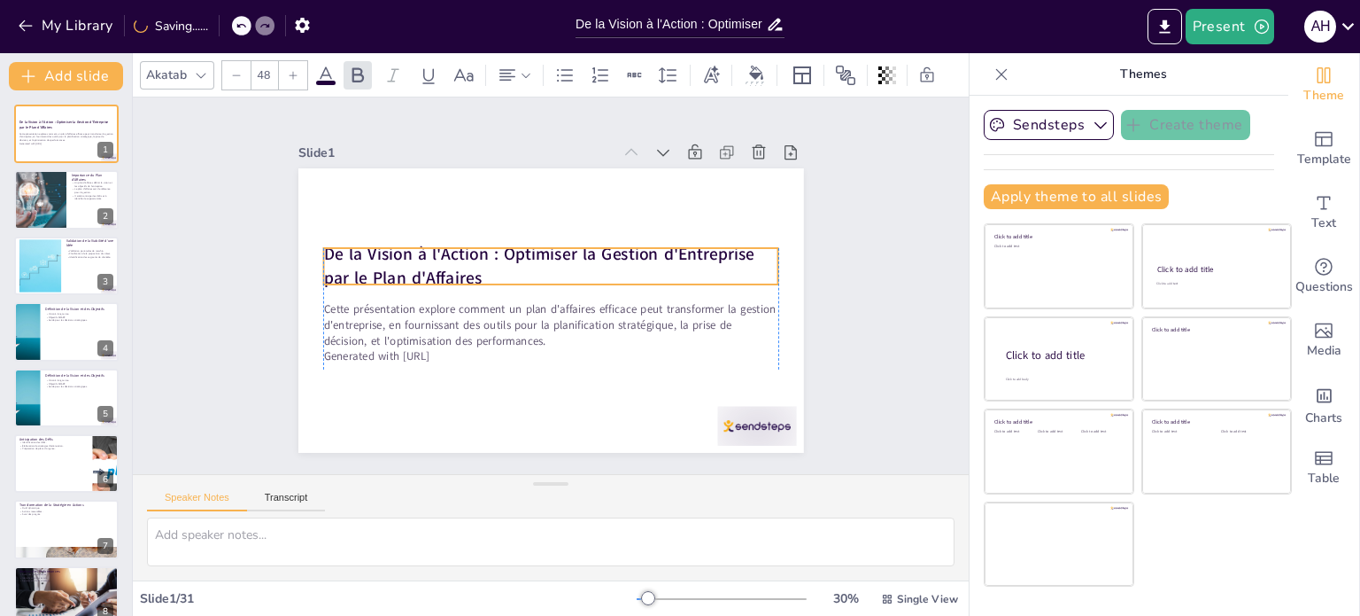
checkbox input "true"
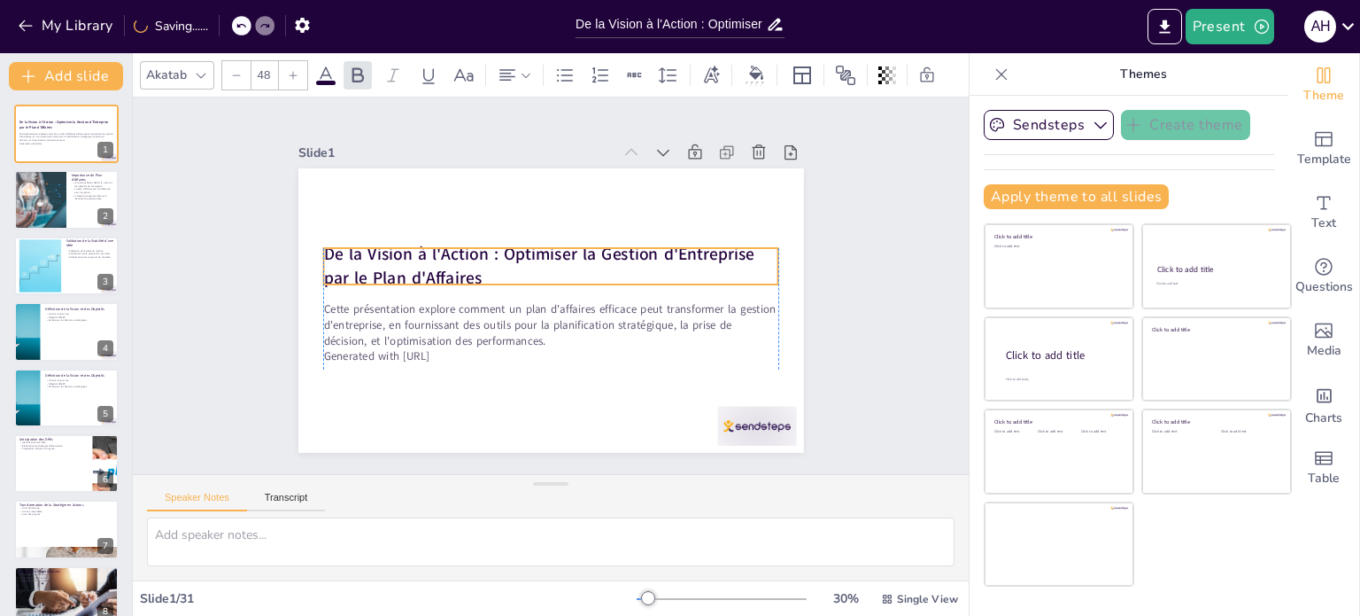
checkbox input "true"
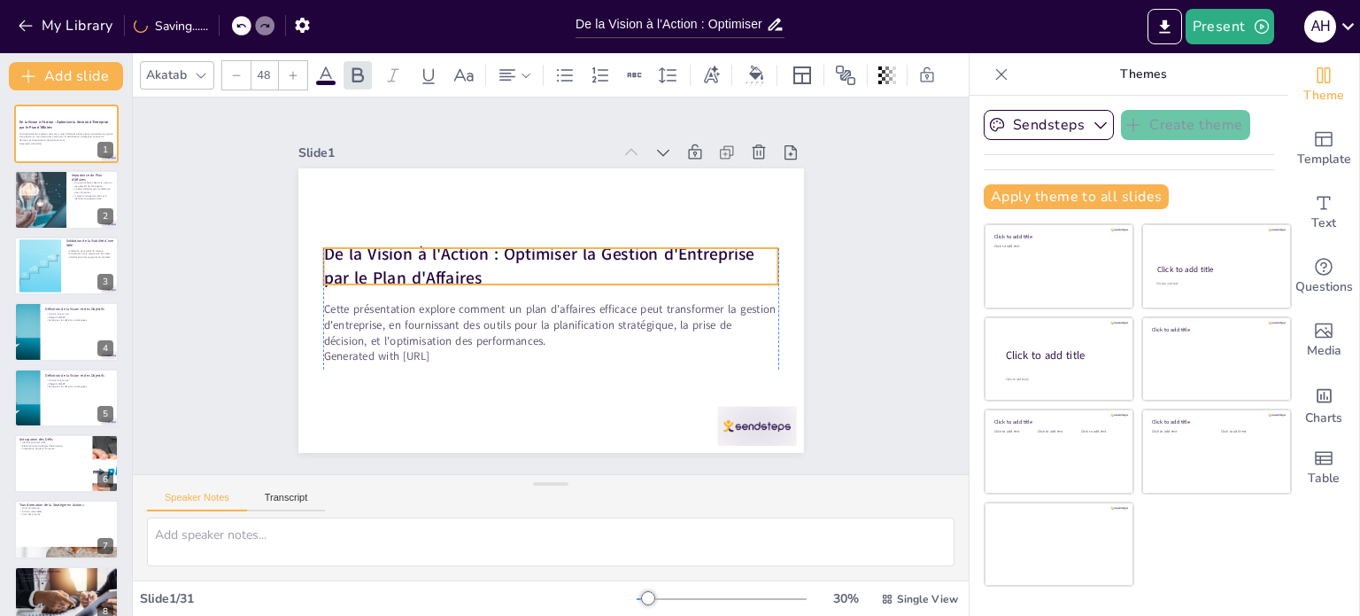
checkbox input "true"
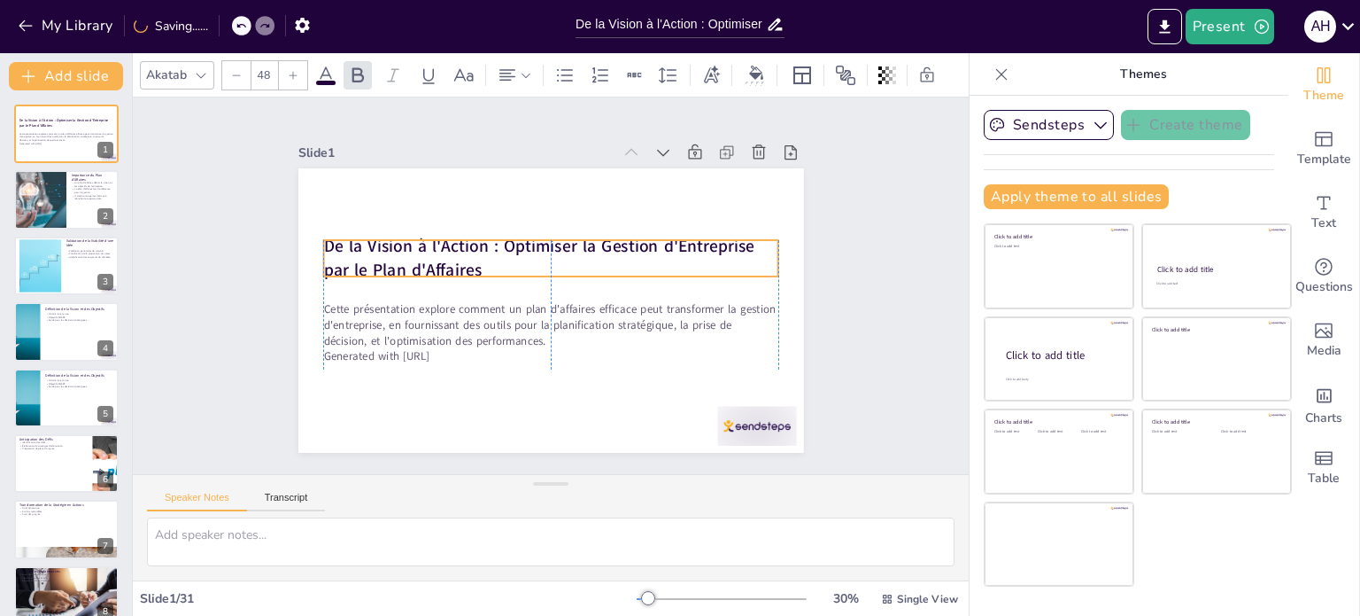
checkbox input "true"
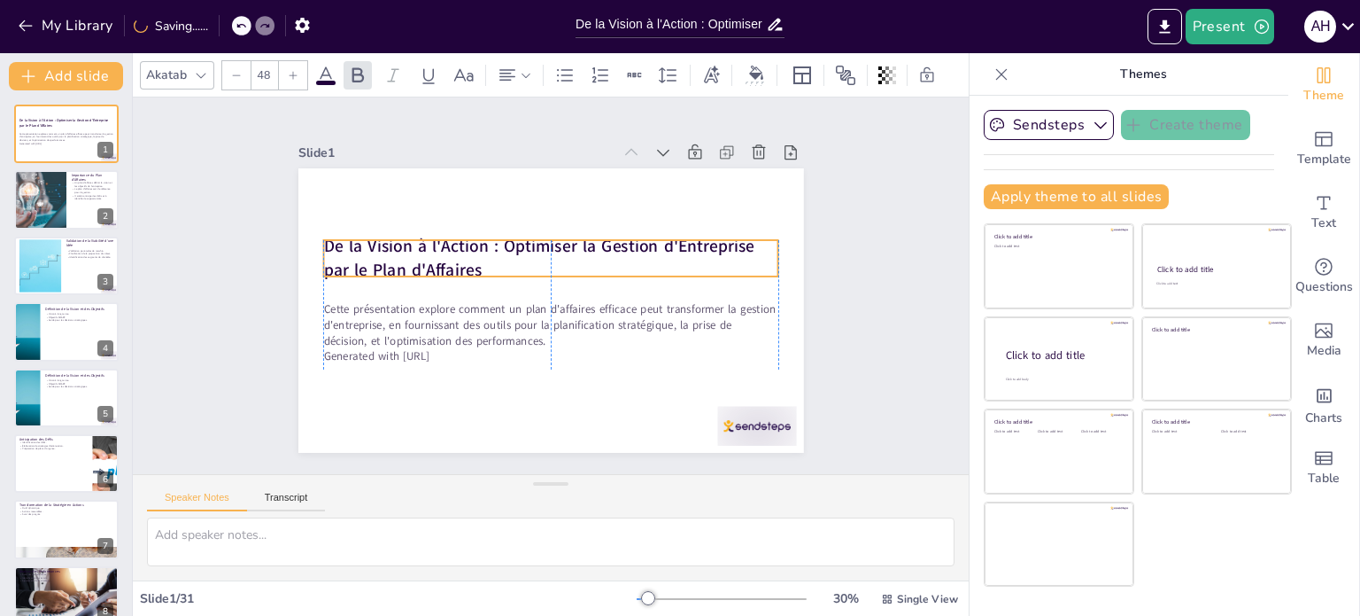
checkbox input "true"
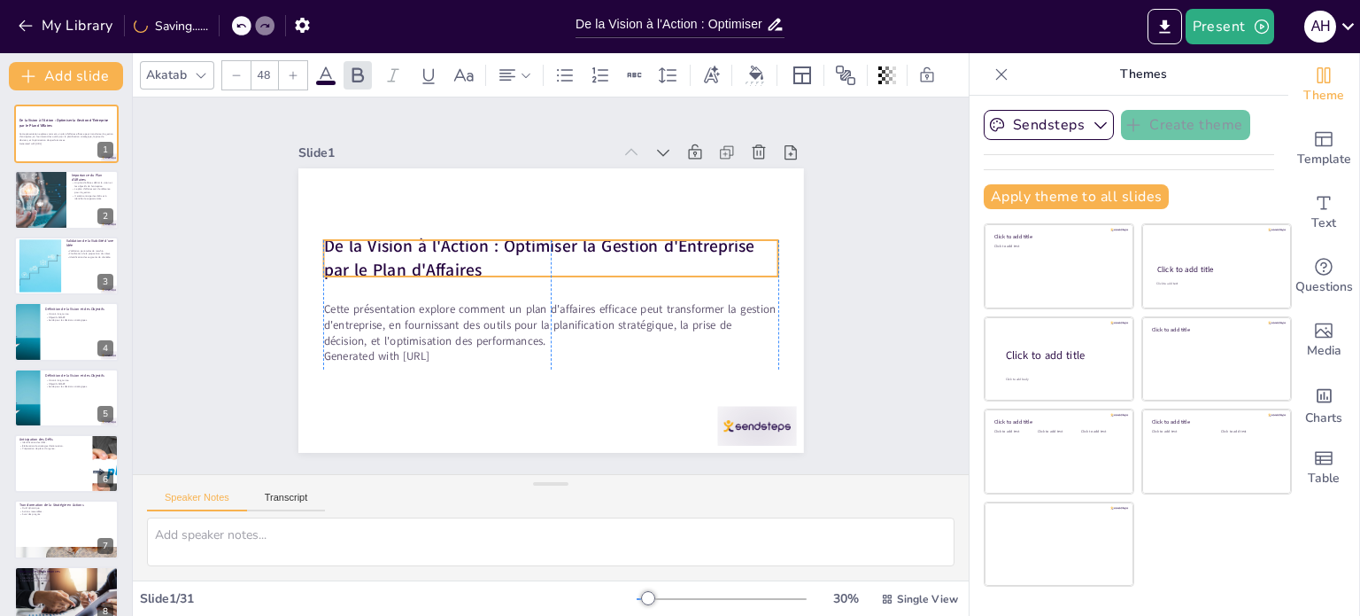
checkbox input "true"
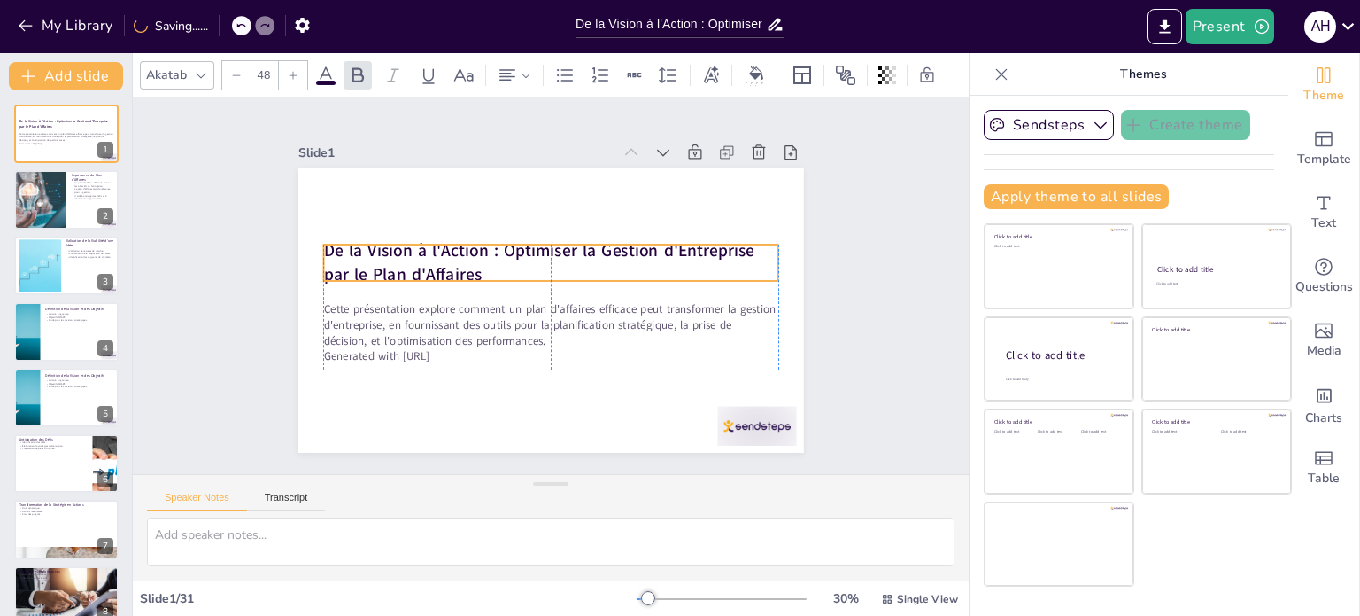
checkbox input "true"
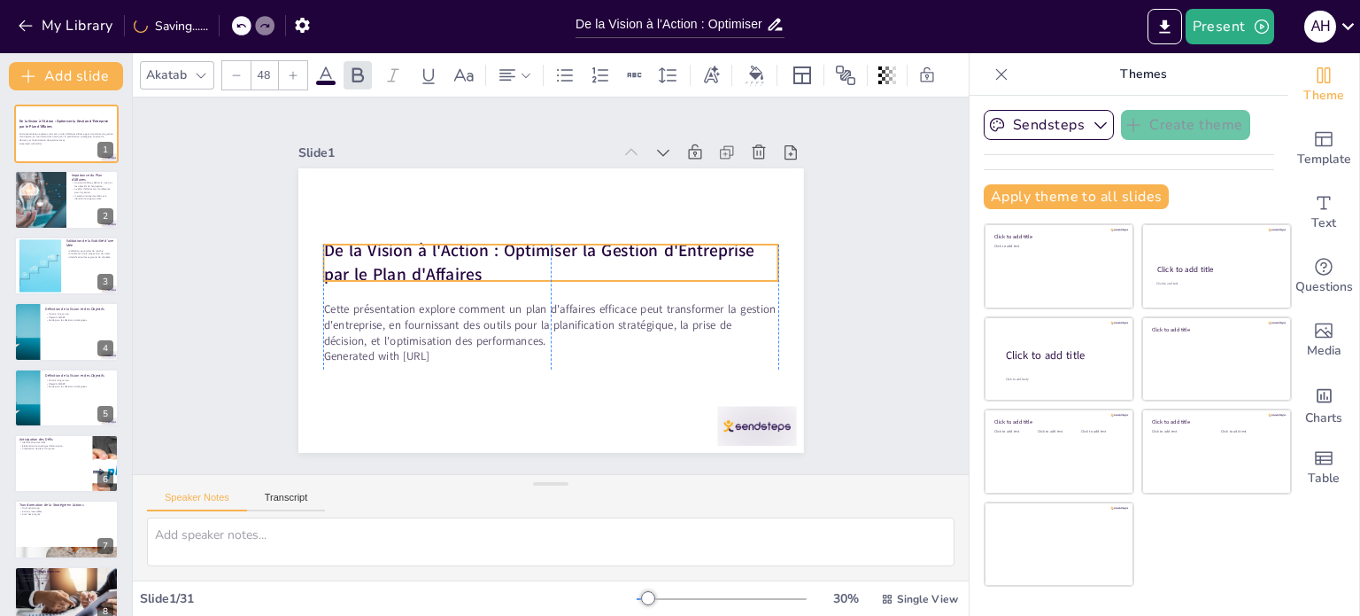
checkbox input "true"
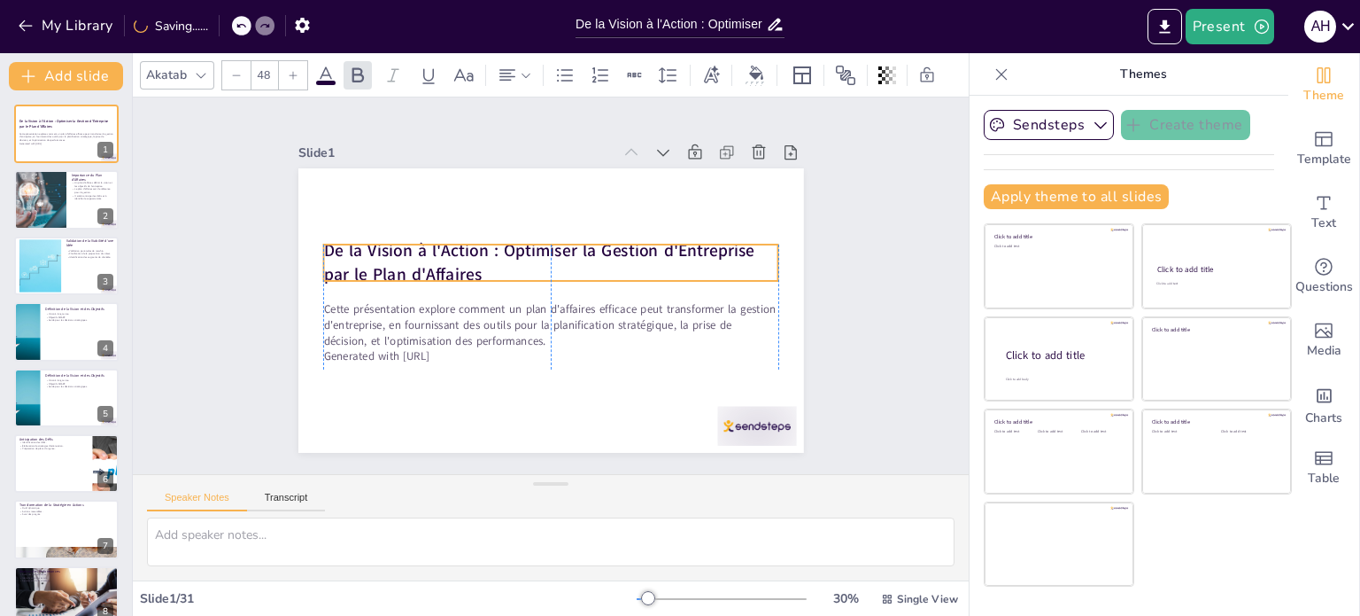
checkbox input "true"
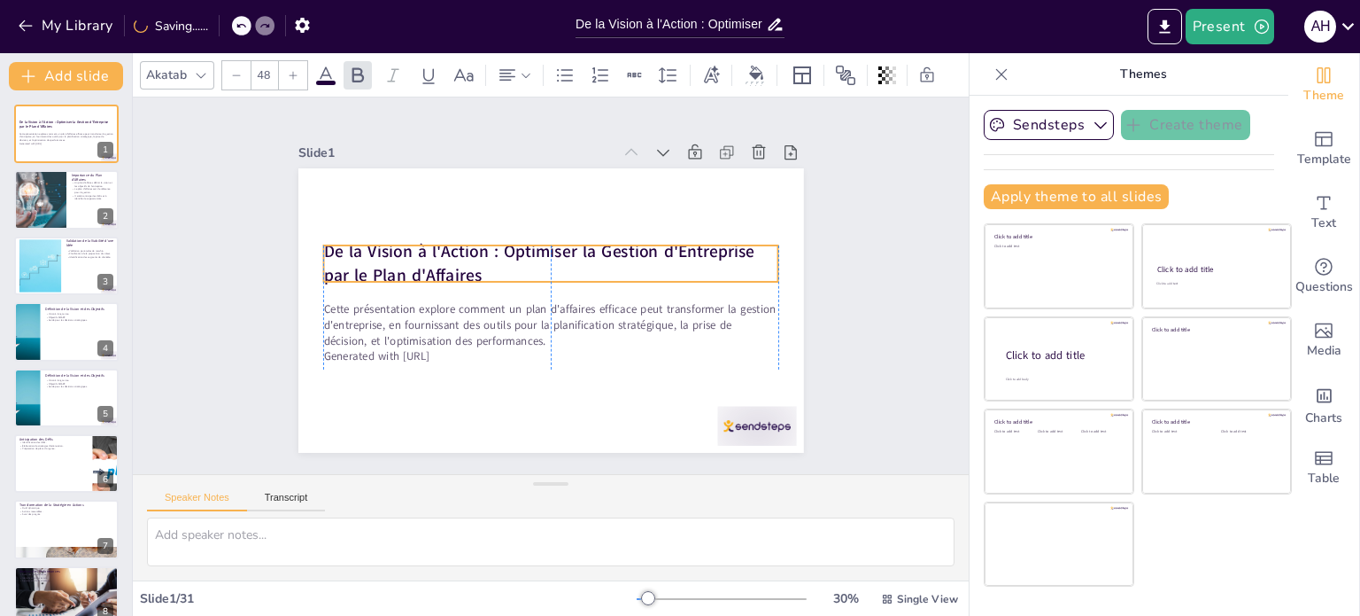
drag, startPoint x: 315, startPoint y: 251, endPoint x: 312, endPoint y: 240, distance: 11.2
click at [323, 240] on strong "De la Vision à l'Action : Optimiser la Gestion d'Entreprise par le Plan d'Affai…" at bounding box center [538, 263] width 431 height 46
checkbox input "true"
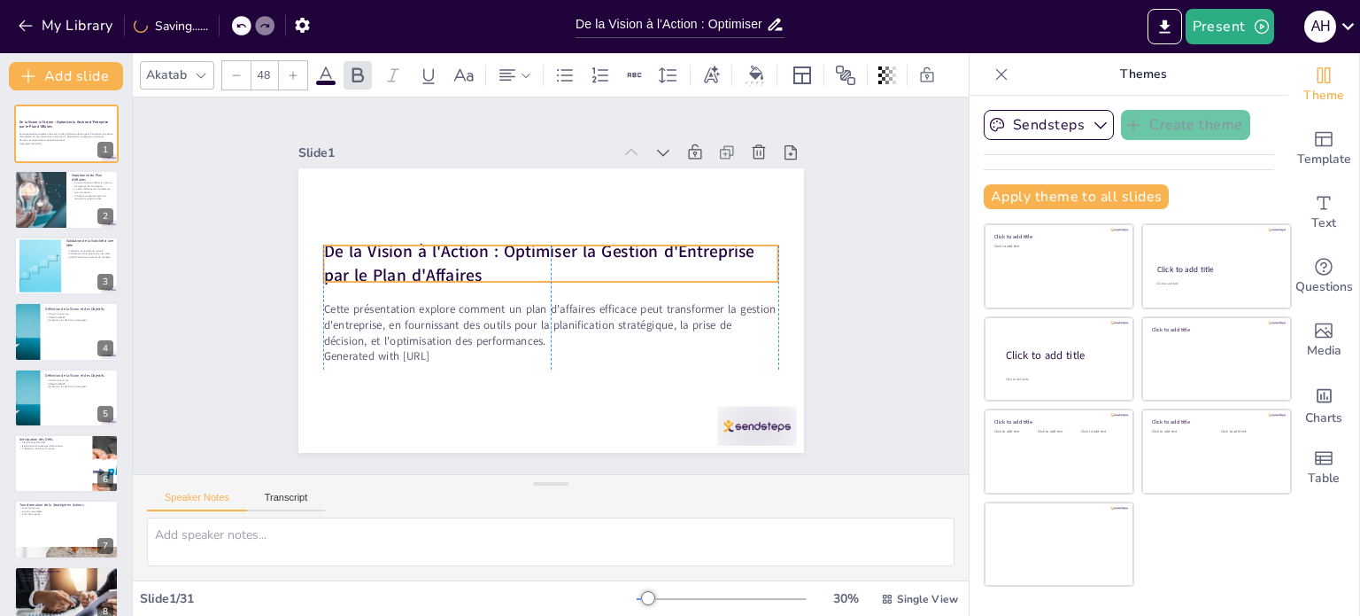
checkbox input "true"
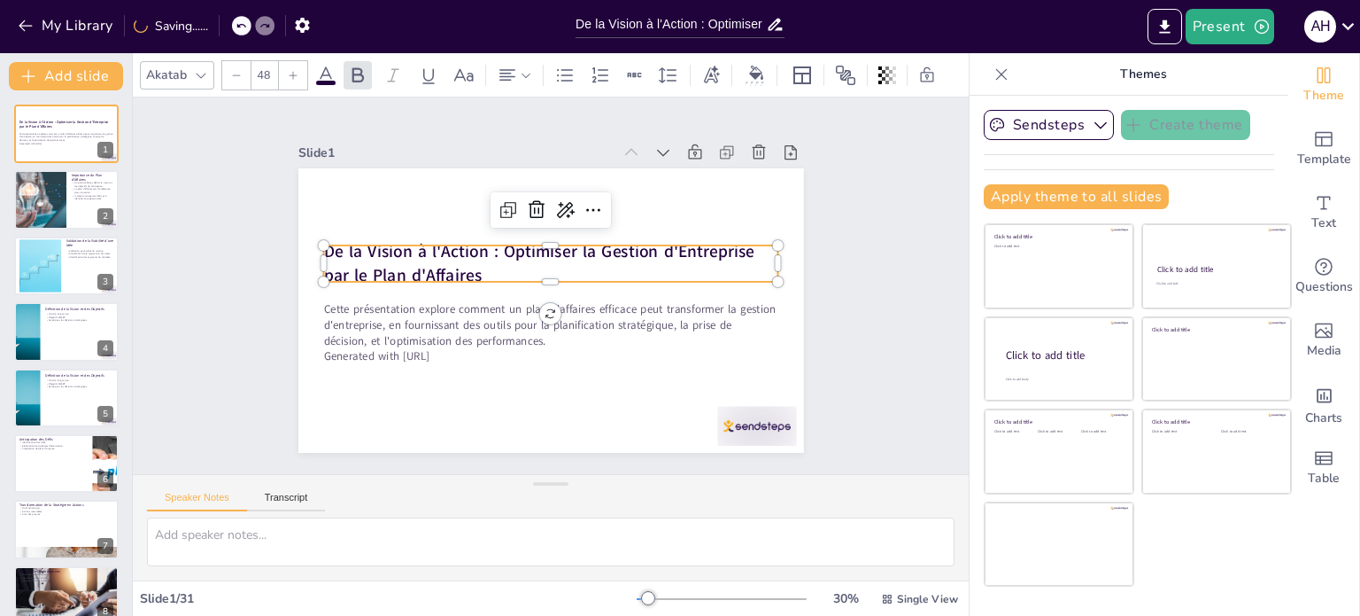
checkbox input "true"
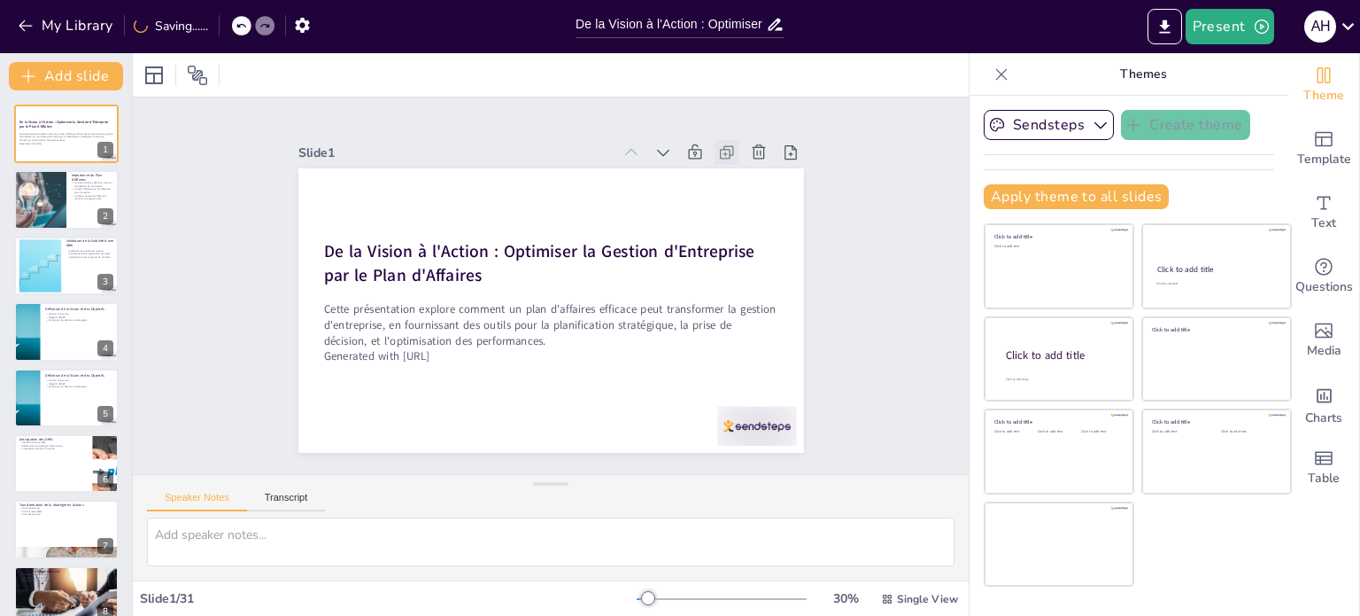
click at [731, 162] on icon at bounding box center [740, 171] width 19 height 19
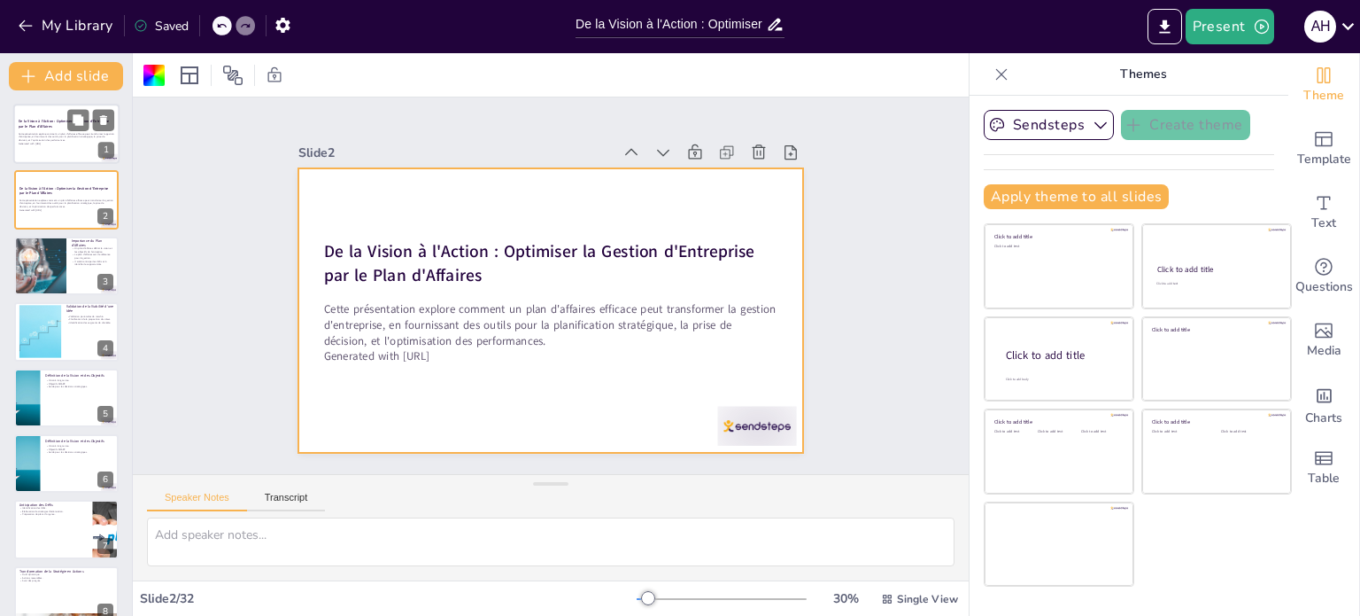
click at [45, 133] on p "Cette présentation explore comment un plan d'affaires efficace peut transformer…" at bounding box center [67, 137] width 96 height 10
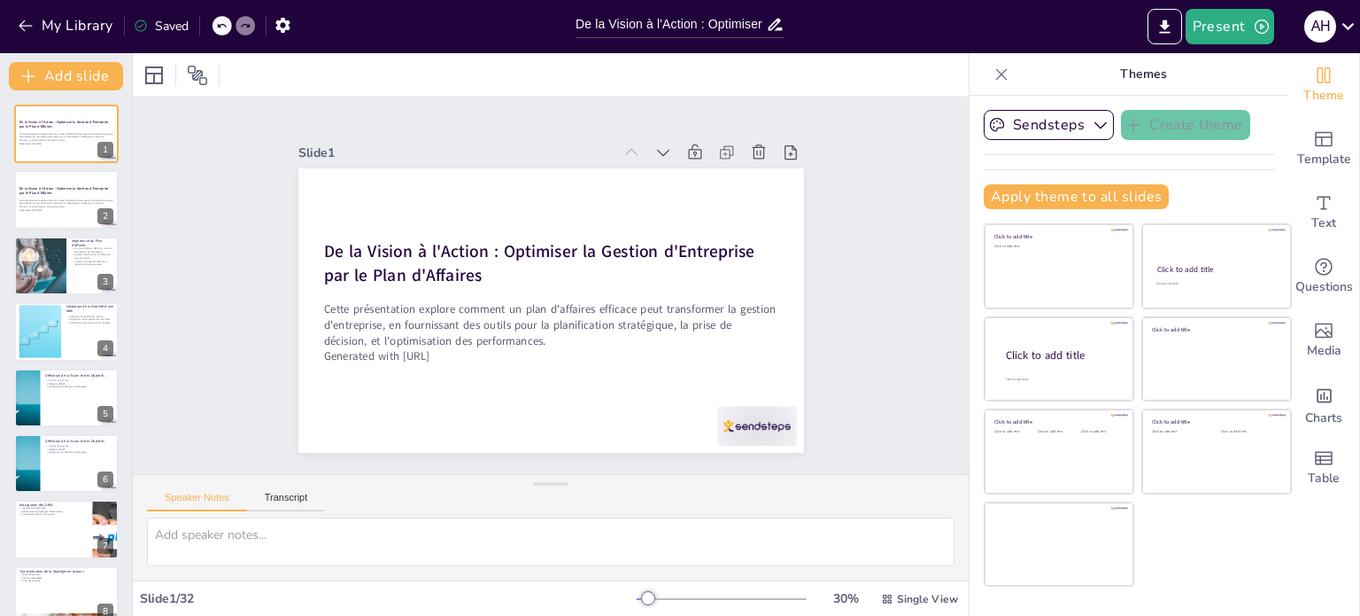
click at [599, 159] on div "Slide 1 De la Vision à l'Action : Optimiser la Gestion d'Entreprise par le Plan…" at bounding box center [550, 296] width 535 height 364
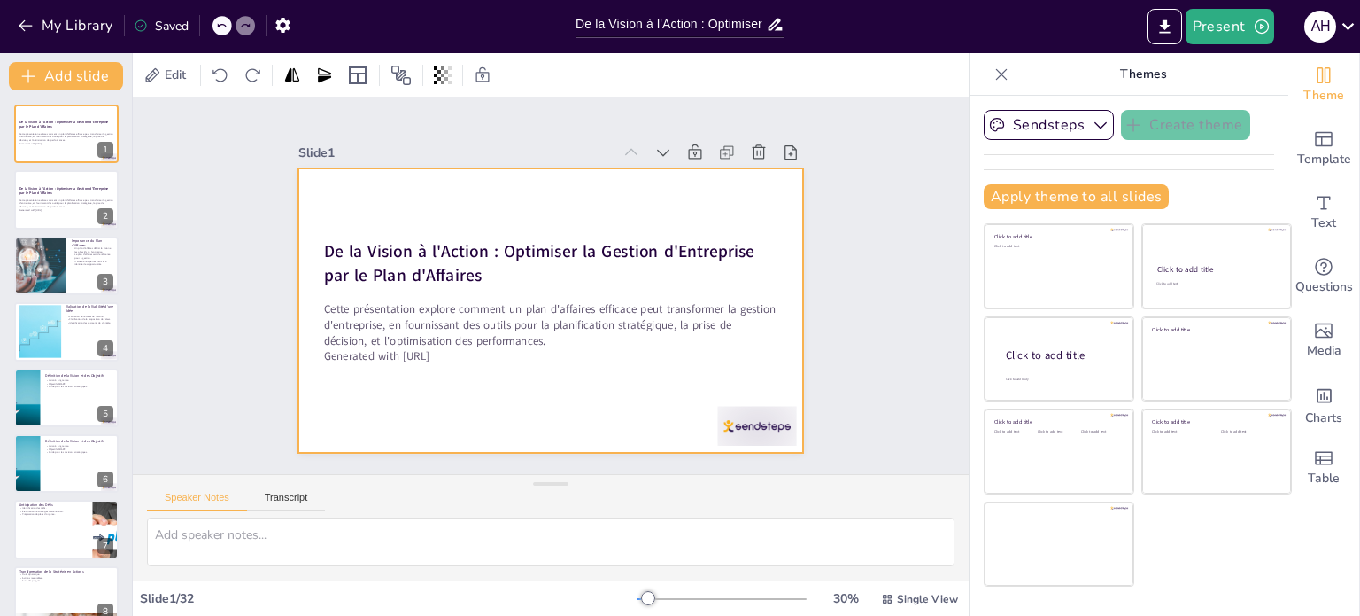
click at [606, 167] on div at bounding box center [548, 311] width 532 height 336
click at [738, 166] on icon at bounding box center [743, 171] width 10 height 10
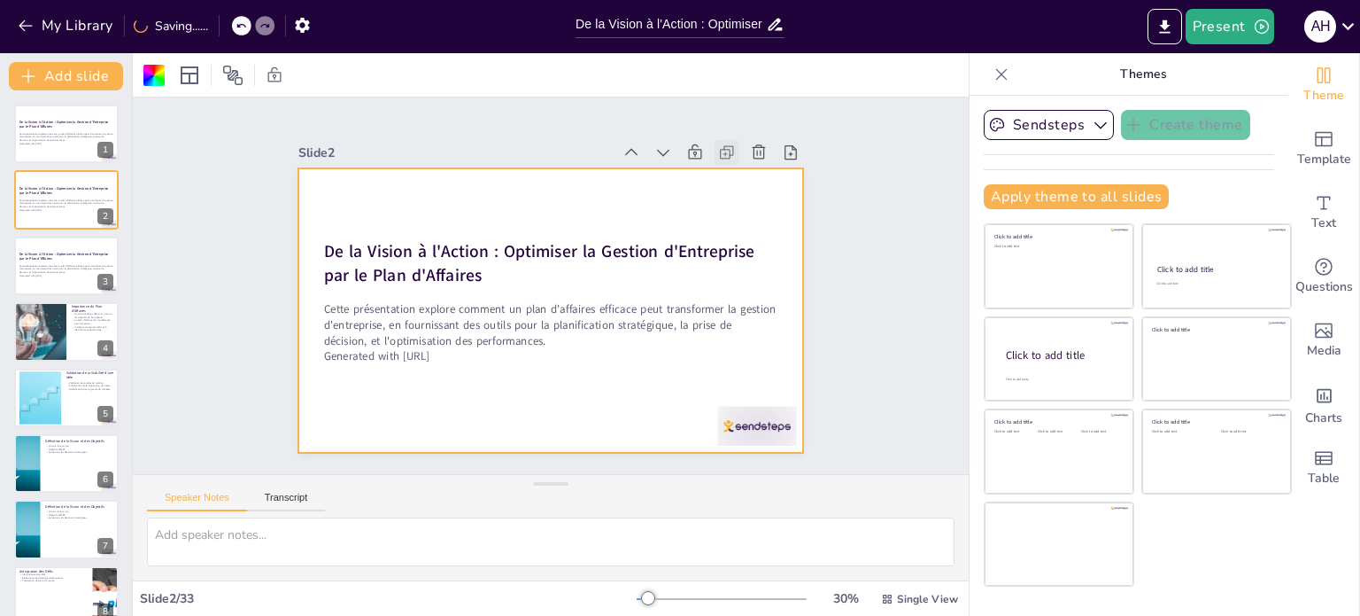
click at [731, 162] on icon at bounding box center [740, 171] width 19 height 19
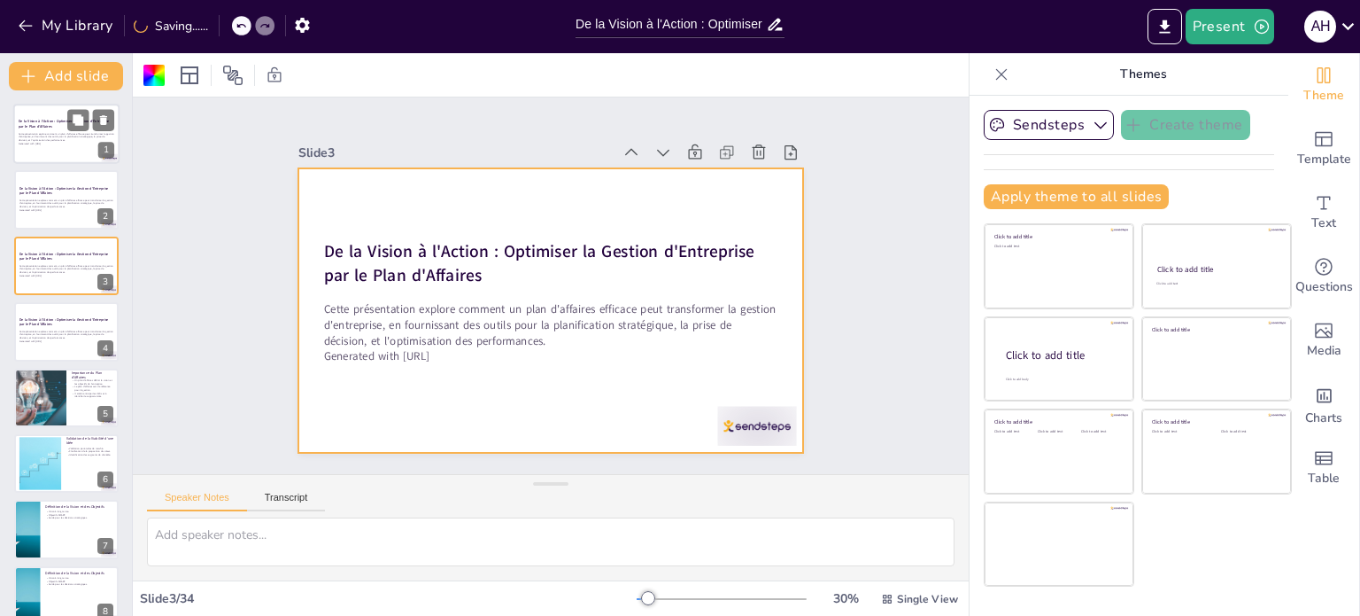
click at [35, 121] on strong "De la Vision à l'Action : Optimiser la Gestion d'Entreprise par le Plan d'Affai…" at bounding box center [64, 124] width 91 height 10
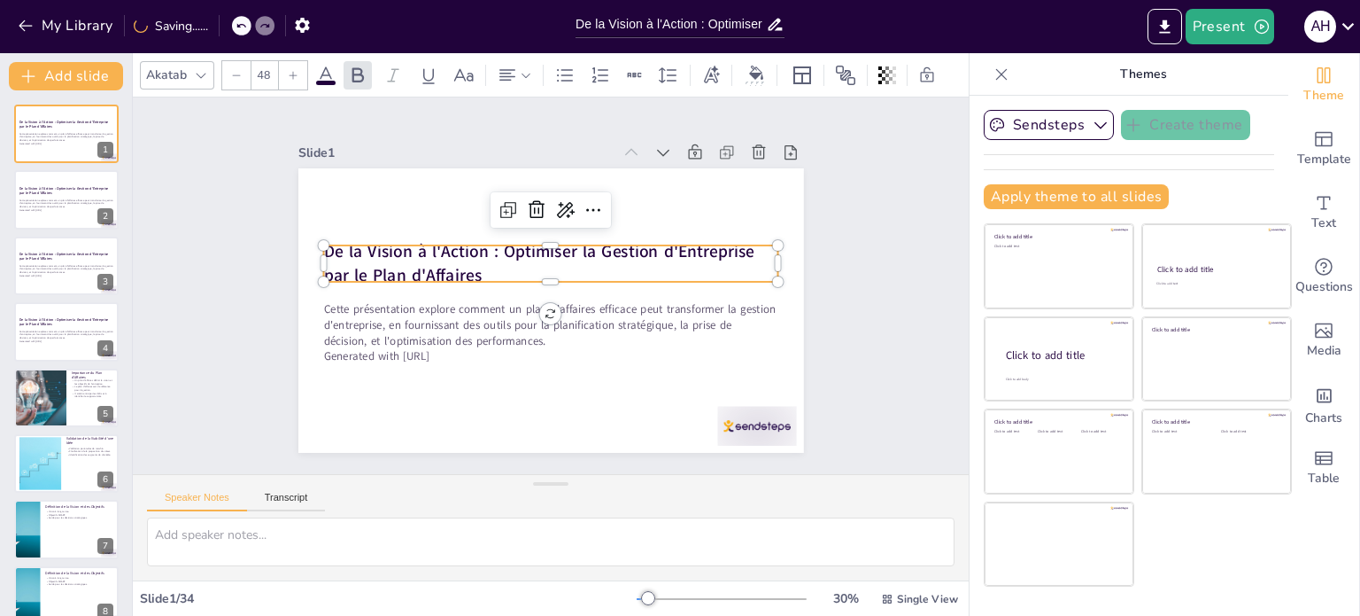
click at [326, 236] on div "De la Vision à l'Action : Optimiser la Gestion d'Entreprise par le Plan d'Affai…" at bounding box center [551, 310] width 506 height 284
click at [589, 203] on icon at bounding box center [600, 214] width 23 height 23
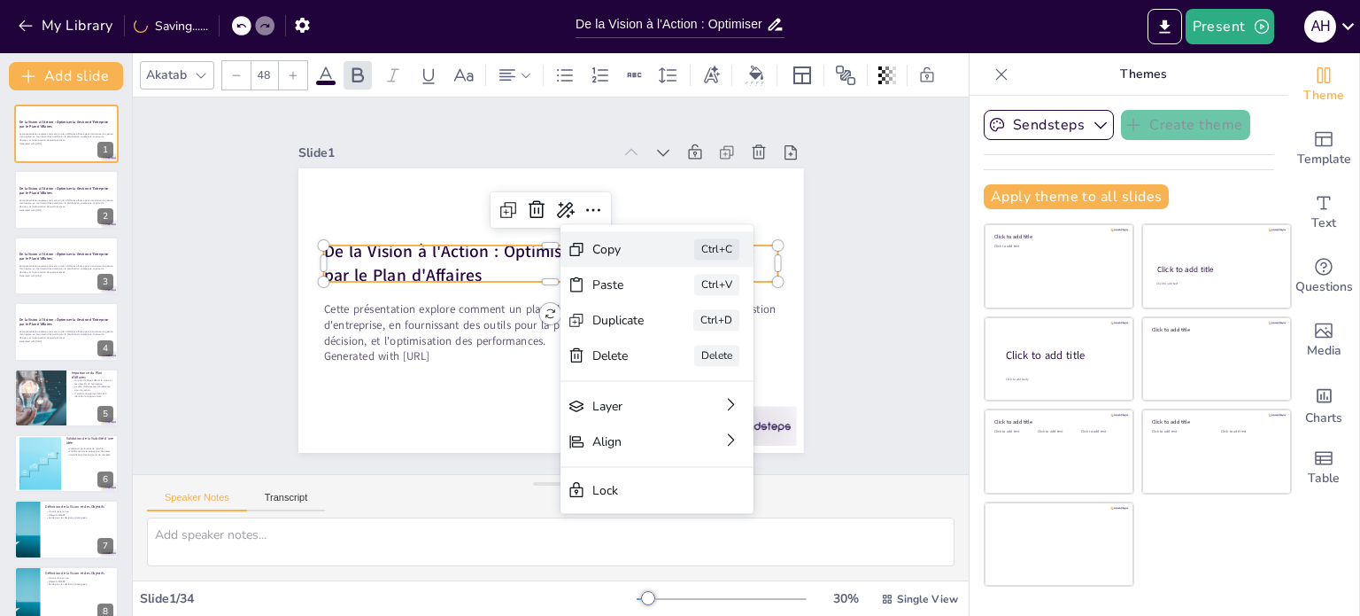
click at [725, 338] on div "Copy" at bounding box center [751, 346] width 52 height 17
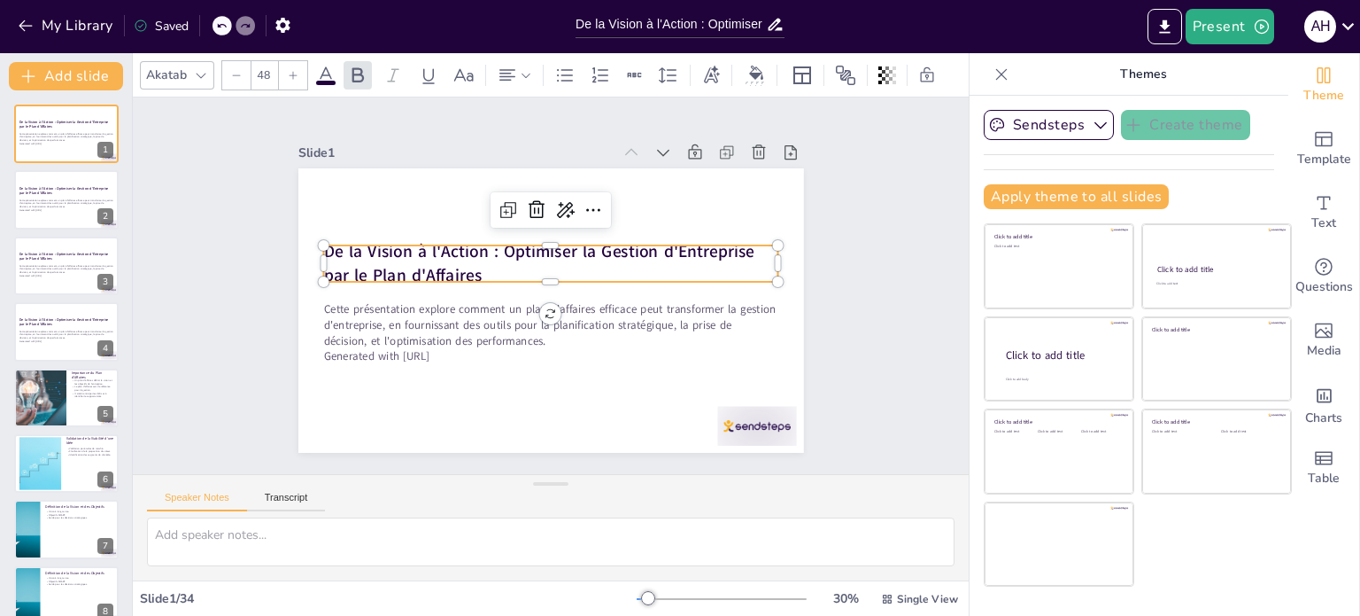
click at [868, 322] on div "Slide 1 De la Vision à l'Action : Optimiser la Gestion d'Entreprise par le Plan…" at bounding box center [550, 285] width 871 height 461
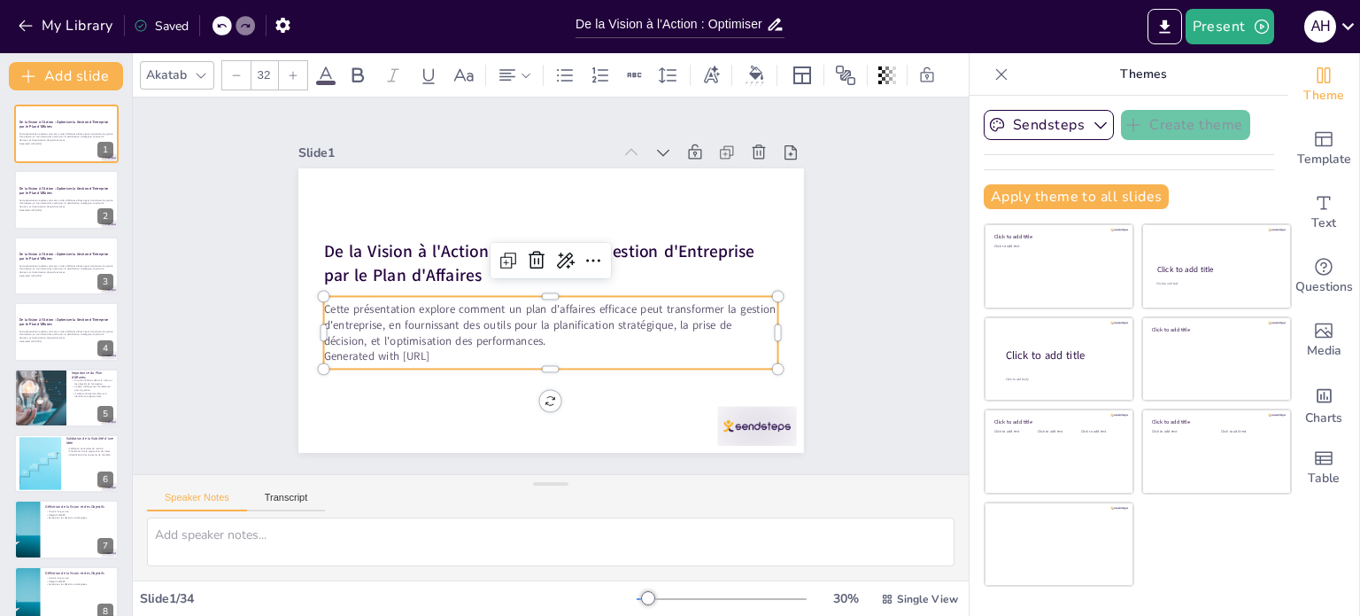
click at [489, 322] on p "Cette présentation explore comment un plan d'affaires efficace peut transformer…" at bounding box center [546, 324] width 457 height 95
click at [585, 251] on icon at bounding box center [593, 260] width 21 height 21
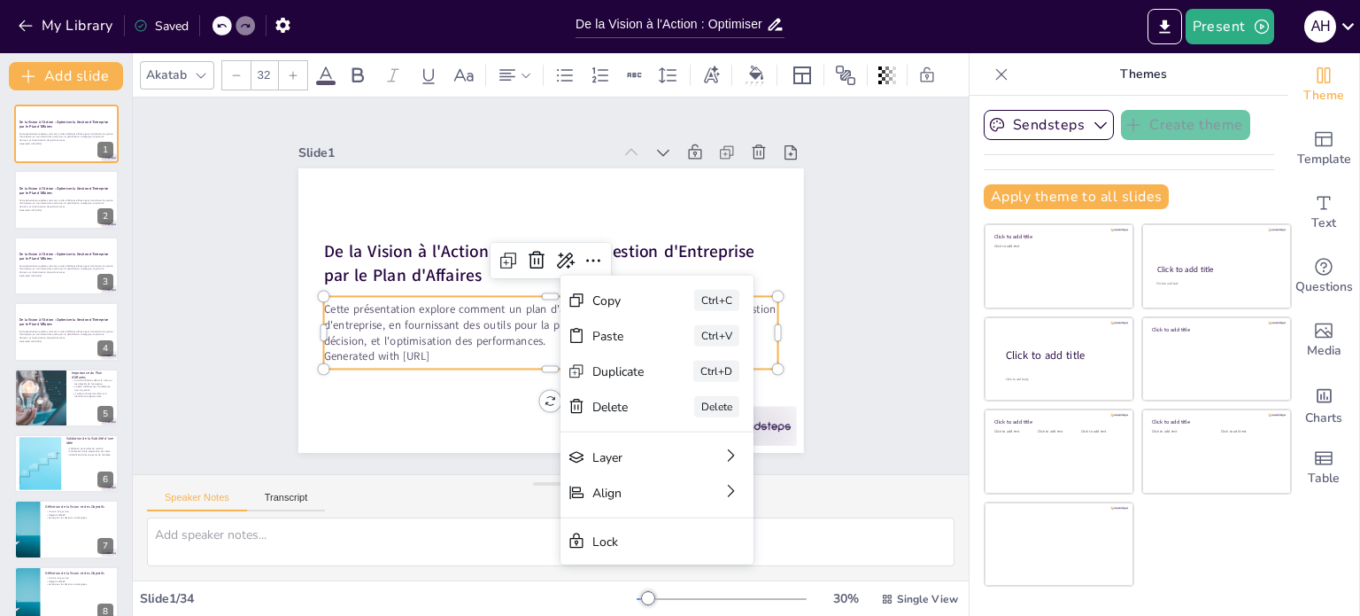
click at [861, 334] on div "Slide 1 De la Vision à l'Action : Optimiser la Gestion d'Entreprise par le Plan…" at bounding box center [551, 285] width 836 height 376
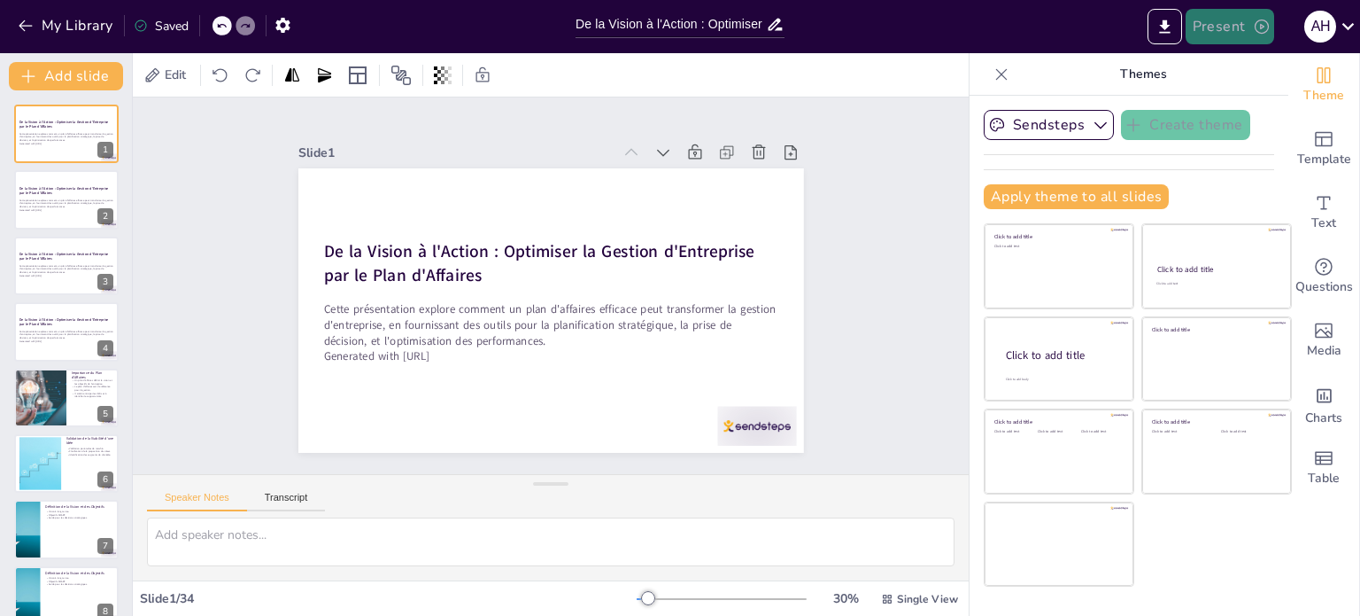
click at [1222, 25] on button "Present" at bounding box center [1230, 26] width 89 height 35
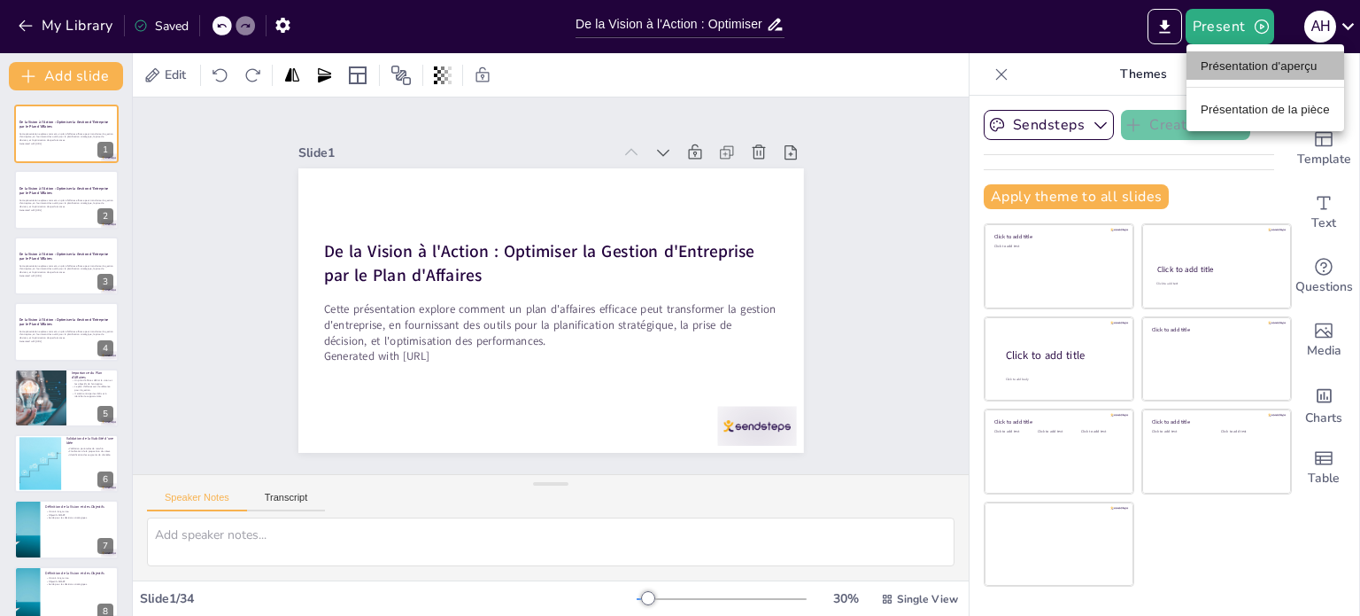
click at [1222, 63] on font "Présentation d'aperçu" at bounding box center [1259, 65] width 117 height 13
